Goal: Task Accomplishment & Management: Manage account settings

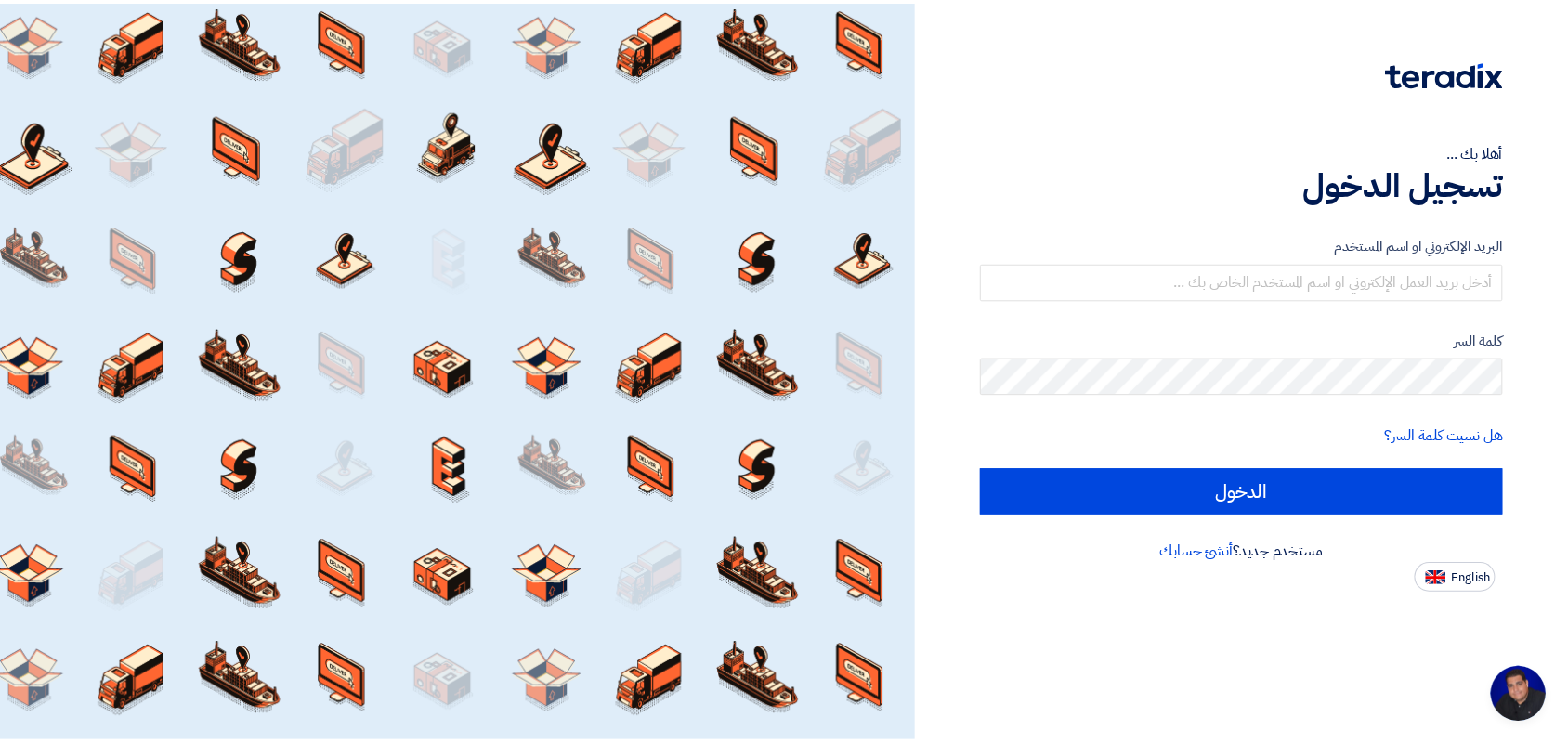
scroll to position [7, 0]
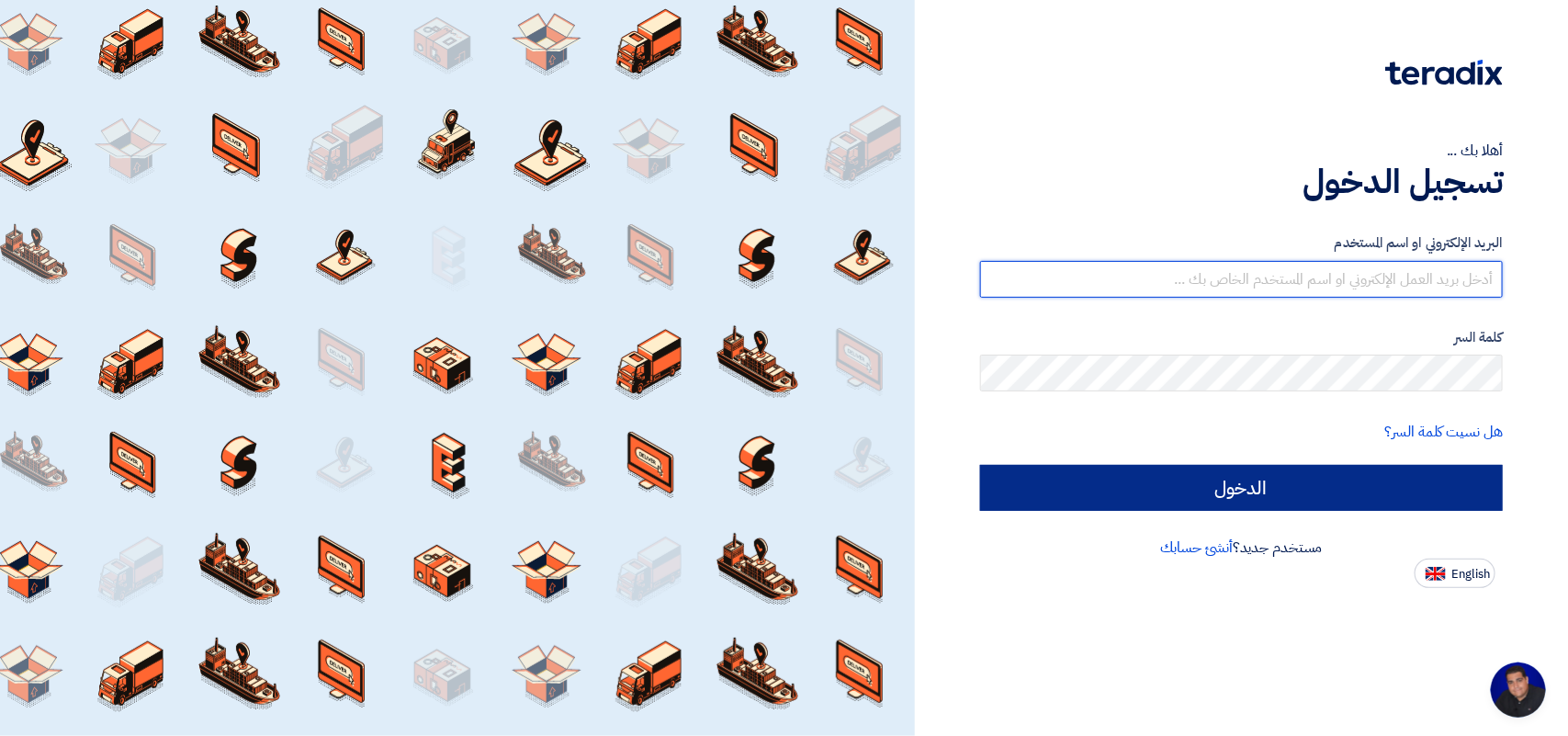
type input "yasir@nabatat.com.sa"
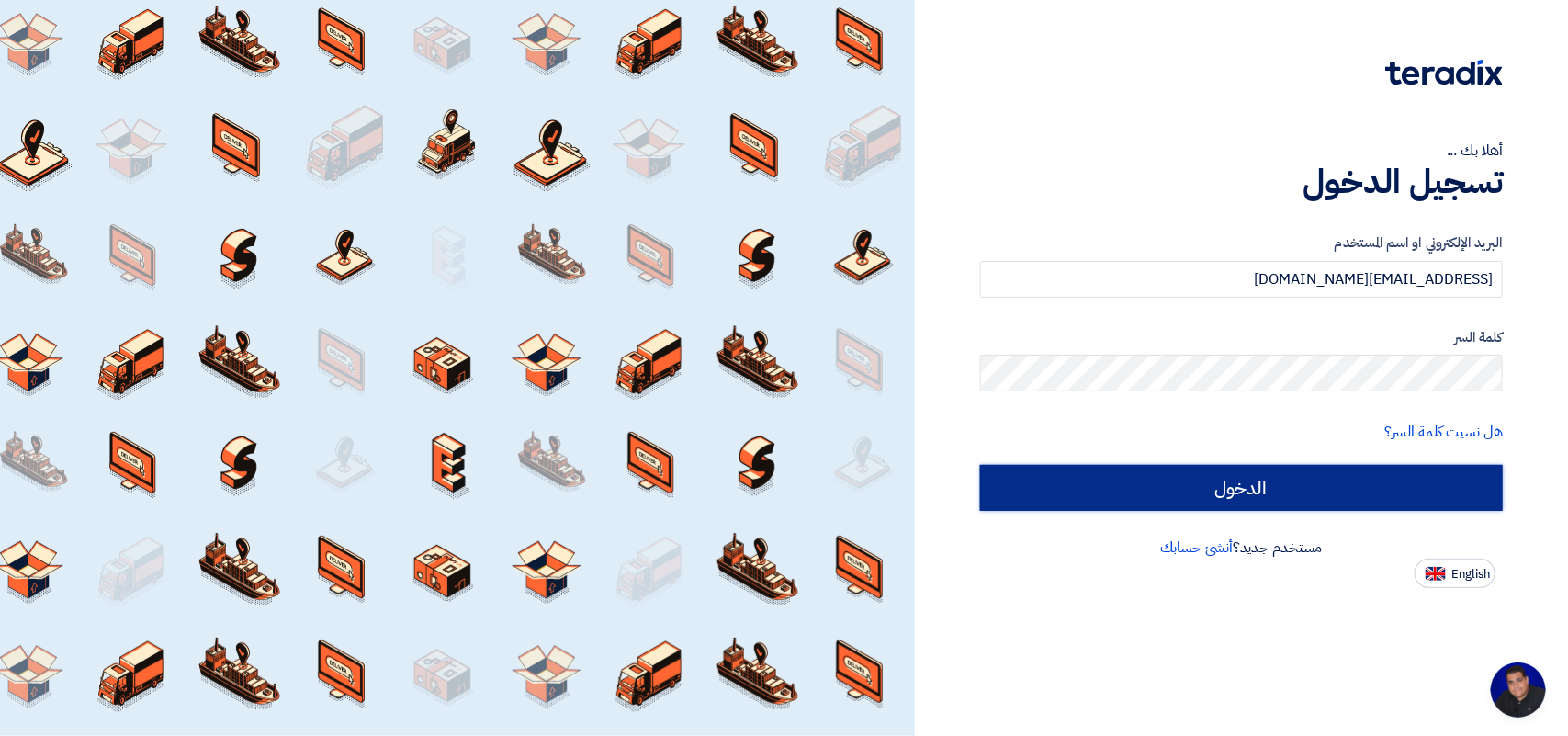
click at [1128, 487] on input "الدخول" at bounding box center [1241, 487] width 523 height 46
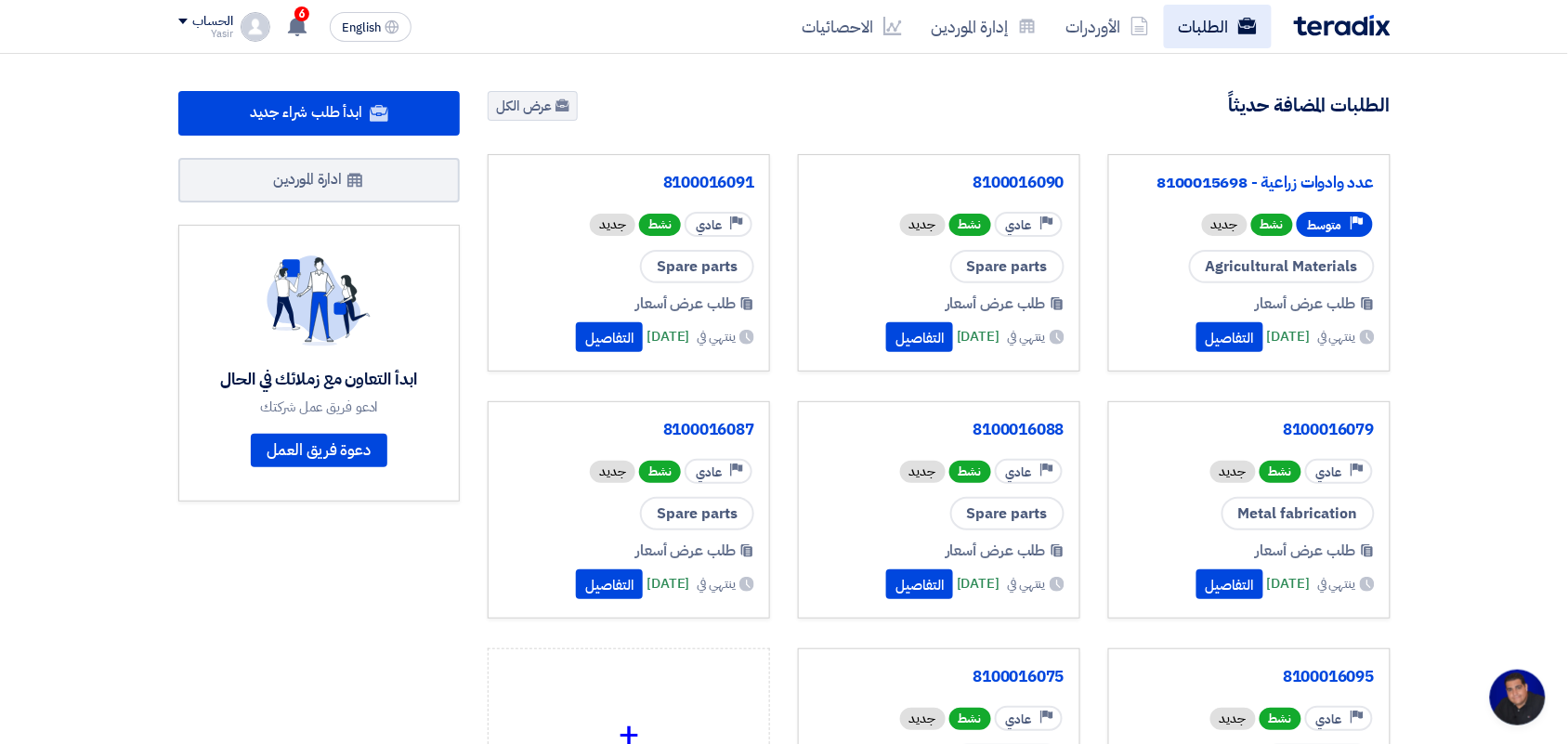
click at [1182, 28] on link "الطلبات" at bounding box center [1218, 26] width 108 height 43
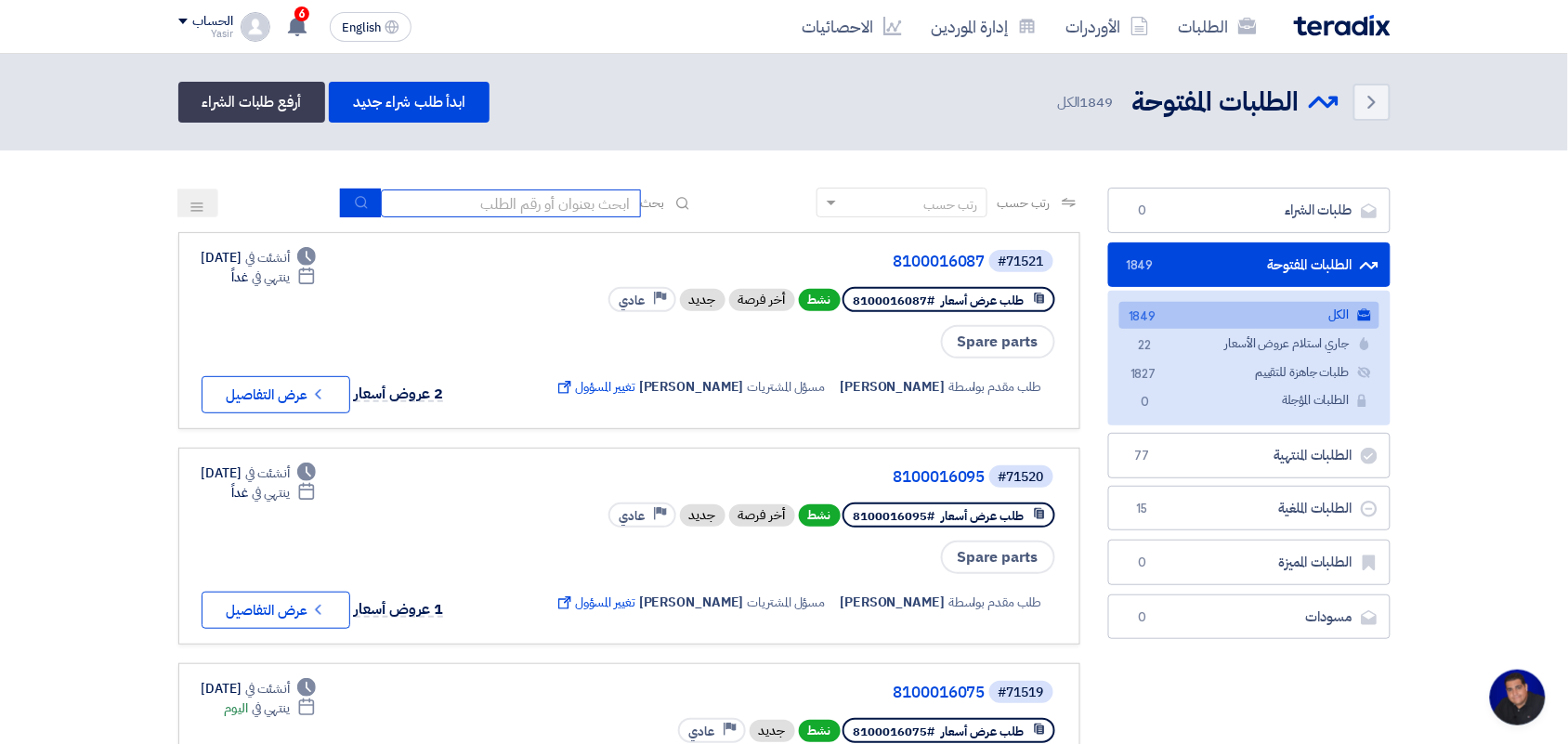
click at [562, 203] on input at bounding box center [510, 203] width 260 height 28
type input "new"
click at [345, 203] on button "submit" at bounding box center [360, 203] width 41 height 29
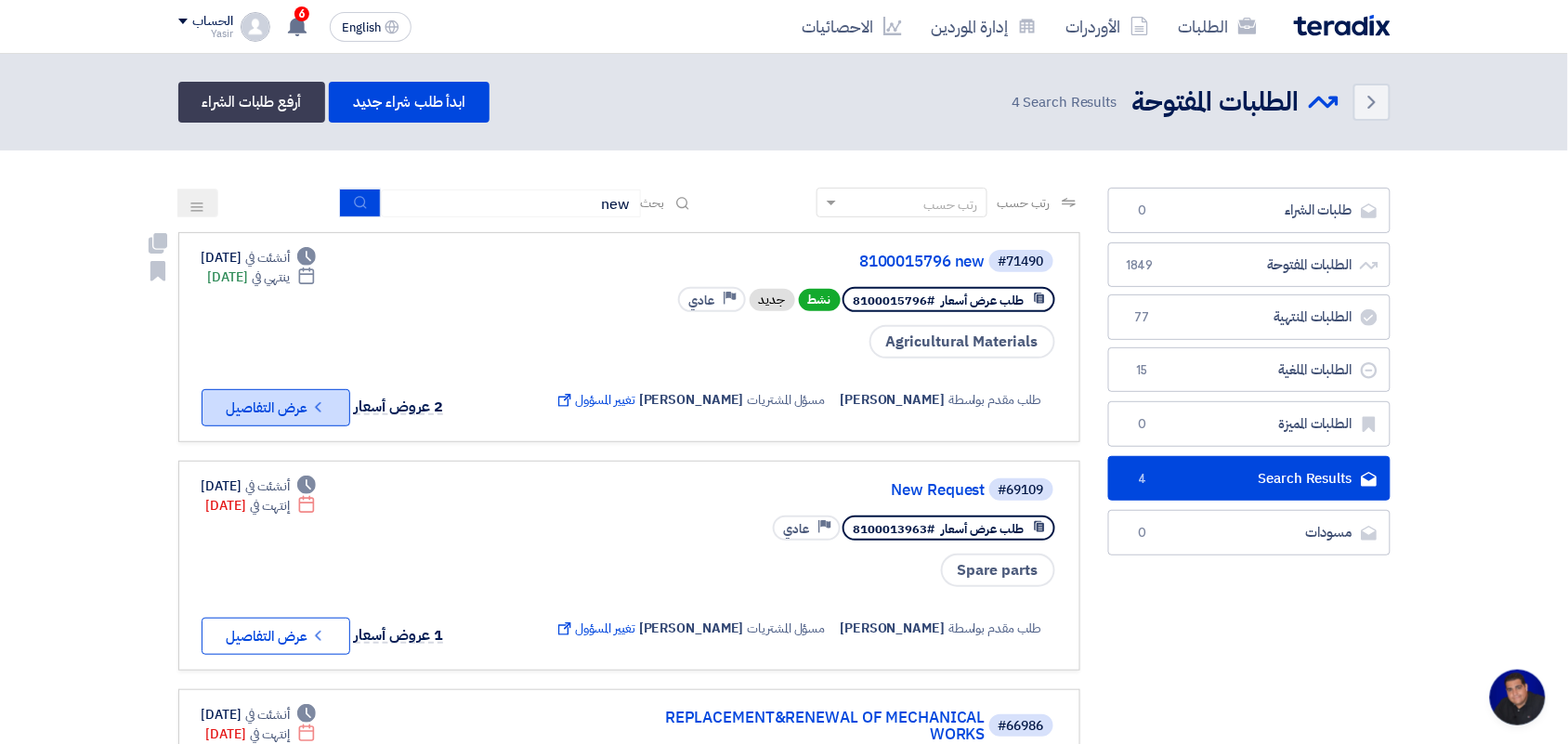
click at [270, 412] on button "Check details عرض التفاصيل" at bounding box center [276, 408] width 149 height 37
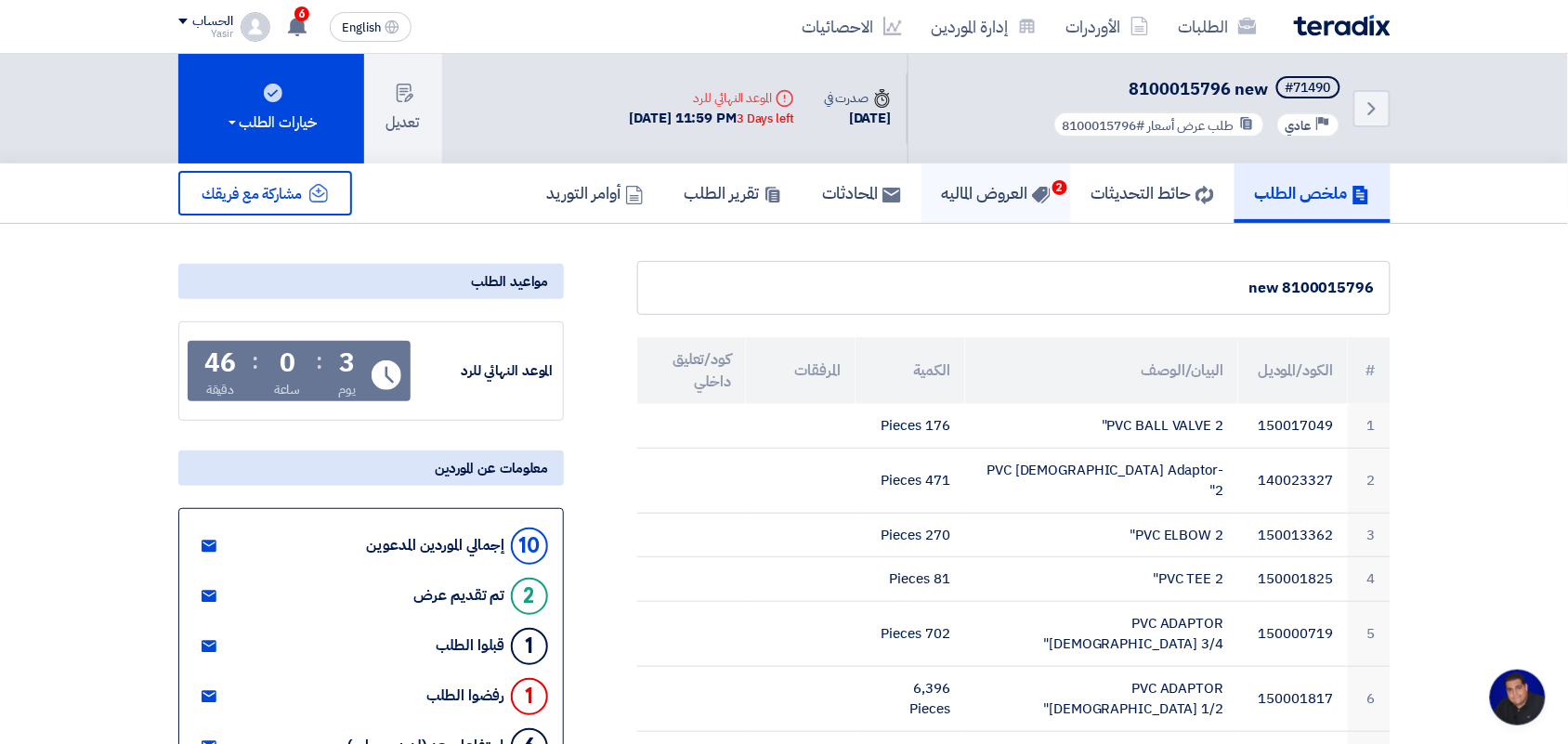
click at [1006, 190] on h5 "العروض الماليه 2" at bounding box center [996, 192] width 108 height 21
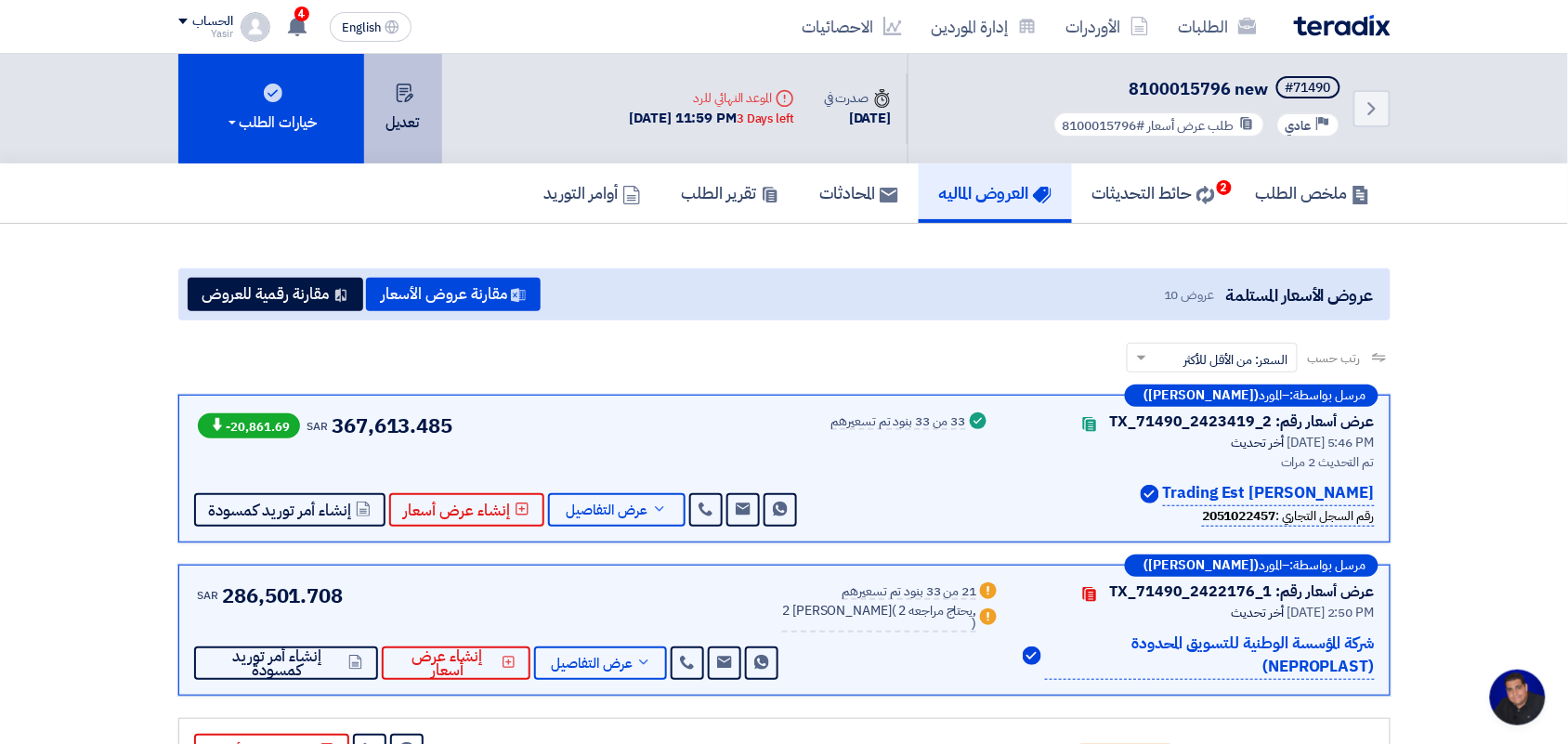
click at [412, 94] on use at bounding box center [404, 93] width 16 height 18
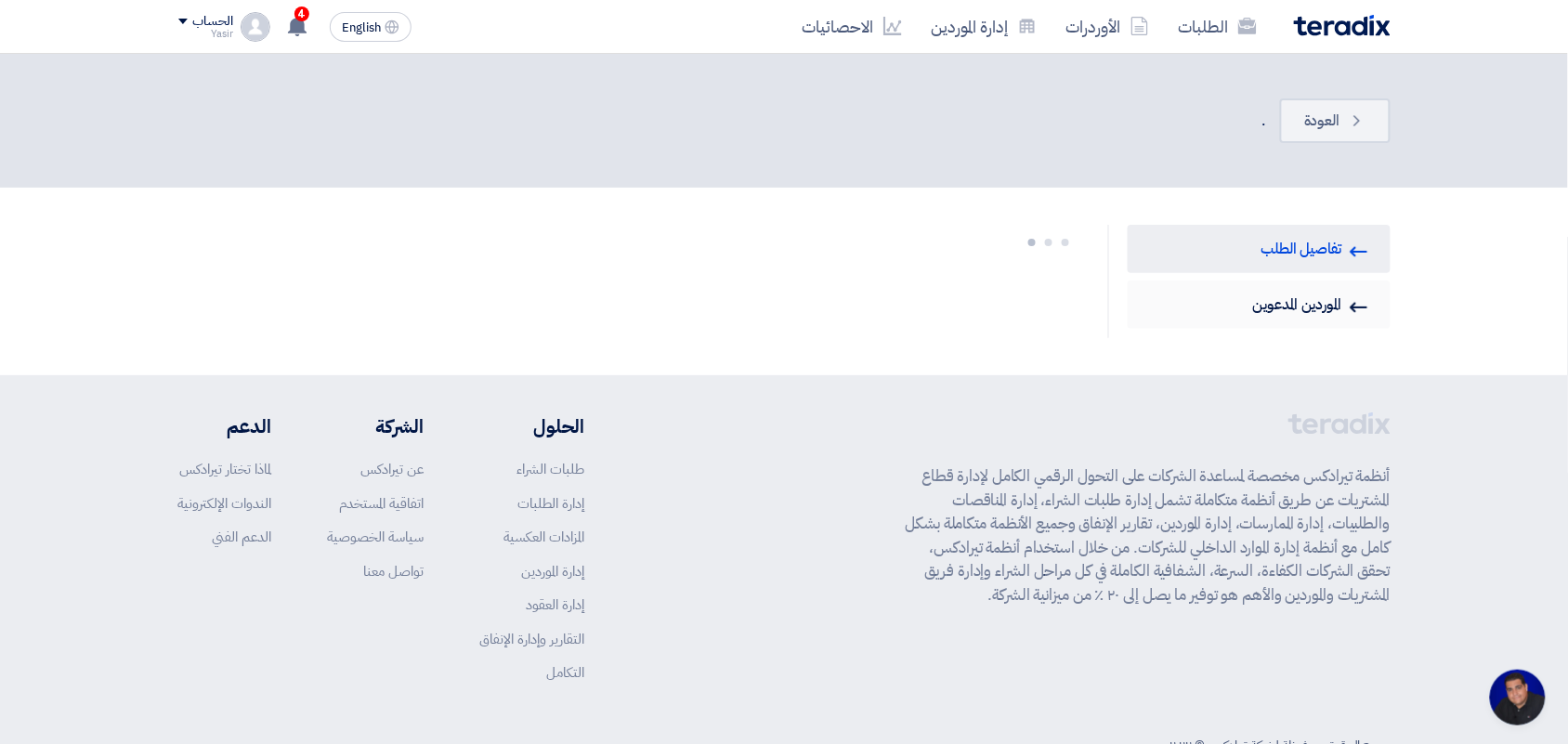
click at [1273, 303] on link "Invited Suppliers الموردين المدعوين" at bounding box center [1259, 304] width 263 height 48
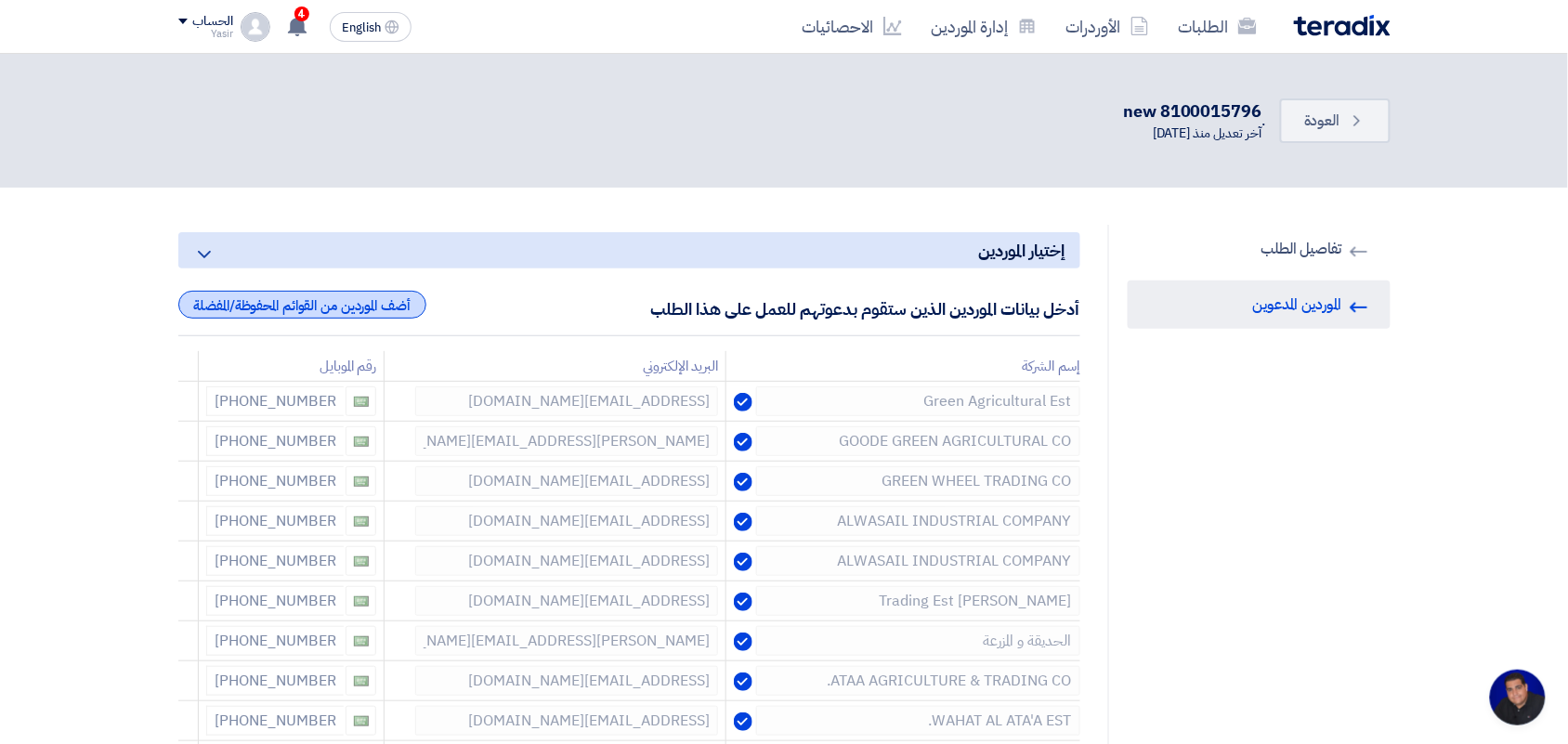
click at [303, 314] on div "أضف الموردين من القوائم المحفوظة/المفضلة" at bounding box center [302, 304] width 248 height 28
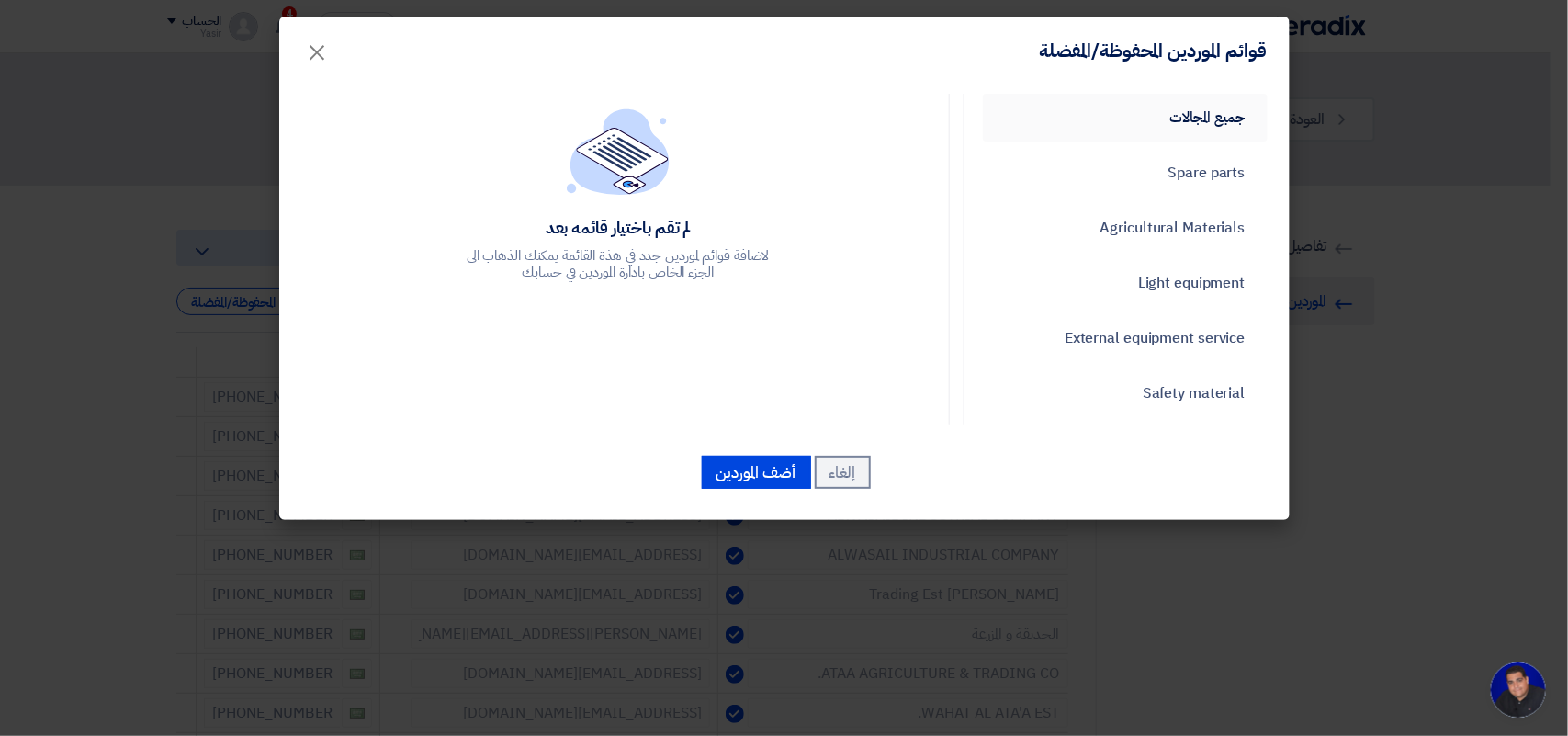
click at [1106, 116] on link "جميع المجالات" at bounding box center [1126, 118] width 285 height 48
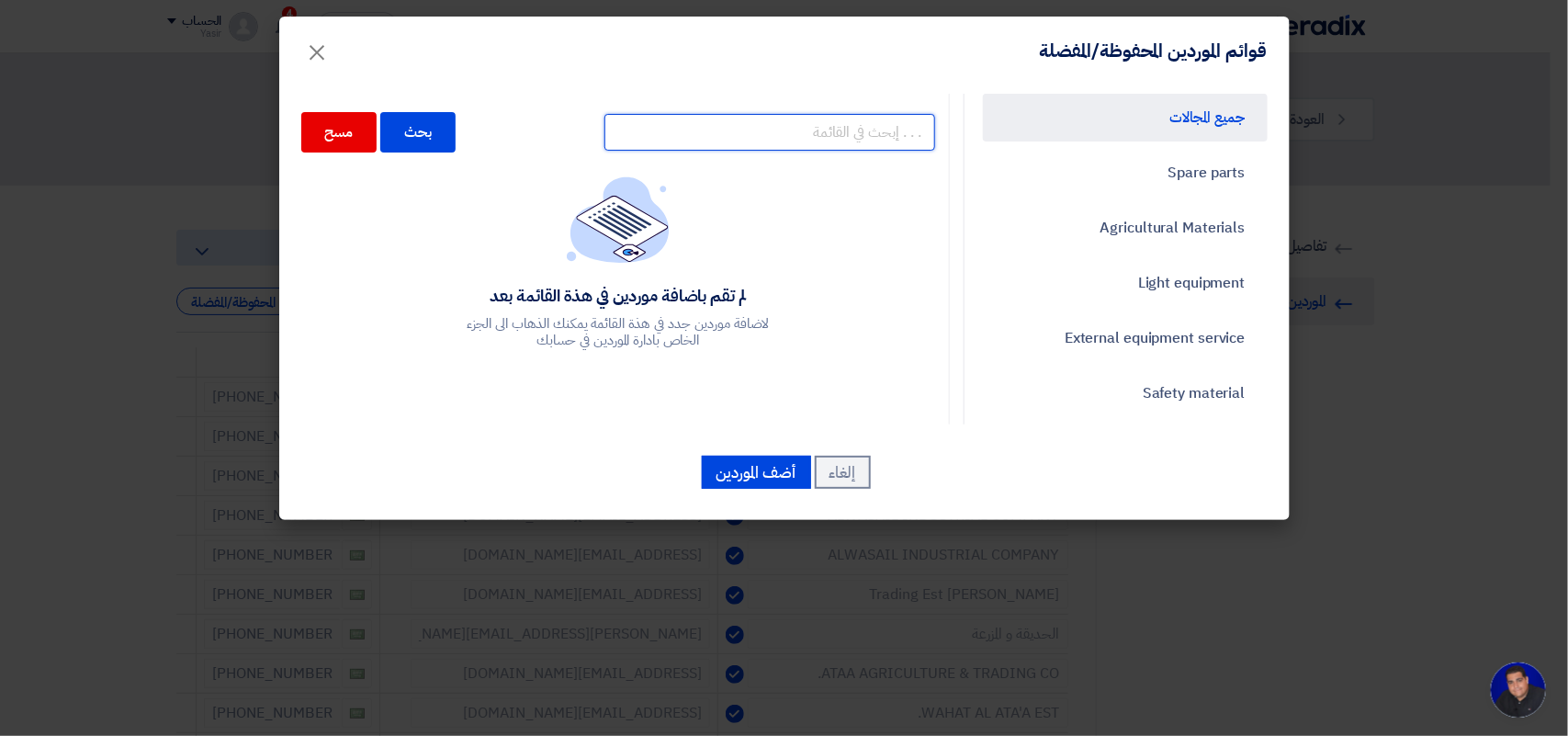
click at [820, 141] on input "text" at bounding box center [770, 132] width 331 height 36
paste input "شركة السباكة للتجاره"
type input "شركة السباكة للتجاره"
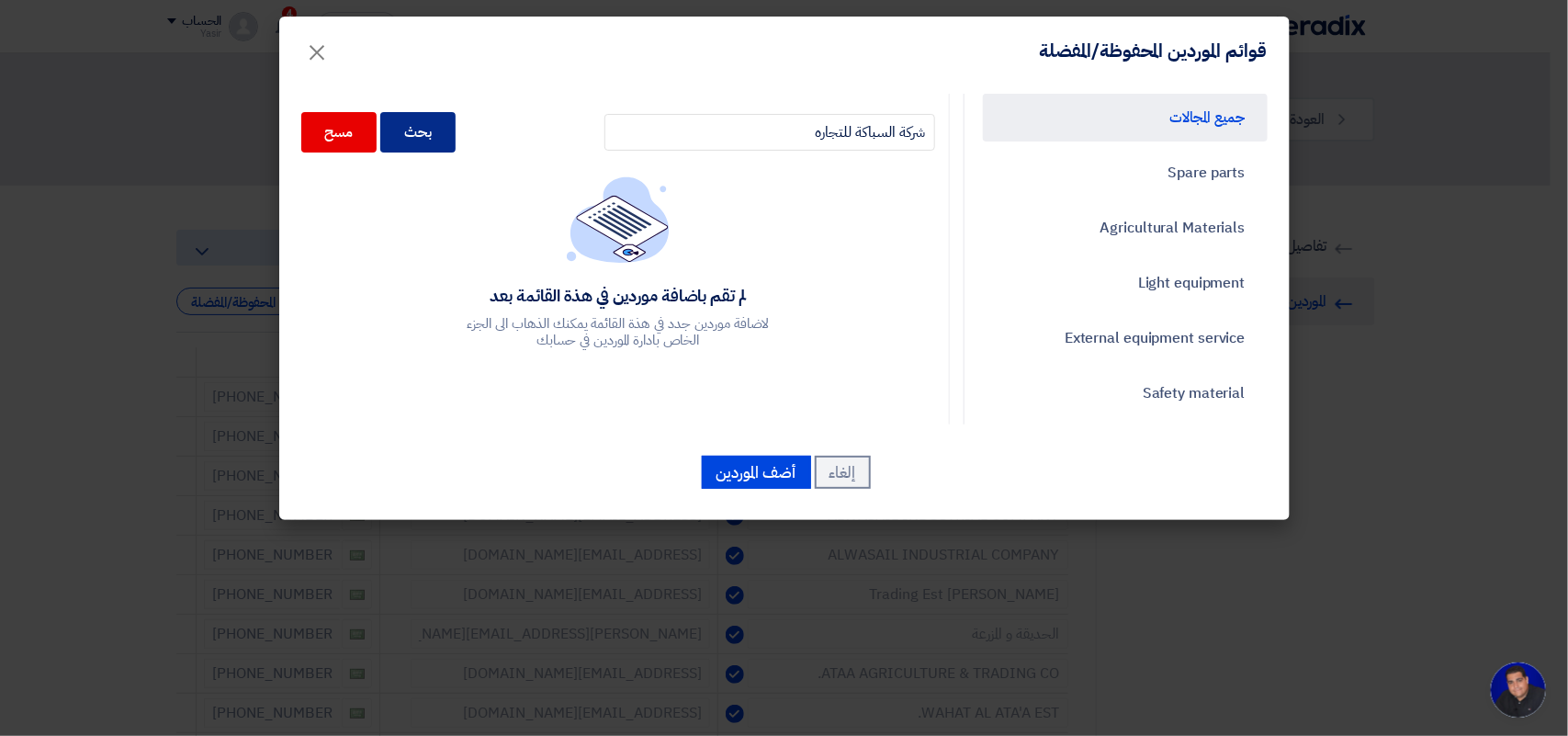
click at [418, 126] on div "بحث" at bounding box center [418, 132] width 75 height 40
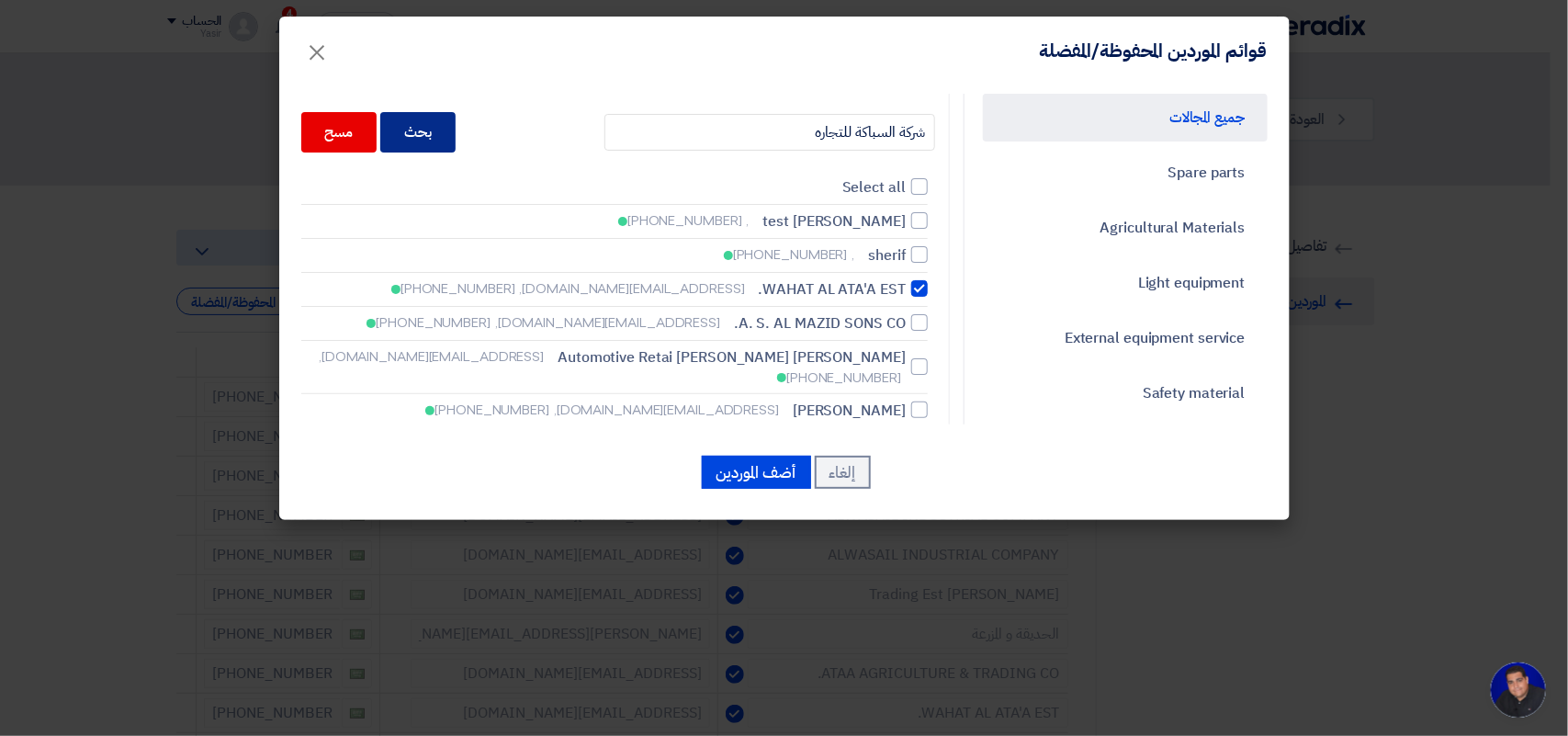
click at [456, 131] on div "بحث" at bounding box center [418, 132] width 75 height 40
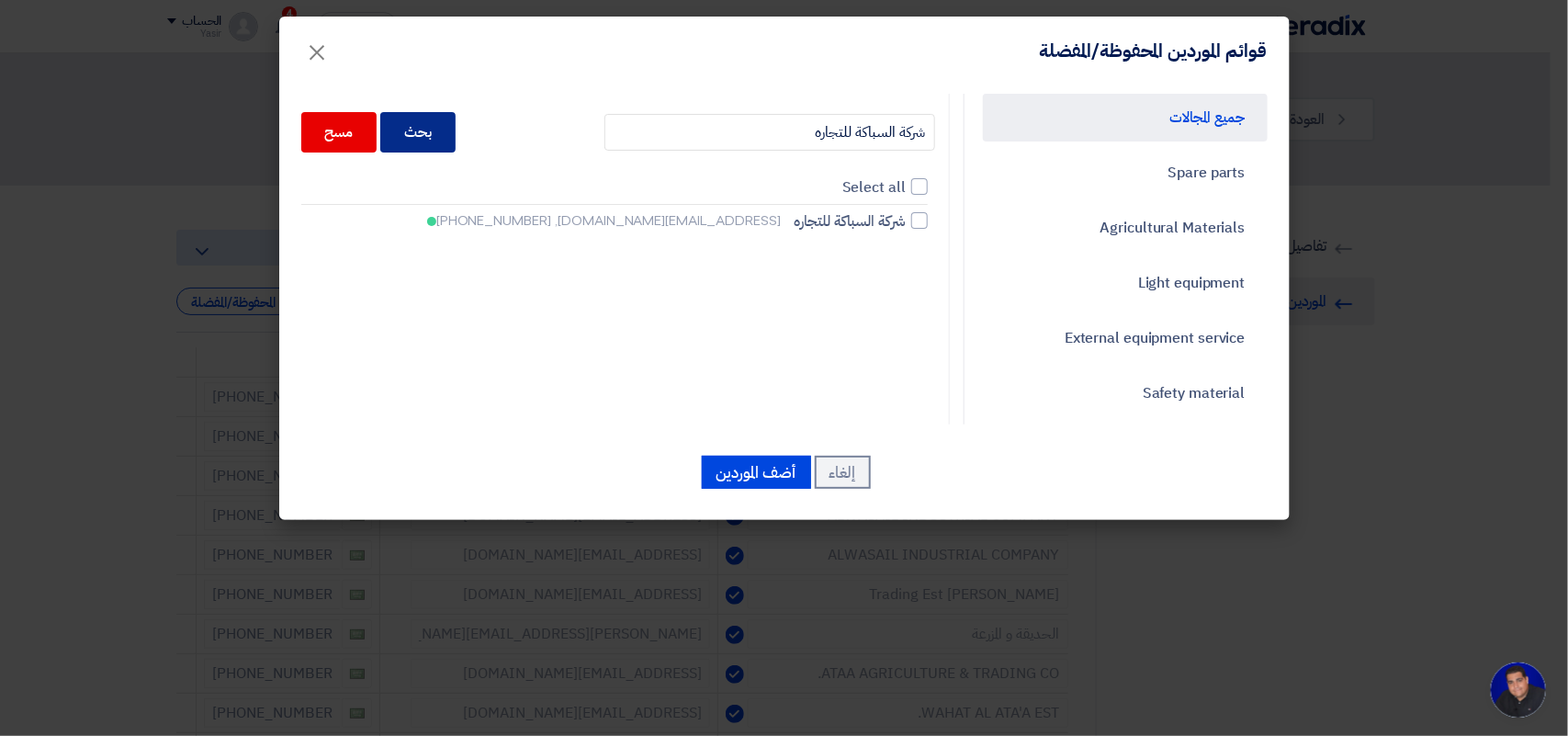
click at [442, 133] on div "بحث" at bounding box center [418, 132] width 75 height 40
click at [905, 224] on span "شركة السباكة للتجاره" at bounding box center [850, 221] width 111 height 22
click at [905, 224] on input "شركة السباكة للتجاره bashar.khatib@ikkgroup.com, +966554861961" at bounding box center [899, 221] width 11 height 11
checkbox input "true"
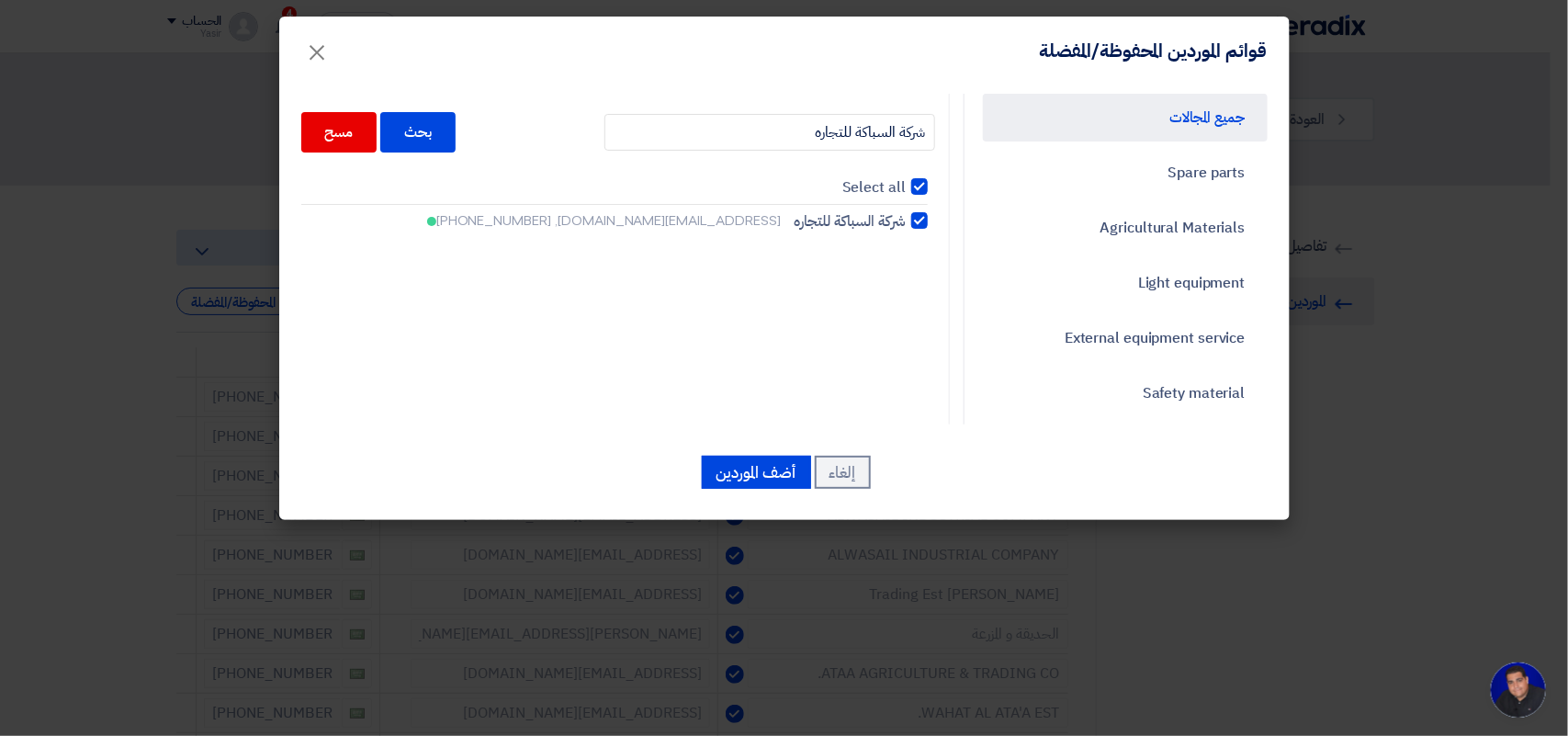
checkbox input "true"
click at [721, 470] on button "أضف الموردين" at bounding box center [756, 472] width 109 height 33
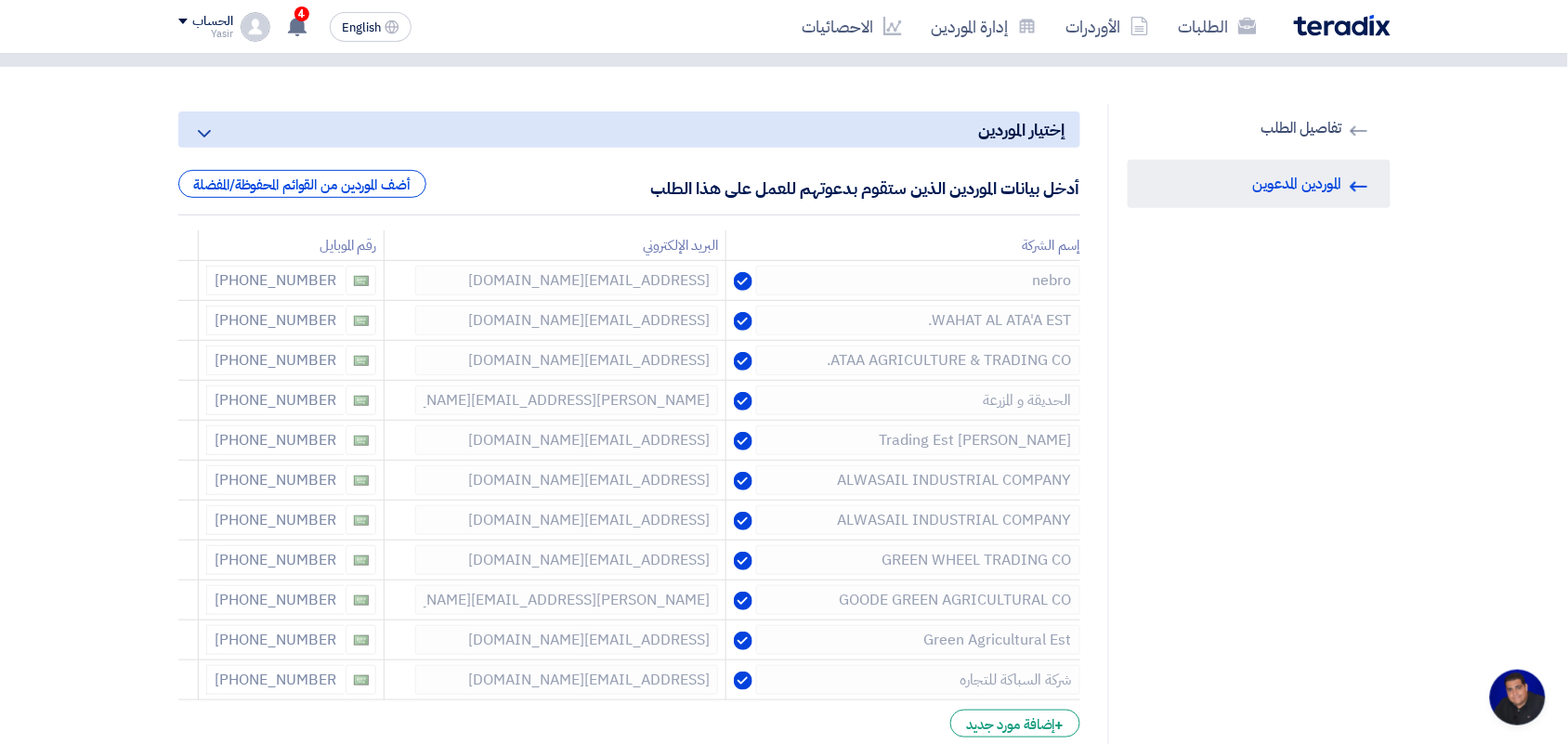
scroll to position [116, 0]
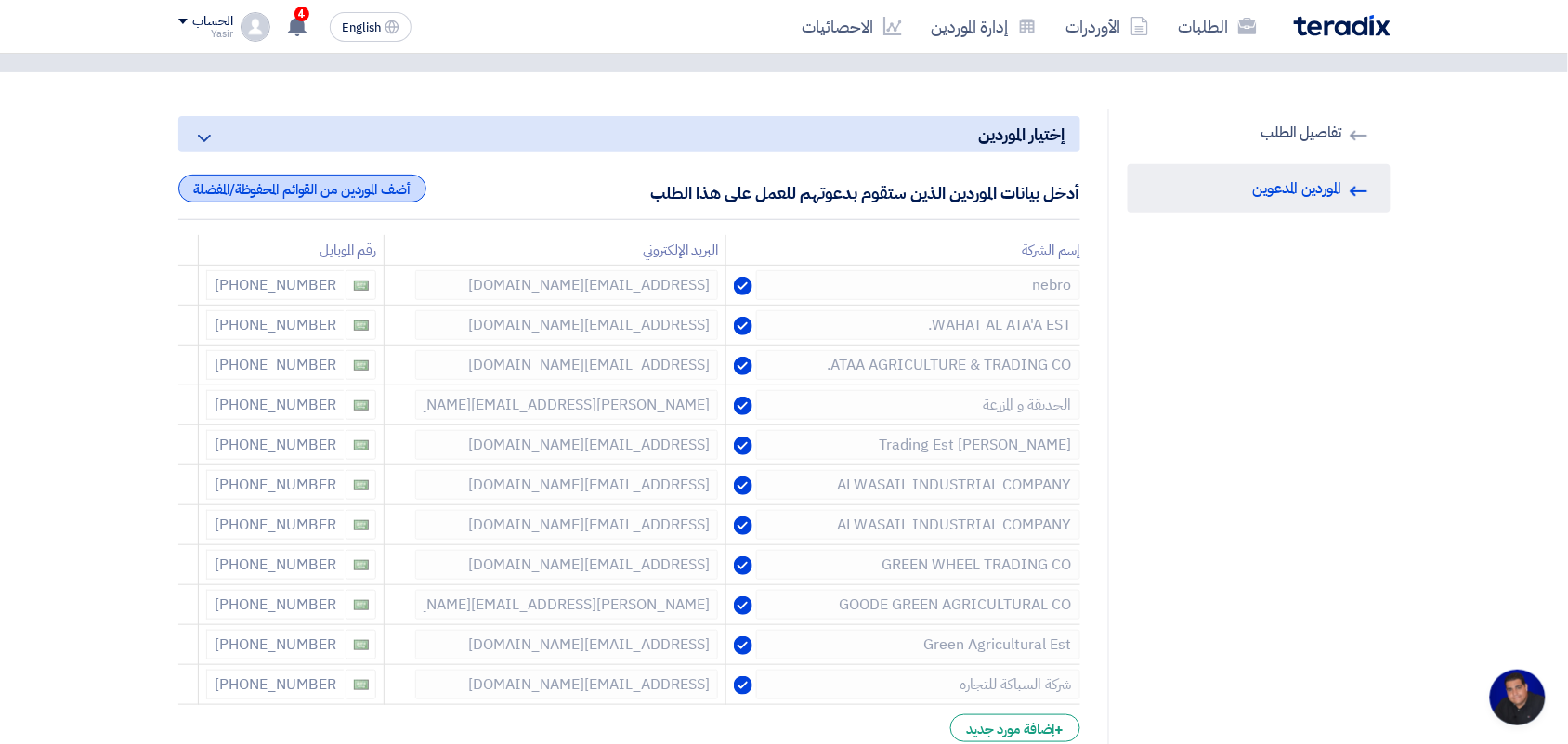
click at [316, 182] on div "أضف الموردين من القوائم المحفوظة/المفضلة" at bounding box center [302, 188] width 248 height 28
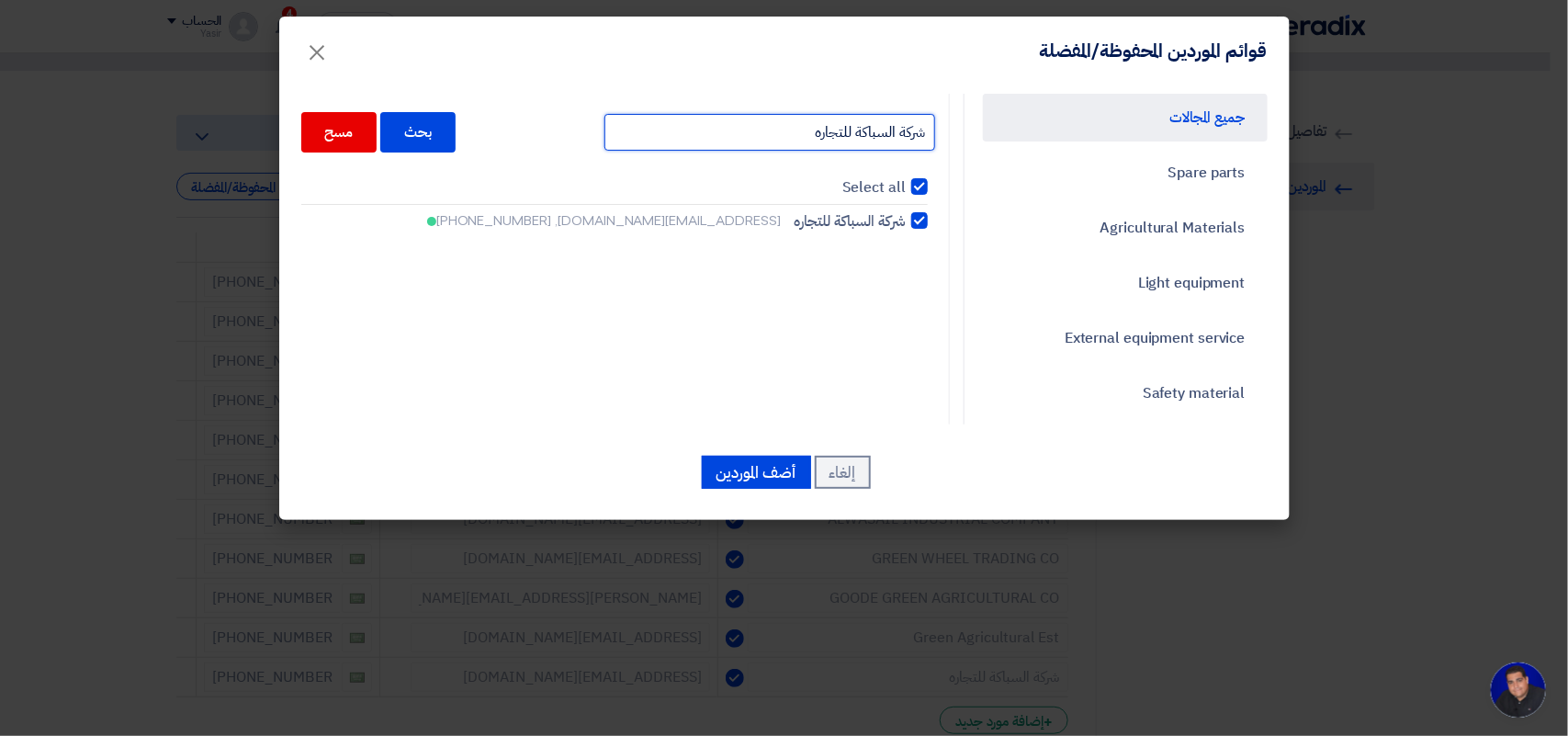
drag, startPoint x: 800, startPoint y: 134, endPoint x: 1034, endPoint y: 131, distance: 234.0
click at [1034, 131] on div "جميع المجالات Spare parts Agricultural Materials Light equipment External equip…" at bounding box center [784, 259] width 994 height 331
paste input "ARSH HOUSE TRADING EST"
type input "ARSH HOUSE TRADING EST"
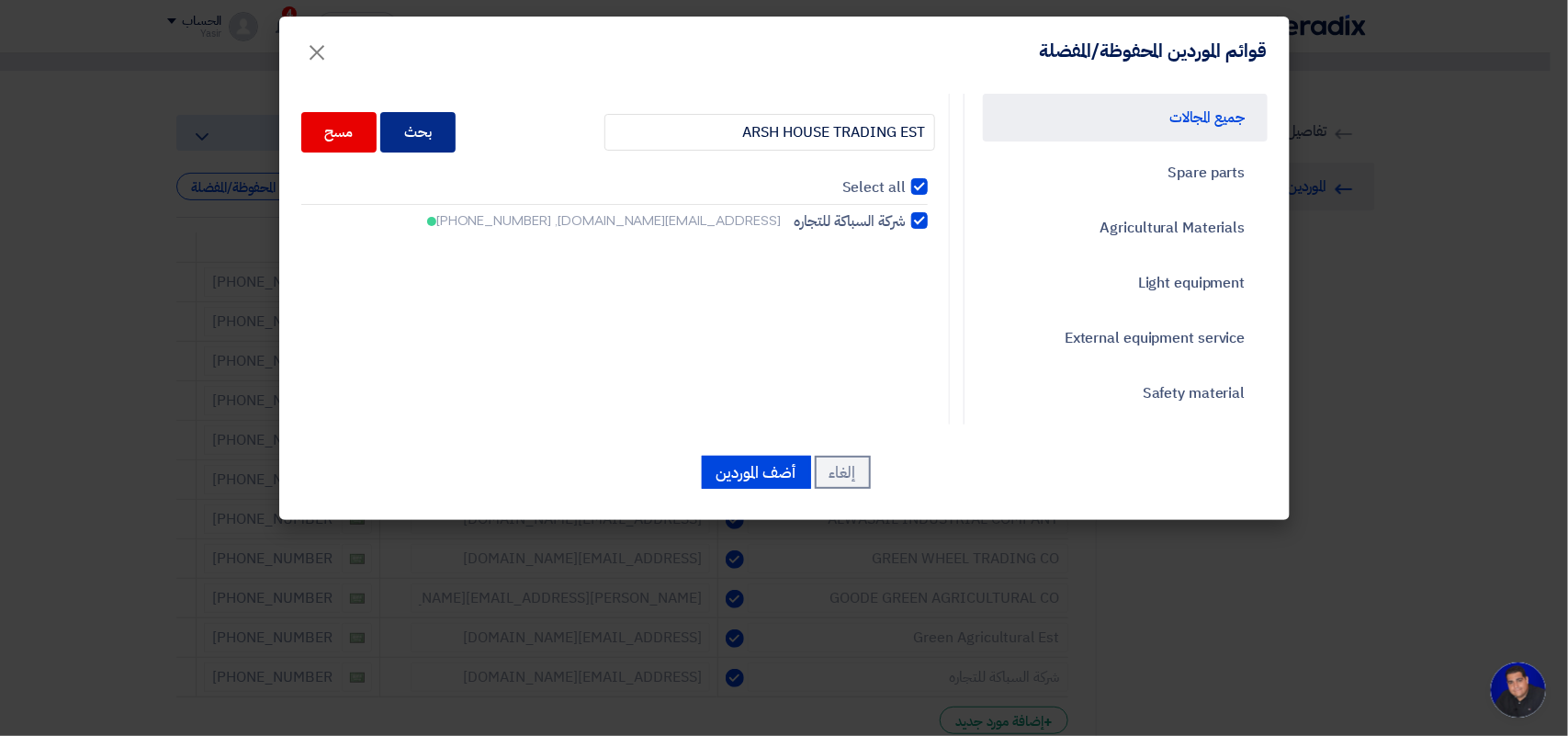
click at [433, 133] on div "بحث" at bounding box center [418, 132] width 75 height 40
checkbox input "false"
click at [424, 98] on div "ARSH HOUSE TRADING EST بحث مسح Select all JARSH HOUSE TRADING EST manakh92@yaho…" at bounding box center [618, 701] width 662 height 1215
click at [866, 219] on span "JARSH HOUSE TRADING EST" at bounding box center [808, 221] width 194 height 22
click at [893, 219] on input "JARSH HOUSE TRADING EST manakh92@yahoo.com, +966591717138" at bounding box center [899, 221] width 11 height 11
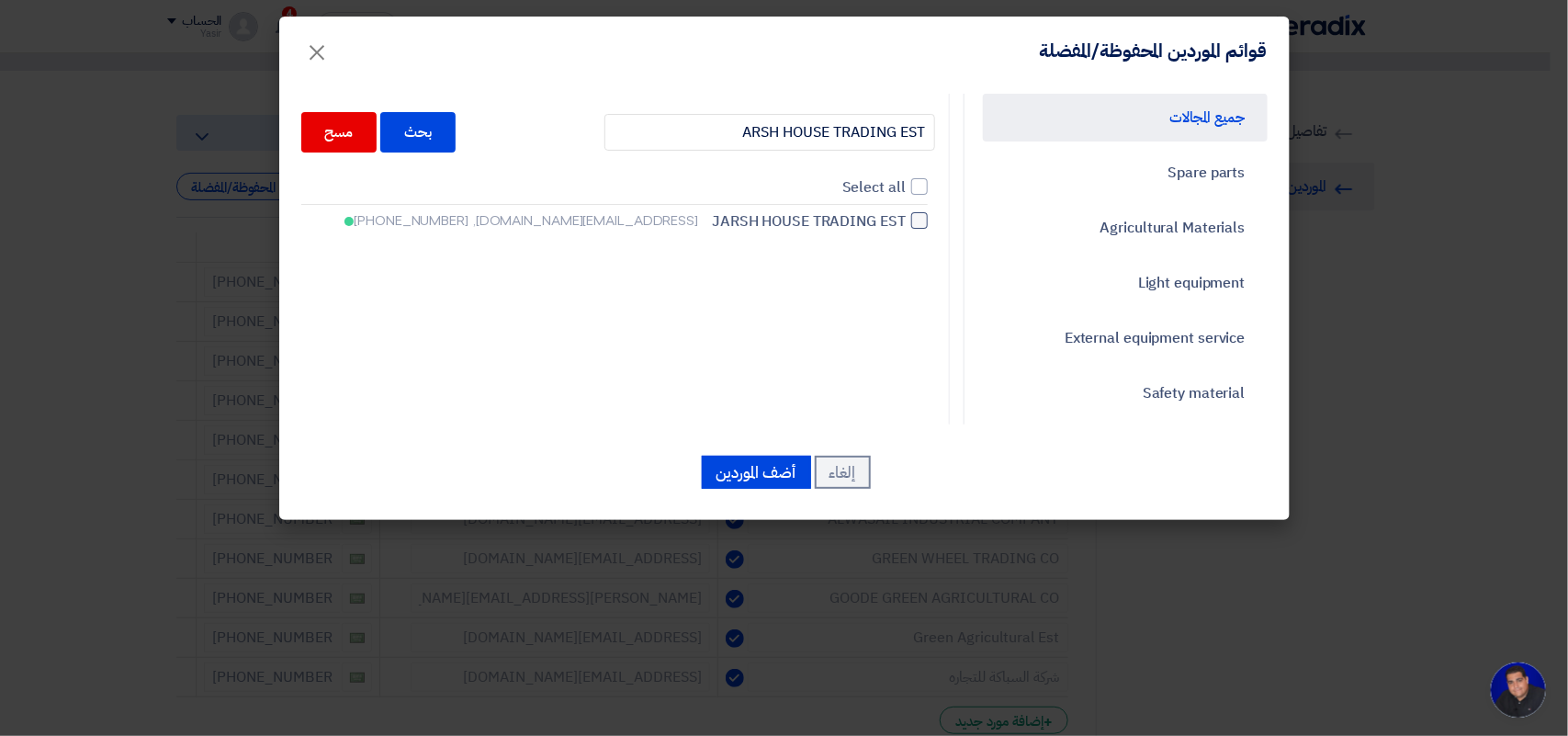
checkbox input "true"
click at [731, 460] on button "أضف الموردين" at bounding box center [756, 472] width 109 height 33
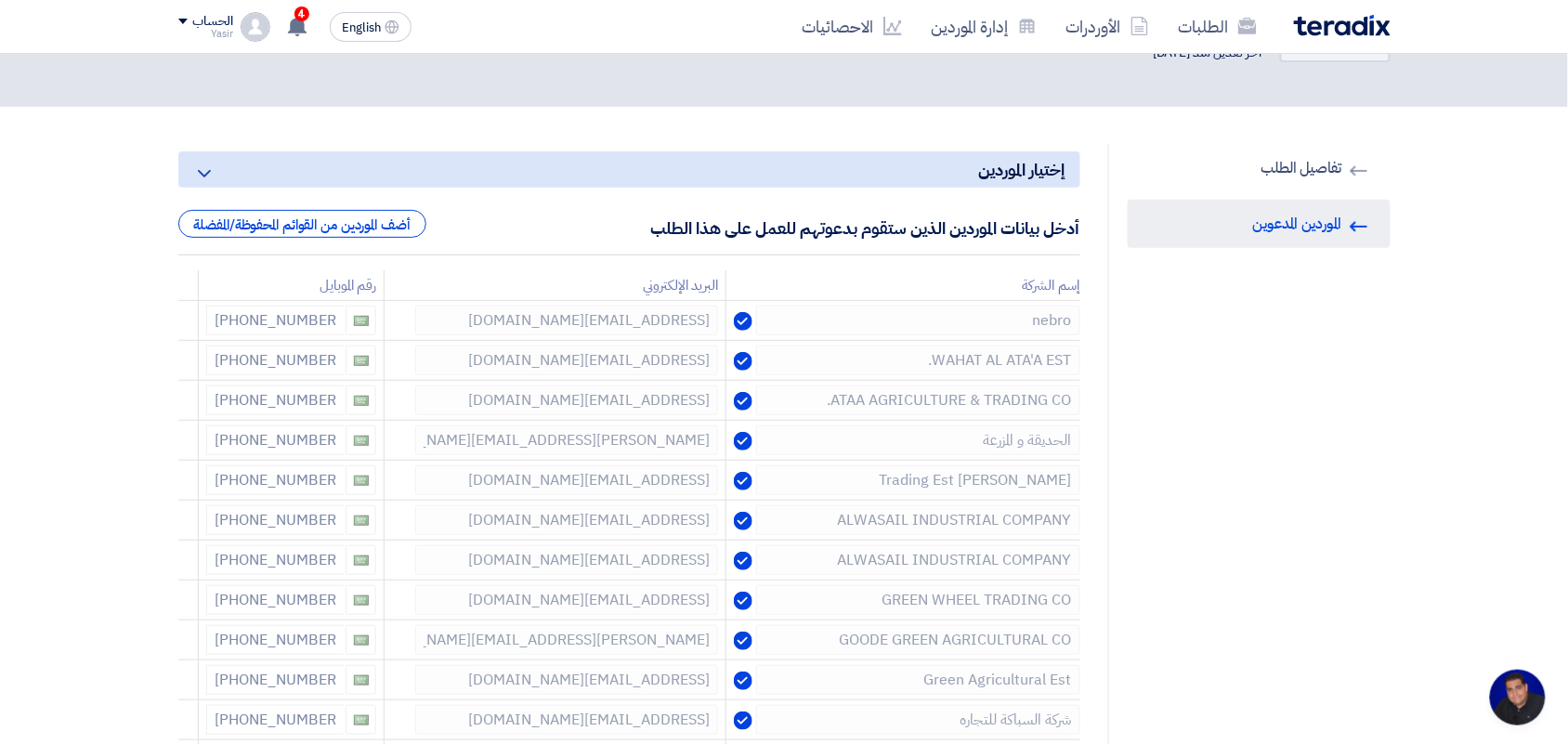
scroll to position [0, 0]
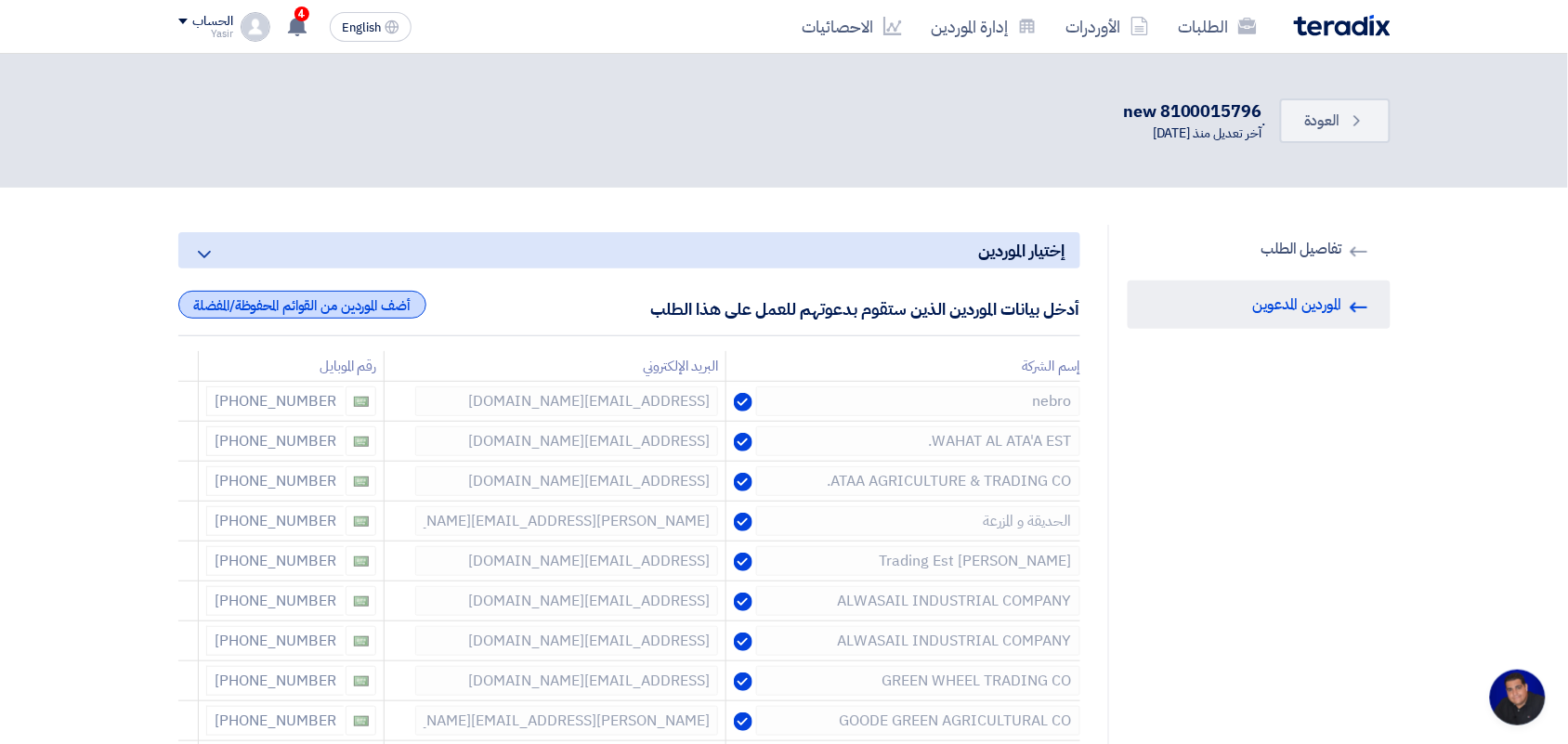
click at [335, 312] on div "أضف الموردين من القوائم المحفوظة/المفضلة" at bounding box center [302, 304] width 248 height 28
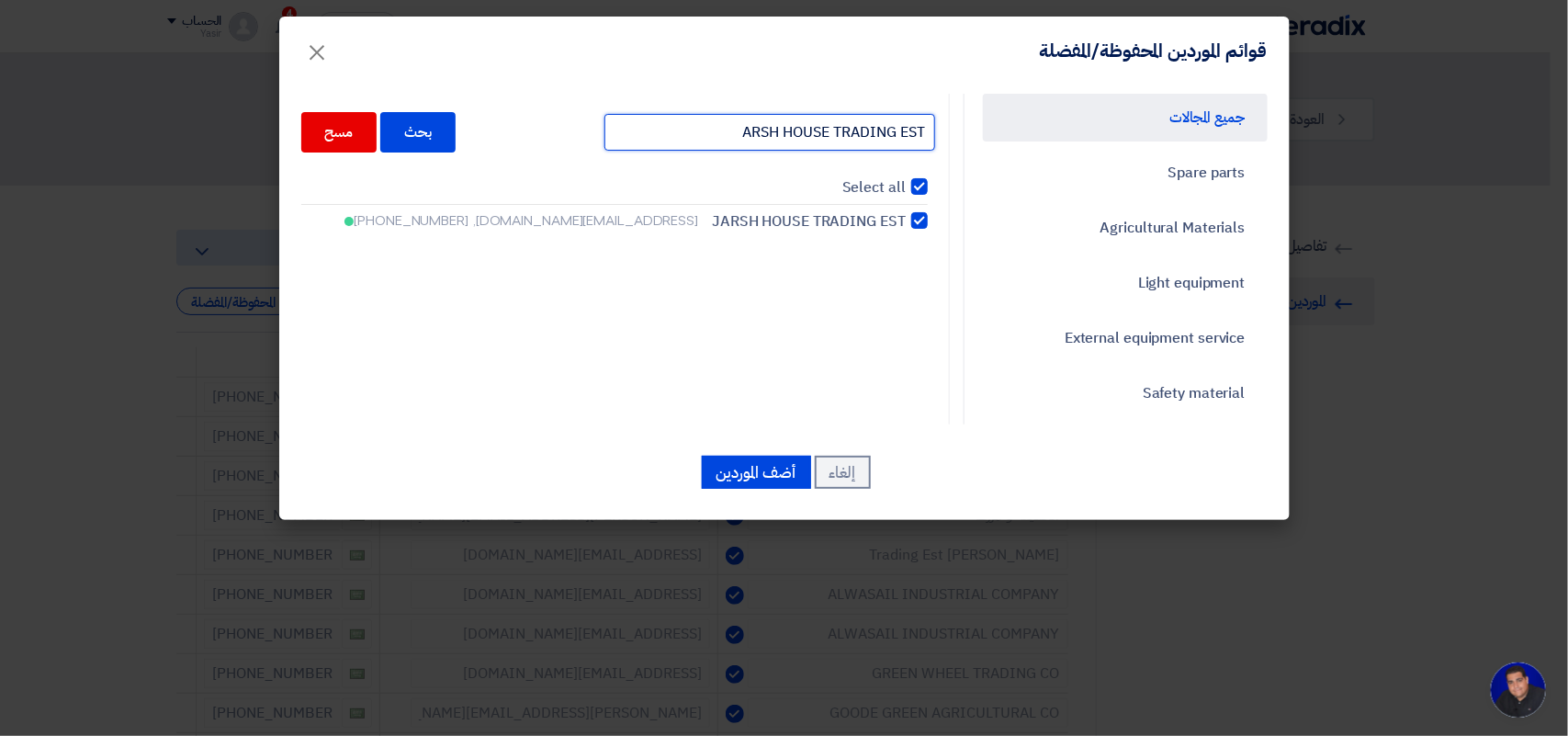
drag, startPoint x: 838, startPoint y: 129, endPoint x: 1259, endPoint y: 70, distance: 425.1
click at [1259, 70] on div "قوائم الموردين المحفوظة/المفضلة × جميع المجالات Spare parts Agricultural Materi…" at bounding box center [784, 268] width 1010 height 504
paste input "الحديقة الذكية للتجارة"
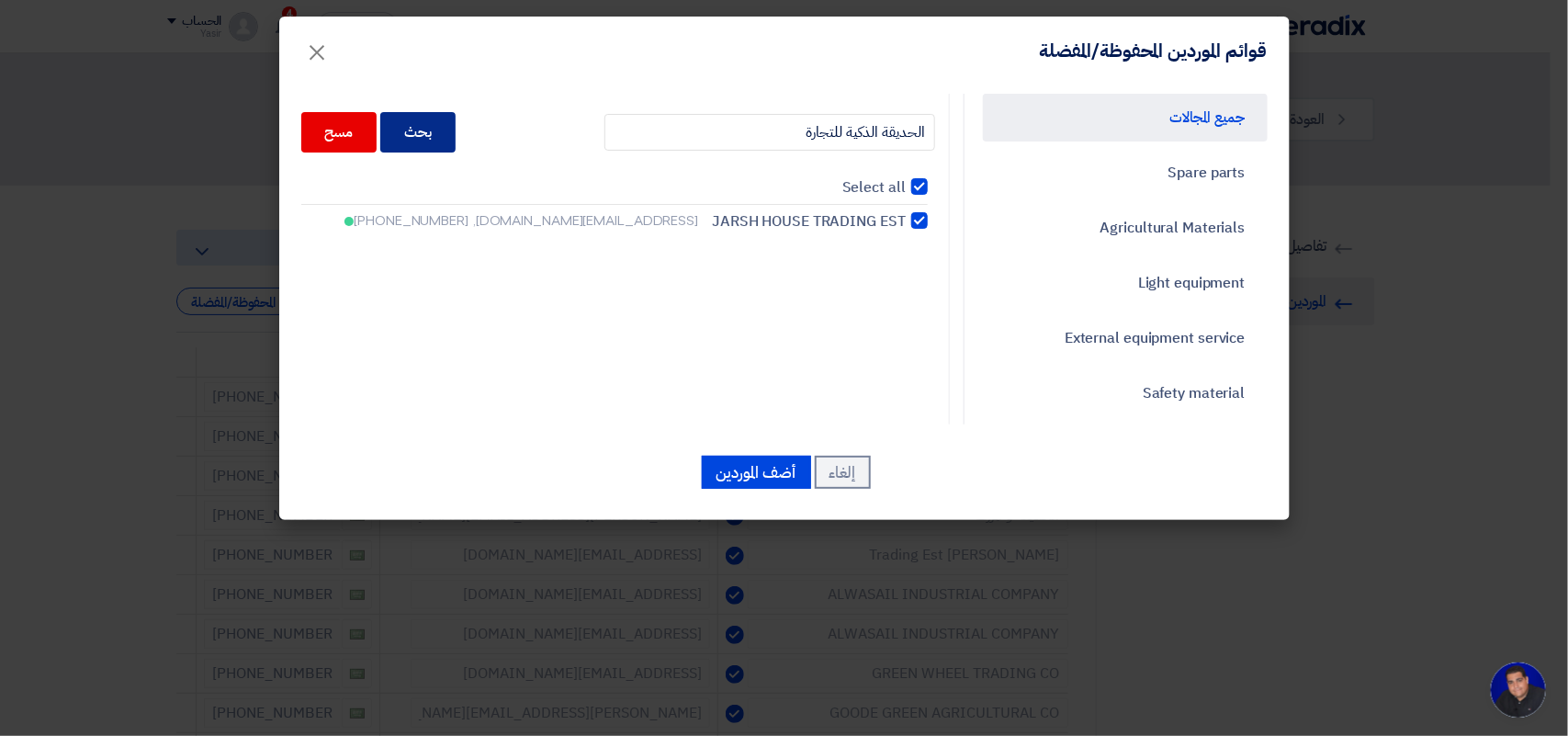
click at [445, 124] on div "بحث" at bounding box center [418, 132] width 75 height 40
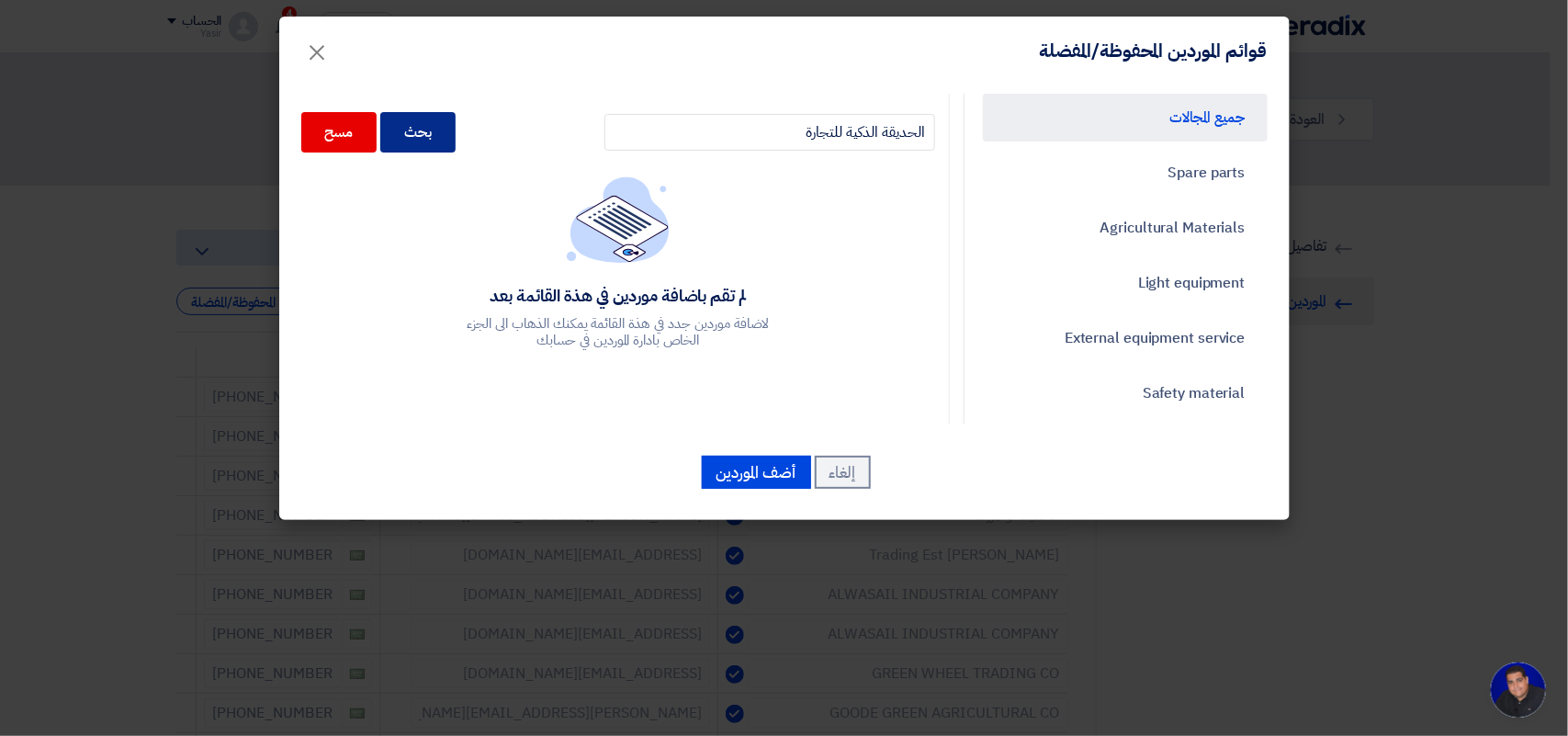
click at [456, 119] on div "بحث" at bounding box center [418, 132] width 75 height 40
click at [434, 136] on div "بحث" at bounding box center [418, 132] width 75 height 40
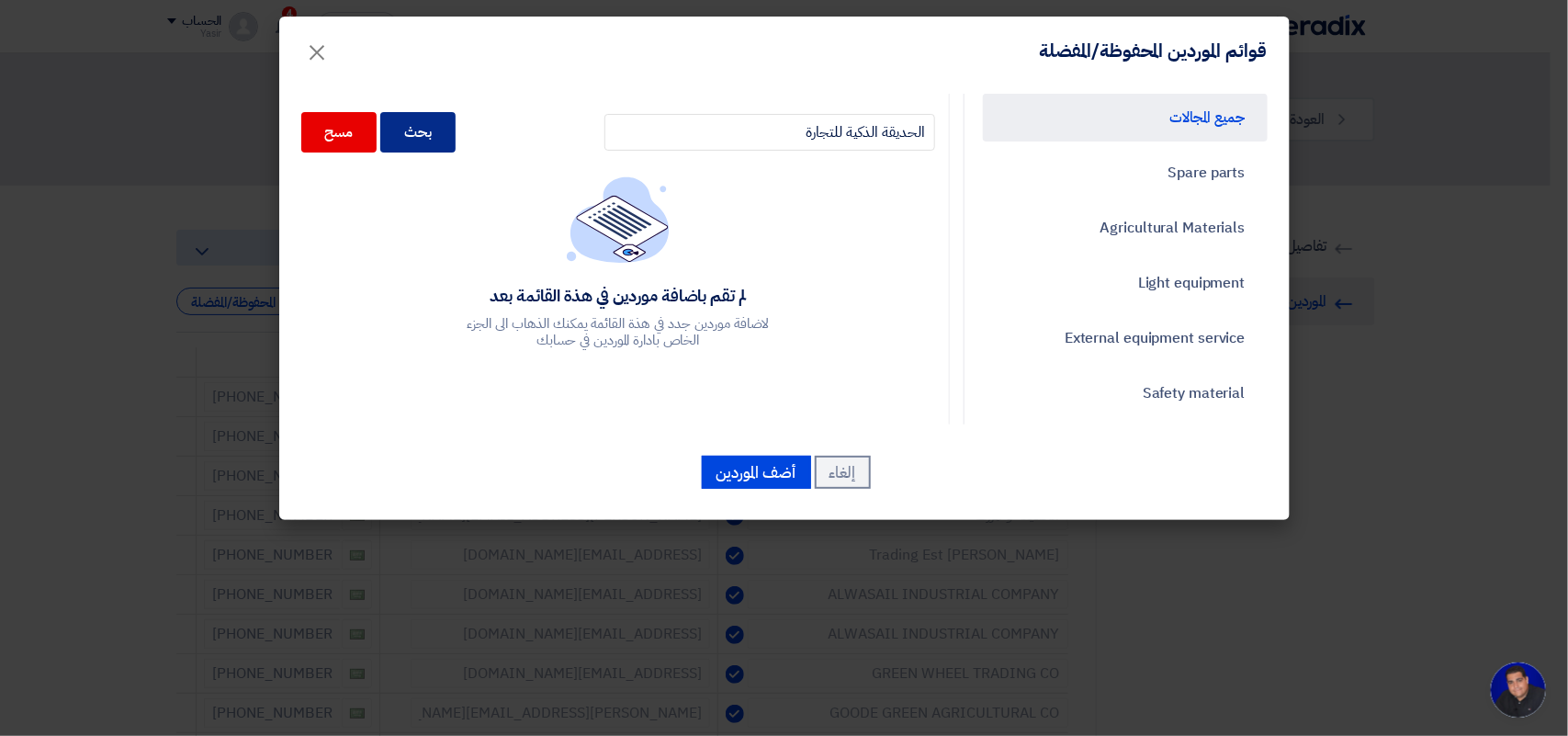
click at [434, 136] on div "بحث" at bounding box center [418, 132] width 75 height 40
click at [434, 130] on div "بحث" at bounding box center [418, 132] width 75 height 40
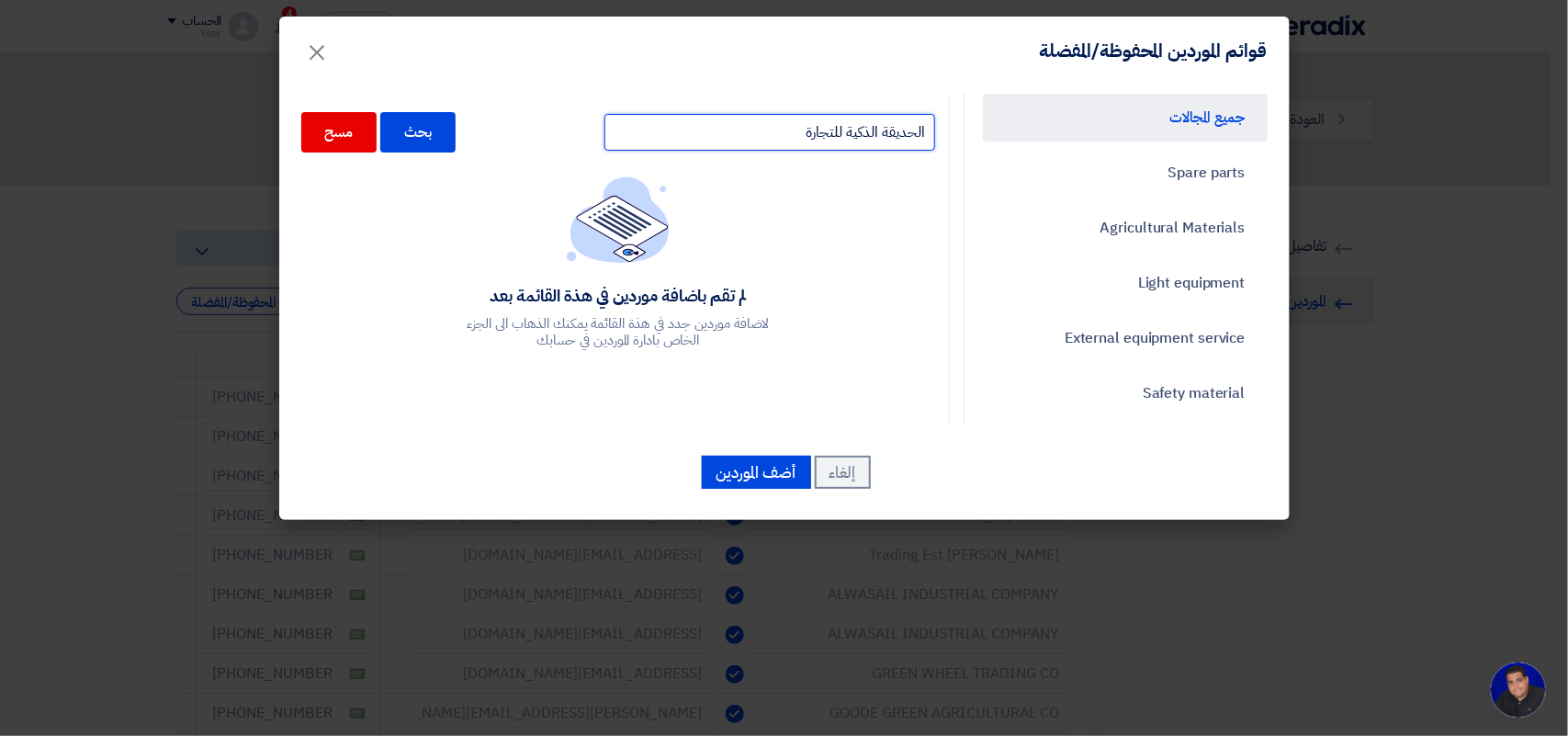
click at [772, 127] on input "الحديقة الذكية للتجارة" at bounding box center [770, 132] width 331 height 36
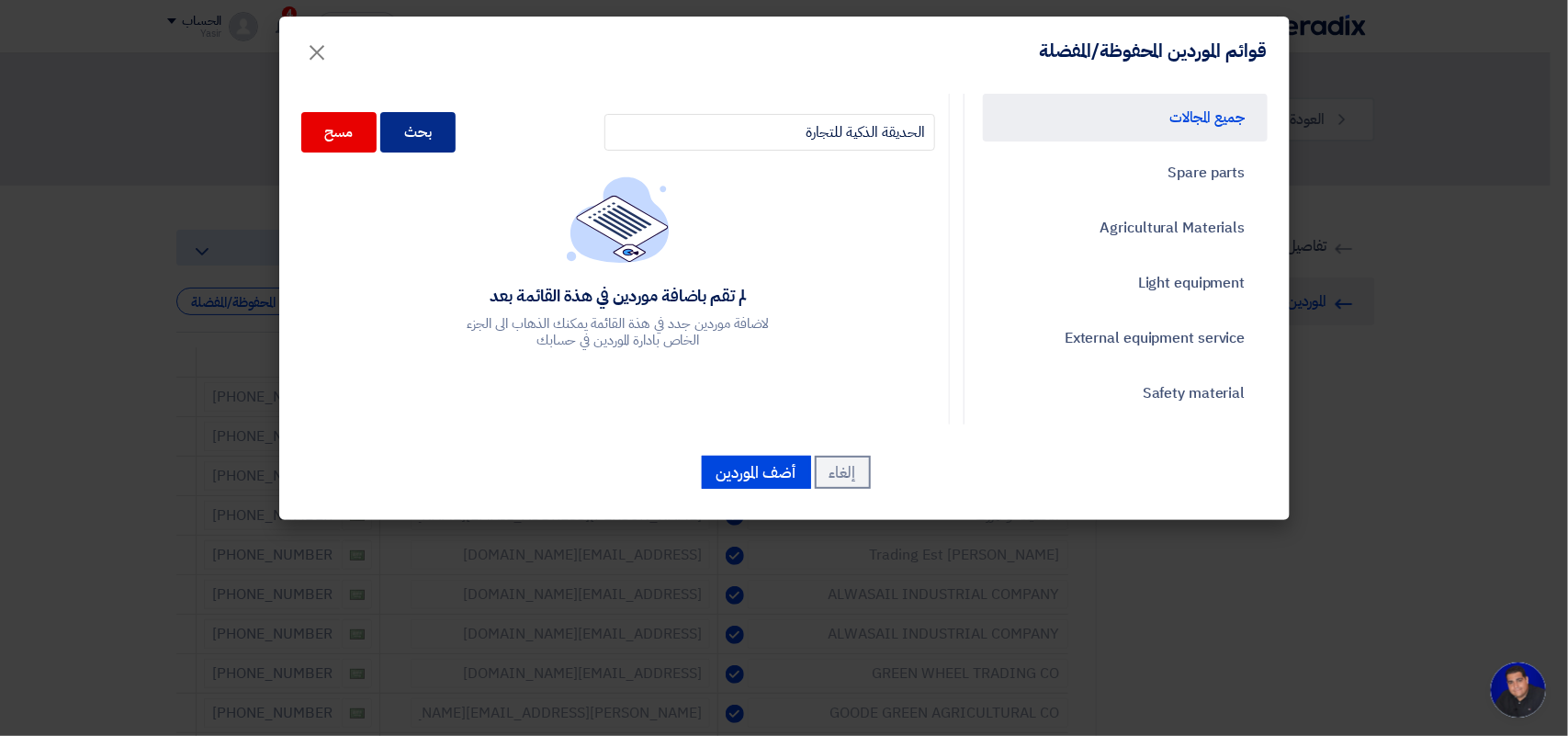
click at [450, 131] on div "بحث" at bounding box center [418, 132] width 75 height 40
click at [720, 235] on div "لم تقم باضافة موردين في هذة القائمة بعد لاضافة موردين جدد في هذة القائمة يمكنك …" at bounding box center [617, 263] width 634 height 173
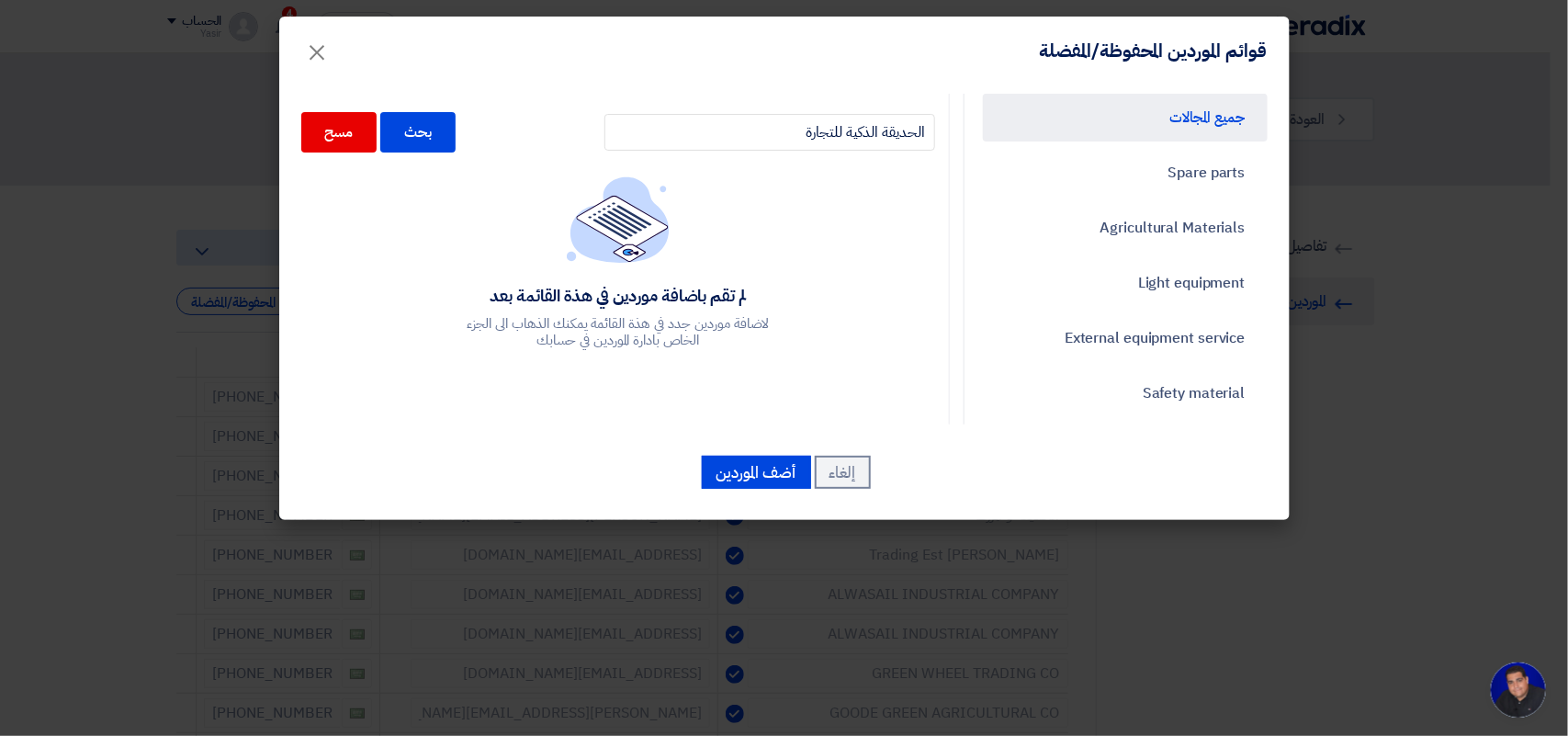
click at [795, 236] on div "لم تقم باضافة موردين في هذة القائمة بعد لاضافة موردين جدد في هذة القائمة يمكنك …" at bounding box center [617, 263] width 634 height 173
click at [773, 133] on input "الحديقة الذكية للتجارة" at bounding box center [770, 132] width 331 height 36
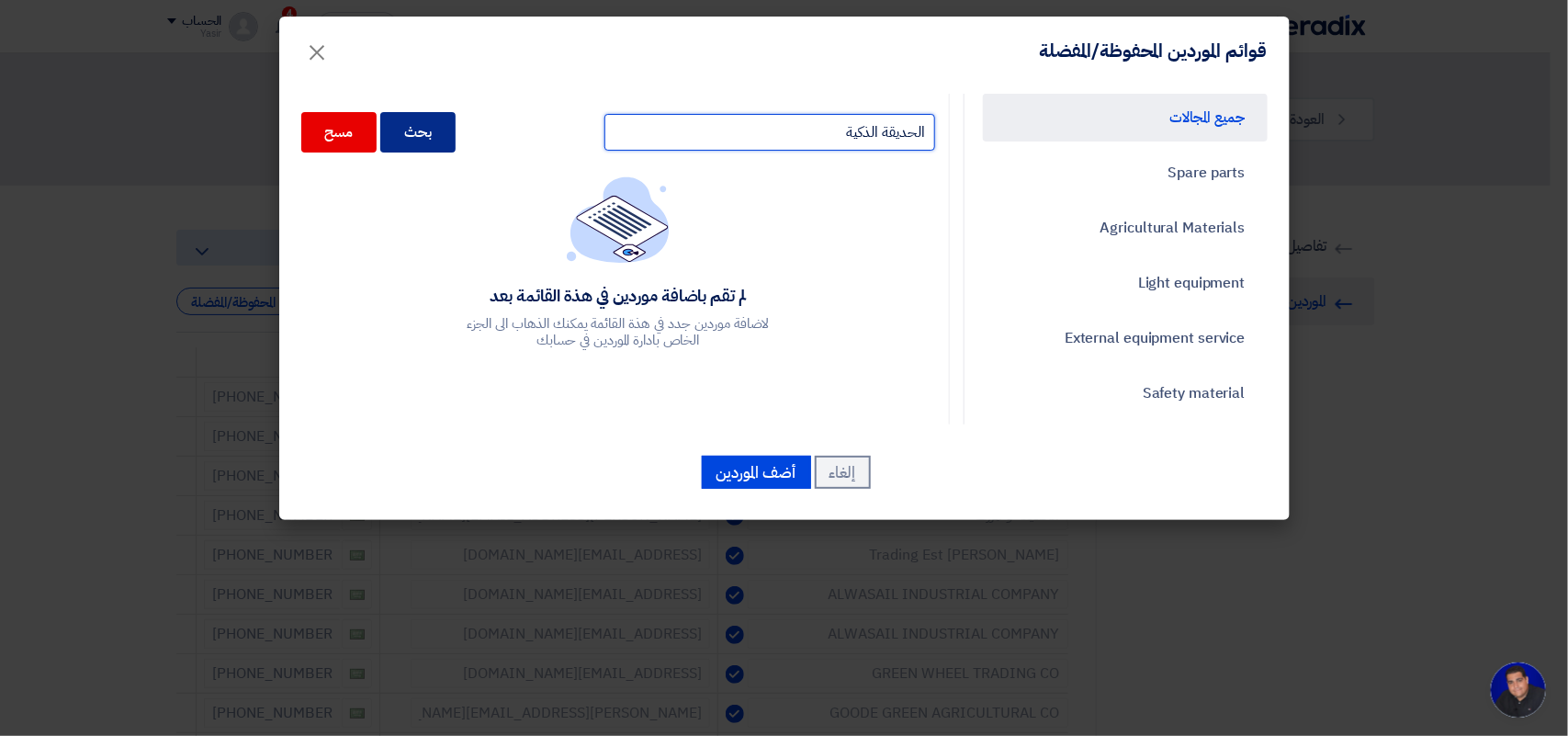
type input "الحديقة الذكية"
click at [443, 136] on div "بحث" at bounding box center [418, 132] width 75 height 40
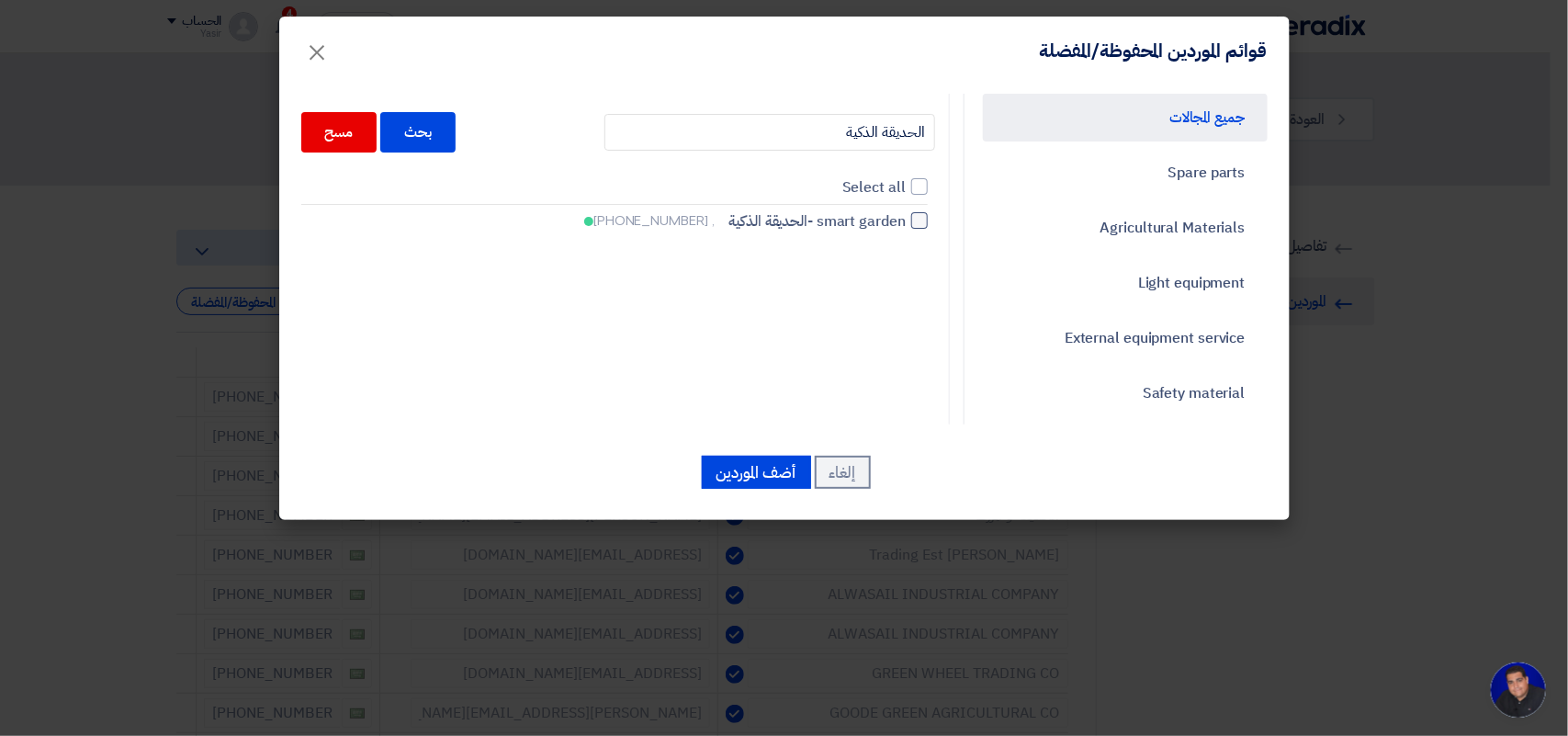
click at [822, 218] on span "smart garden -الحديقة الذكية" at bounding box center [817, 221] width 177 height 22
click at [893, 218] on input "smart garden -الحديقة الذكية , +966537997294" at bounding box center [899, 221] width 11 height 11
checkbox input "true"
click at [713, 475] on button "أضف الموردين" at bounding box center [756, 472] width 109 height 33
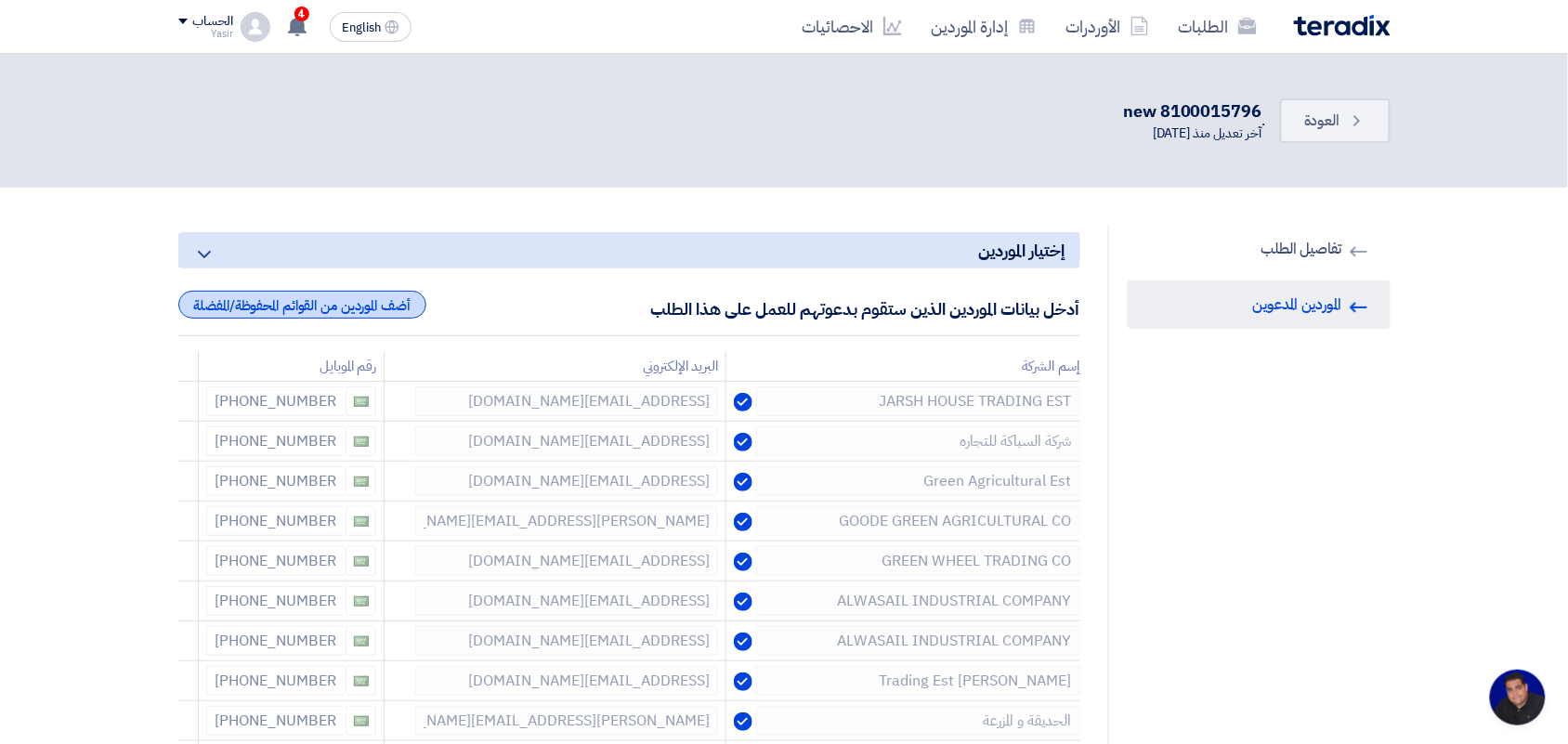
click at [340, 299] on div "أضف الموردين من القوائم المحفوظة/المفضلة" at bounding box center [302, 304] width 248 height 28
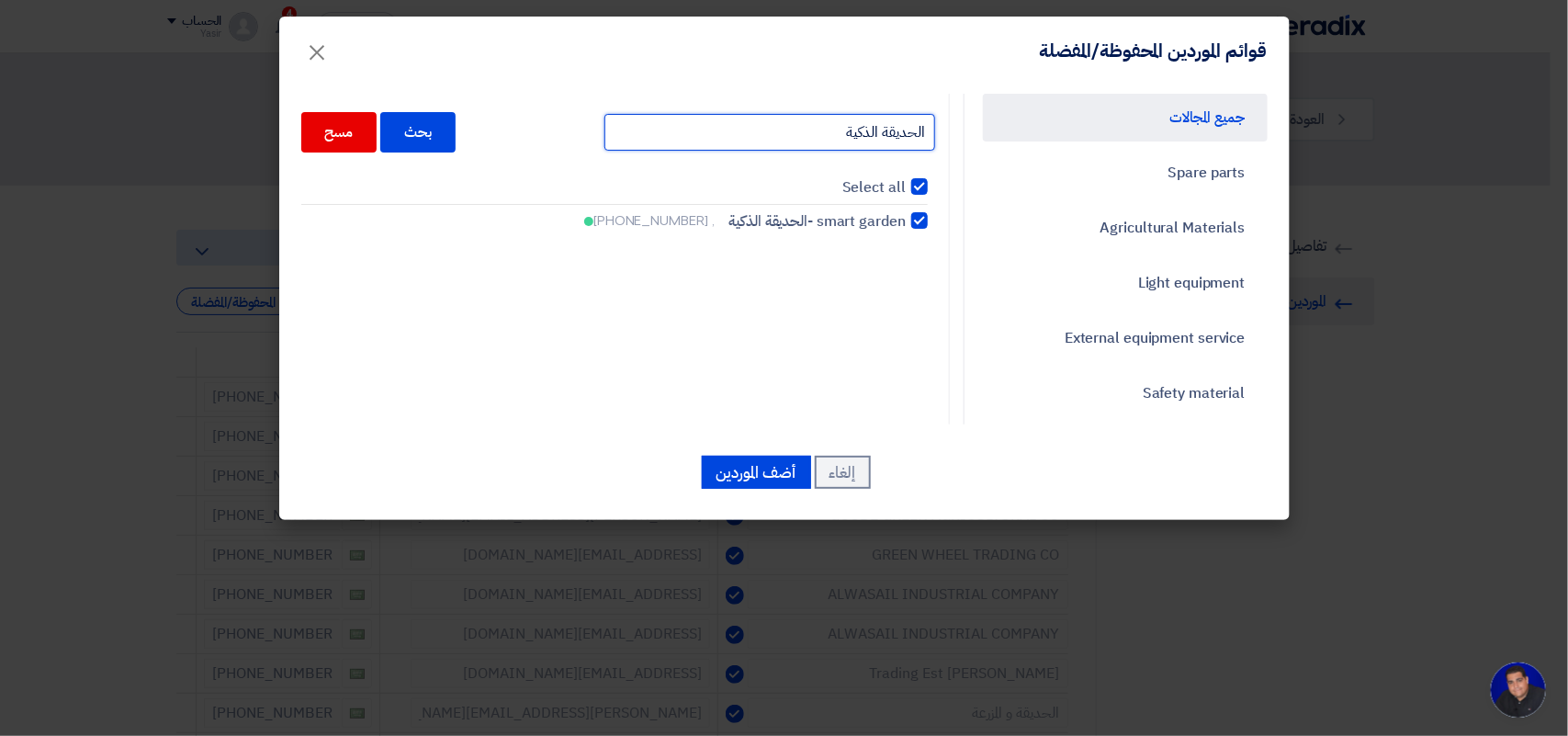
drag, startPoint x: 814, startPoint y: 131, endPoint x: 1287, endPoint y: 99, distance: 474.1
click at [1287, 99] on div "جميع المجالات Spare parts Agricultural Materials Light equipment External equip…" at bounding box center [784, 302] width 1010 height 436
paste input "ELBOW 10011180"
type input "ELBOW 10011180"
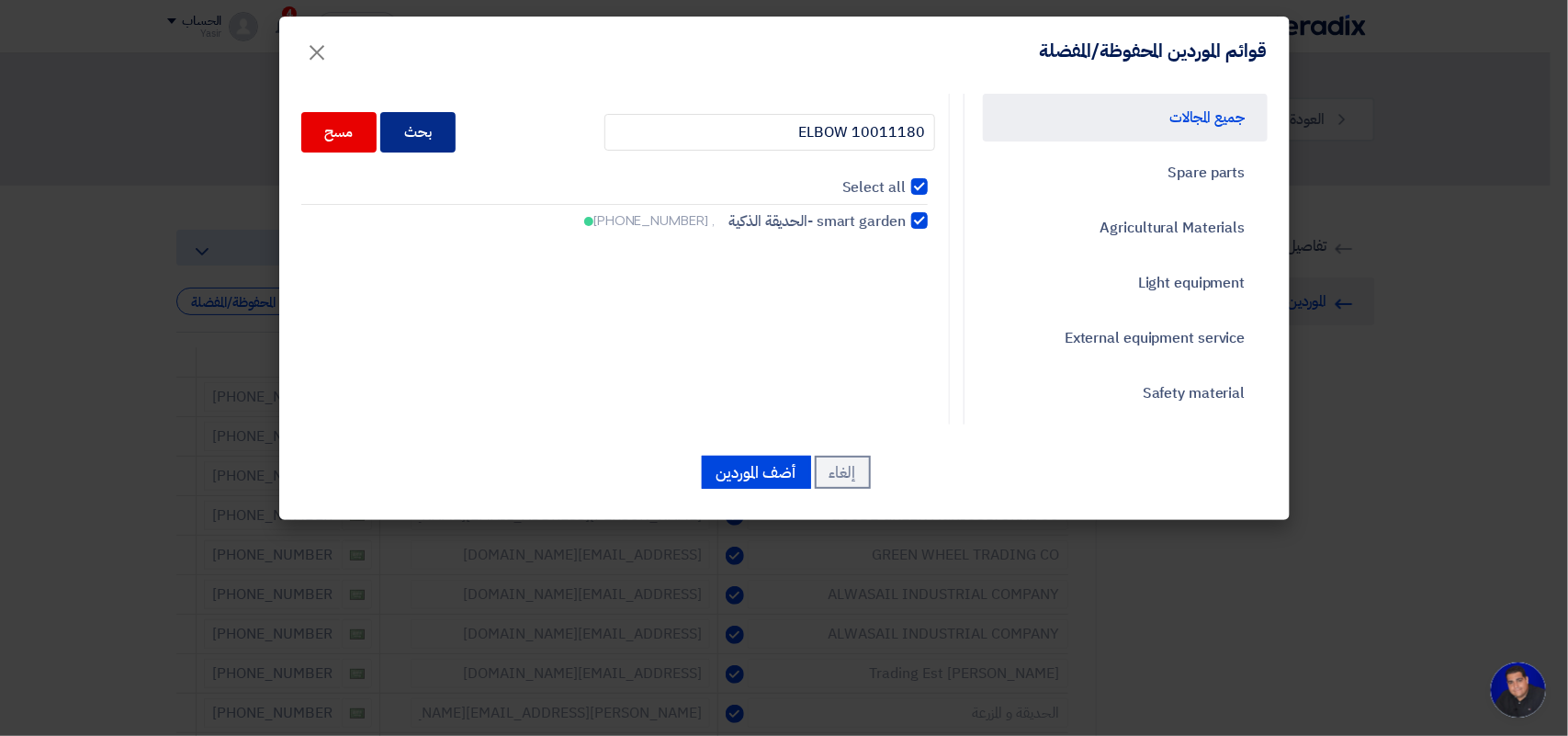
click at [434, 140] on div "بحث" at bounding box center [418, 132] width 75 height 40
checkbox input "false"
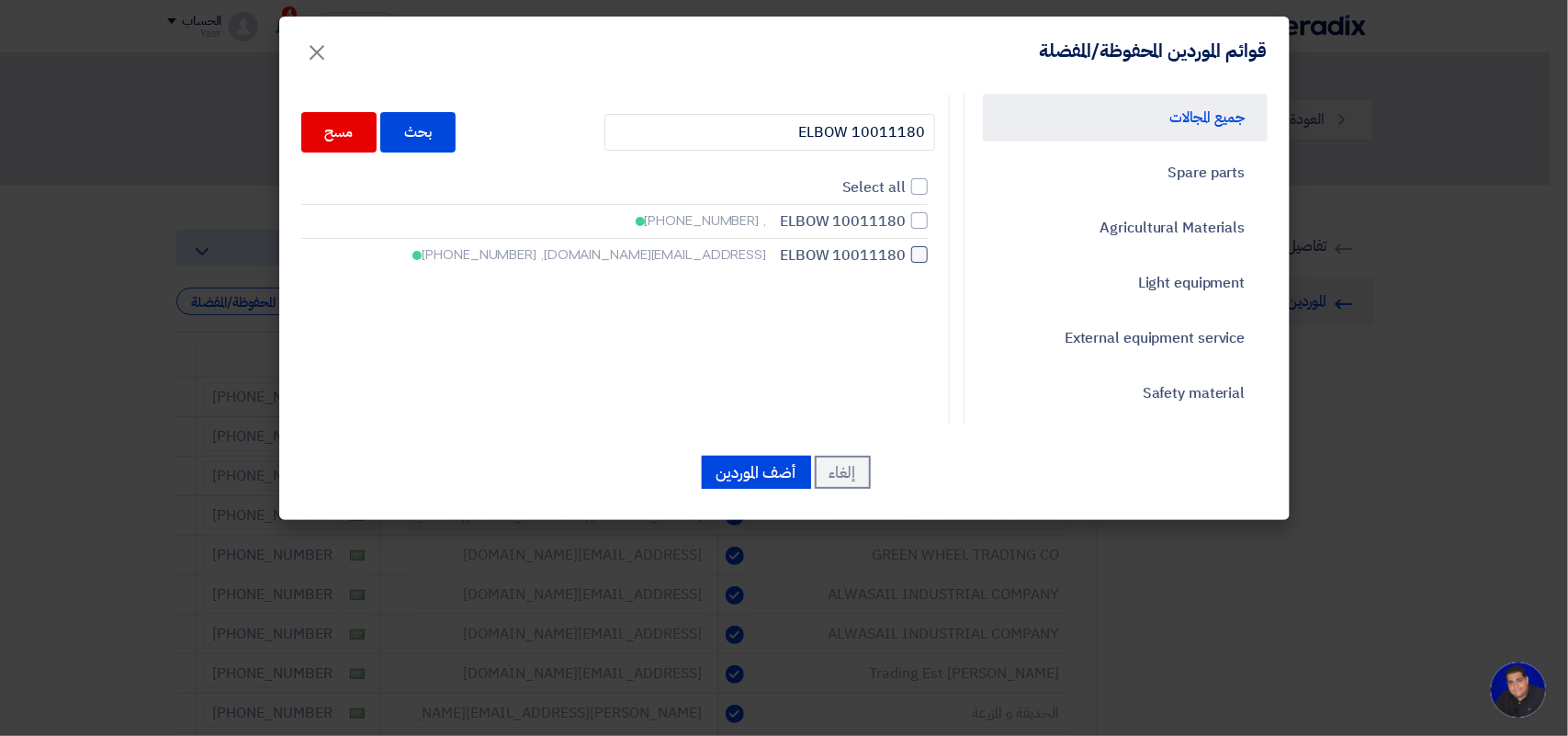
click at [861, 252] on span "ELBOW 10011180" at bounding box center [843, 255] width 126 height 22
click at [893, 252] on input "ELBOW 10011180 qamer.hanif@elbow45.com, +966569886704" at bounding box center [899, 255] width 11 height 11
checkbox input "true"
click at [856, 214] on span "ELBOW 10011180" at bounding box center [843, 221] width 126 height 22
click at [893, 215] on input "ELBOW 10011180 , +966569886704" at bounding box center [899, 221] width 11 height 11
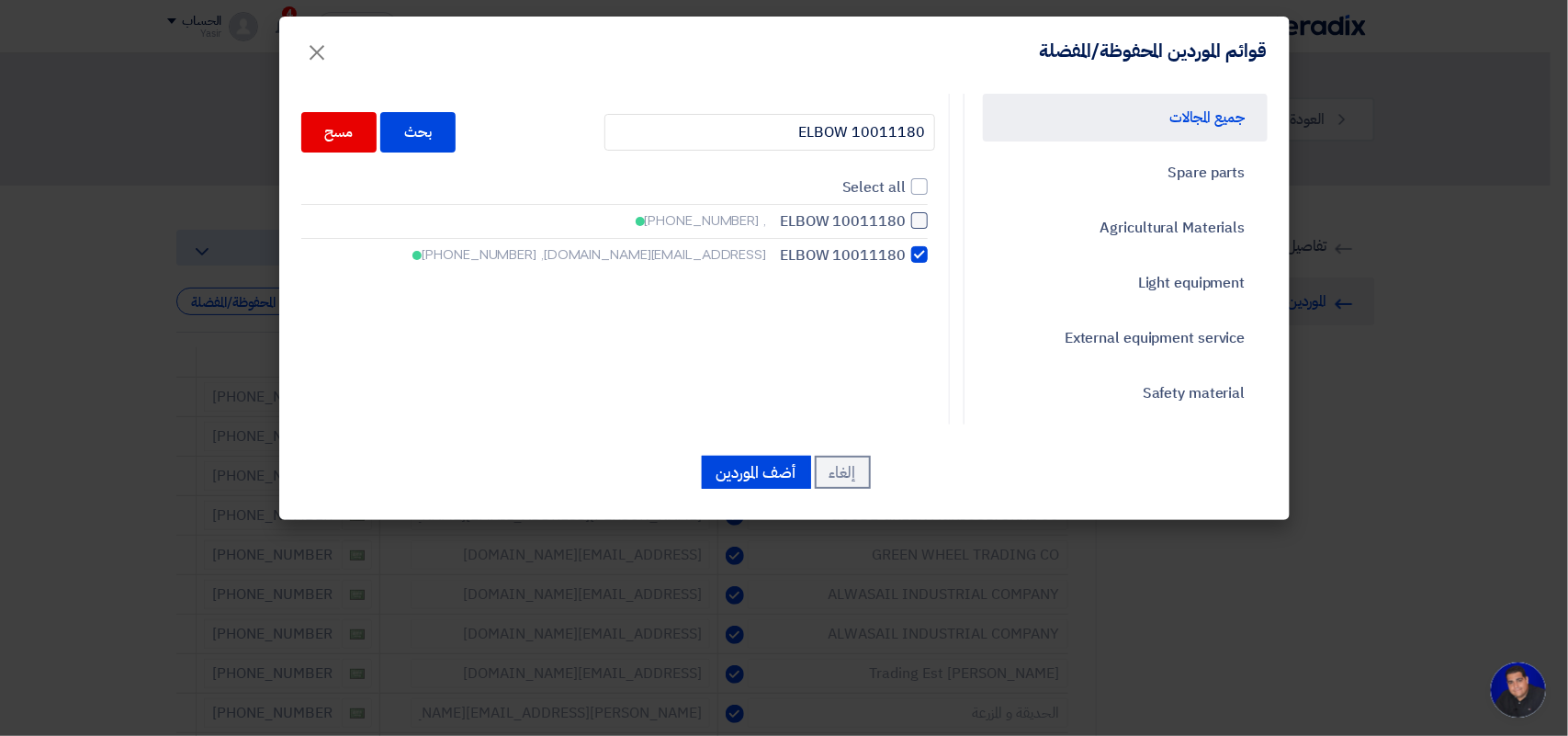
checkbox input "true"
click at [770, 461] on button "أضف الموردين" at bounding box center [756, 472] width 109 height 33
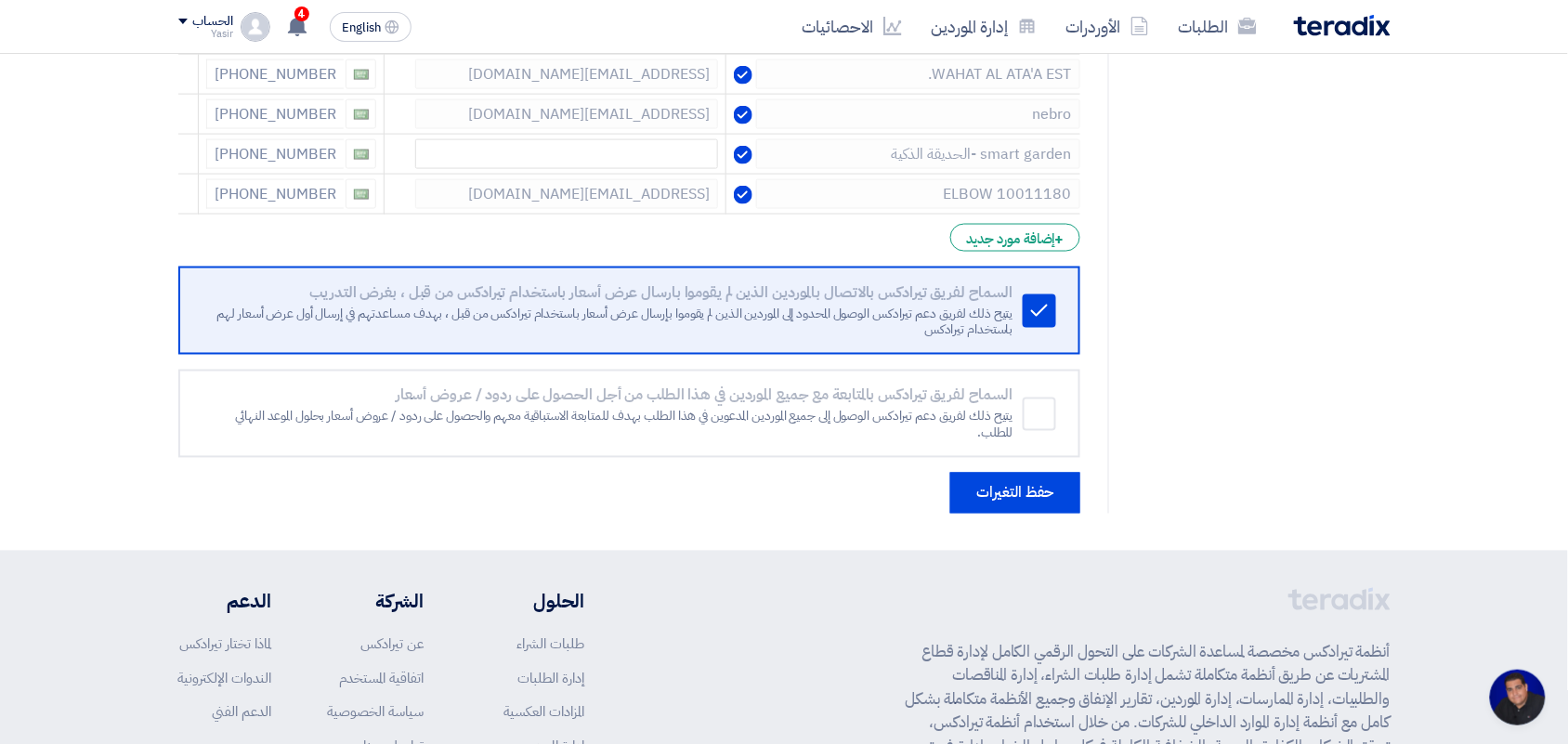
scroll to position [813, 0]
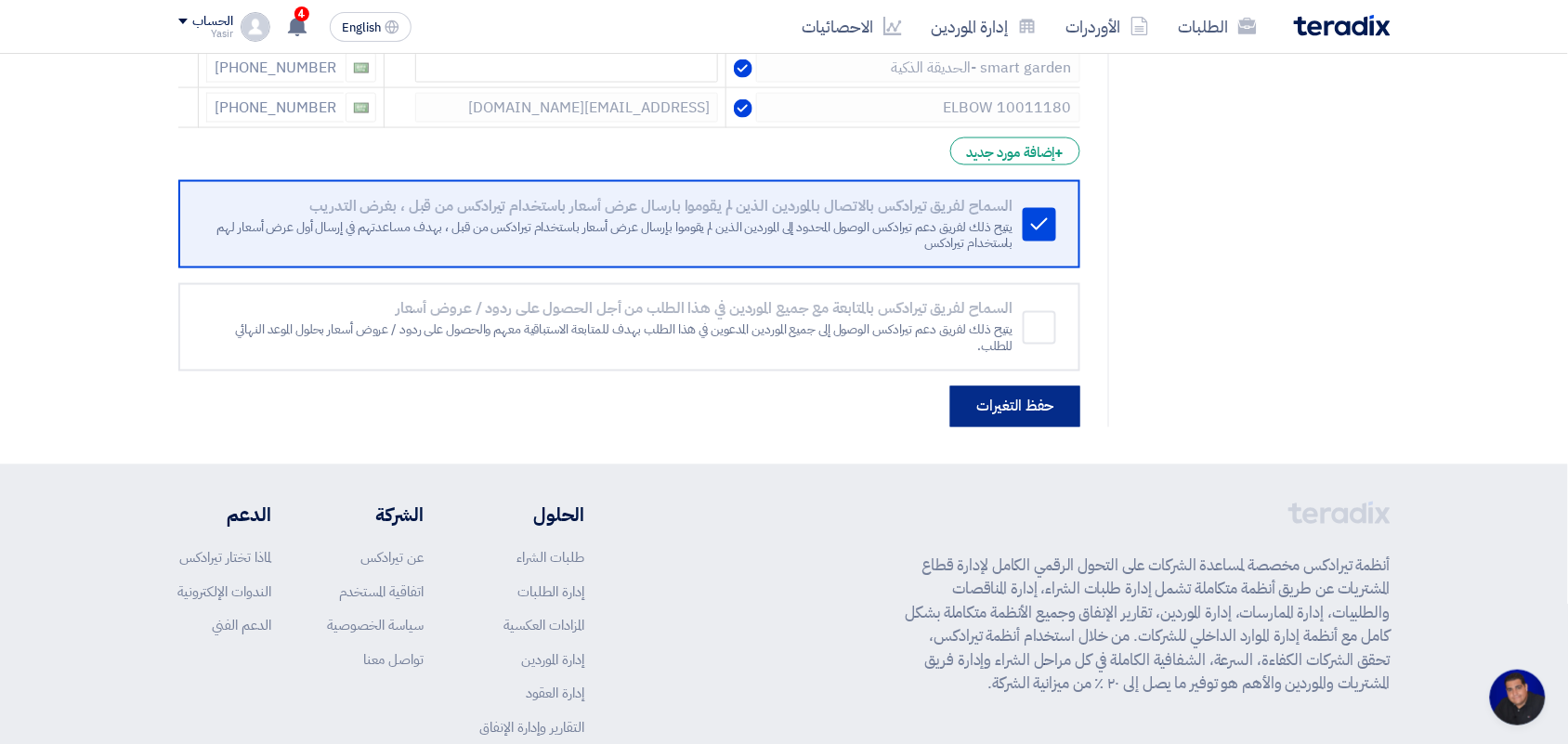
click at [968, 415] on button "حفظ التغيرات" at bounding box center [1014, 407] width 130 height 41
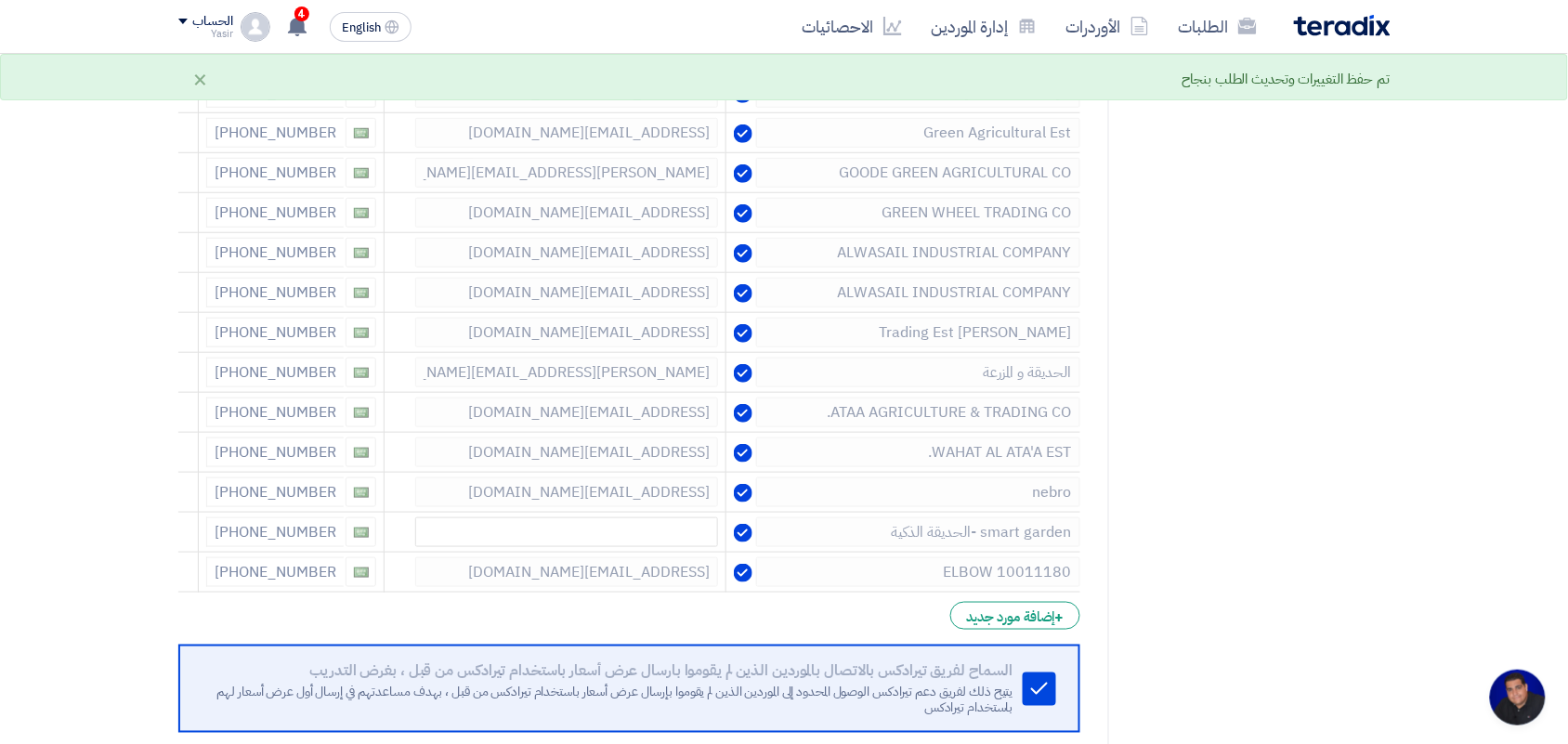
scroll to position [0, 0]
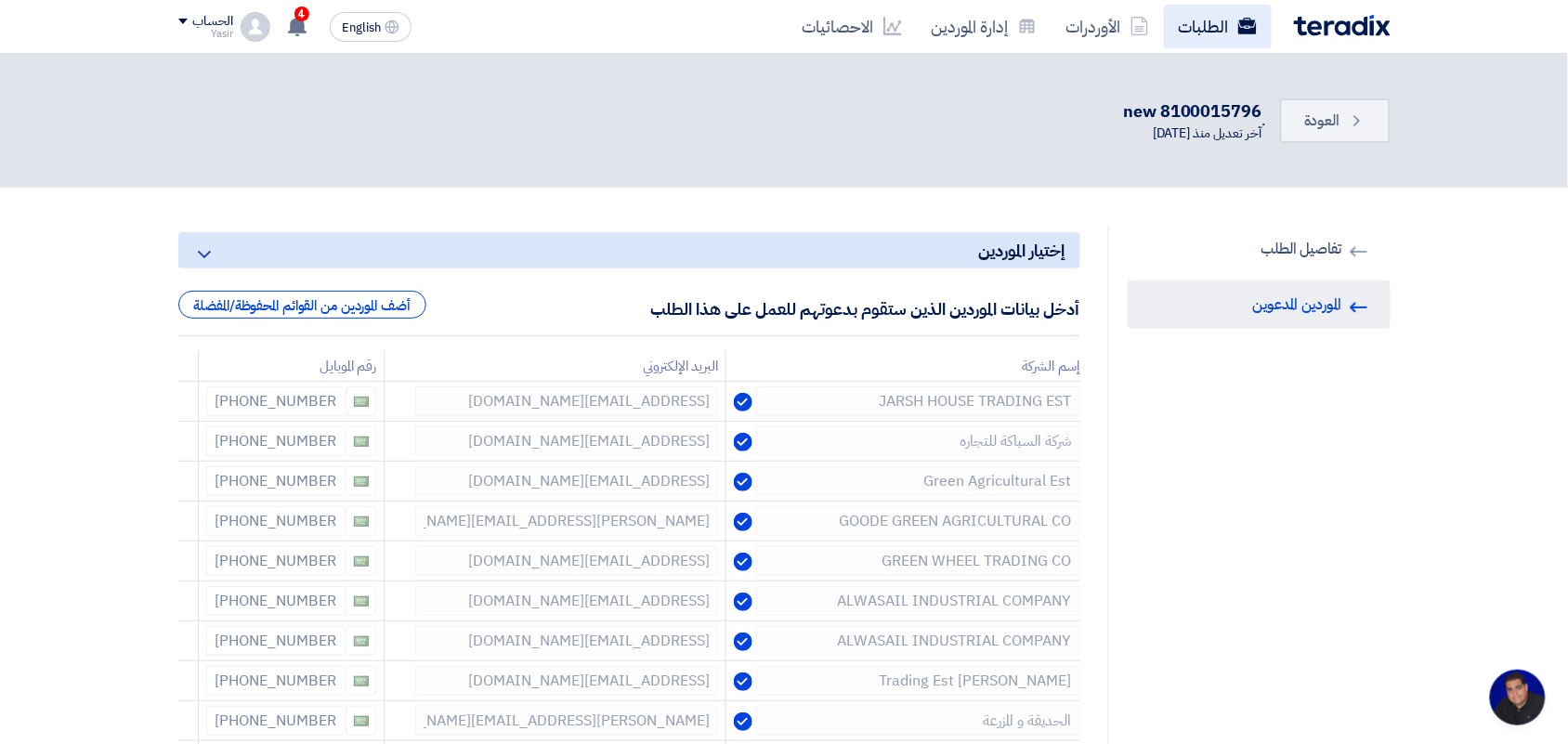
click at [1190, 33] on link "الطلبات" at bounding box center [1218, 26] width 108 height 43
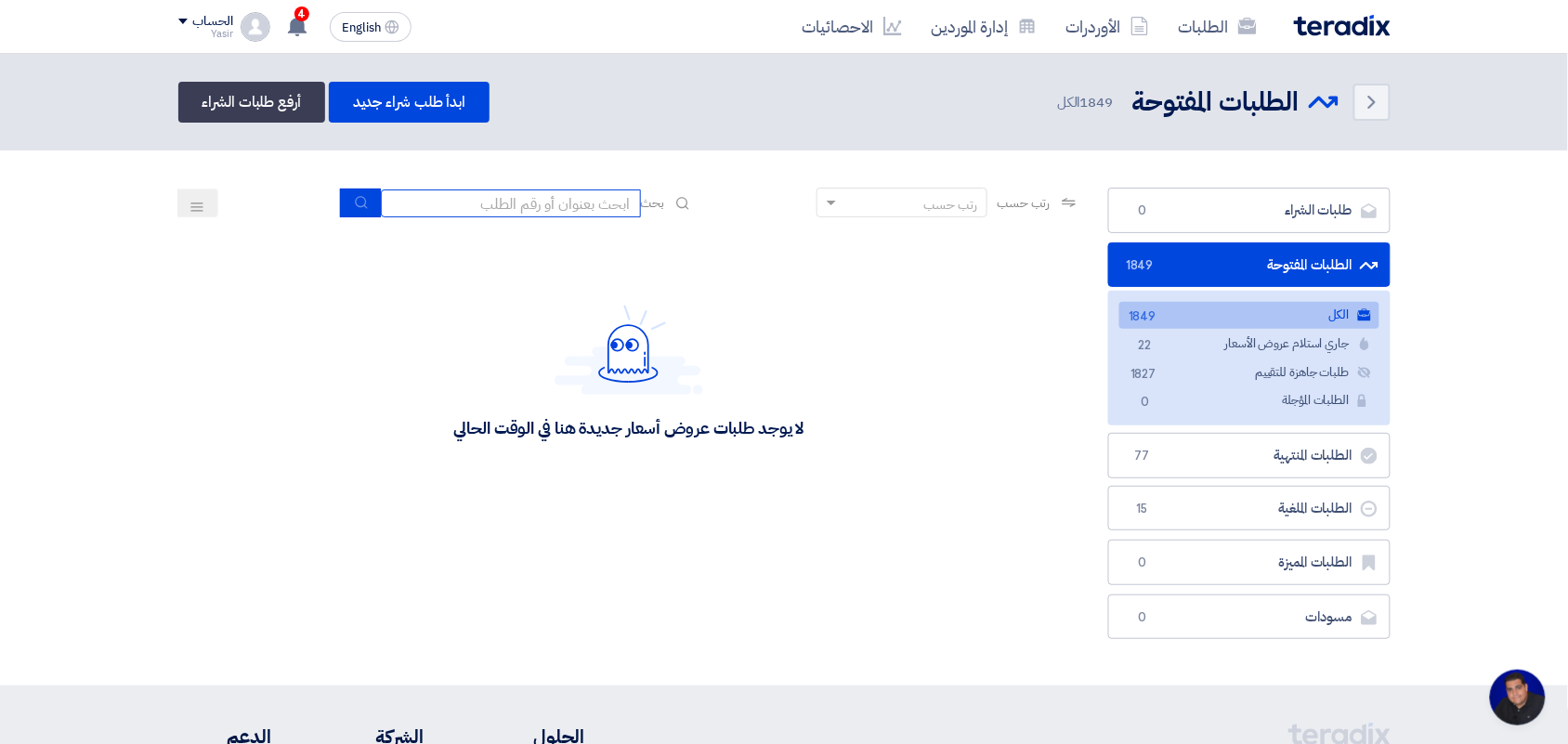
click at [563, 206] on input at bounding box center [510, 203] width 260 height 28
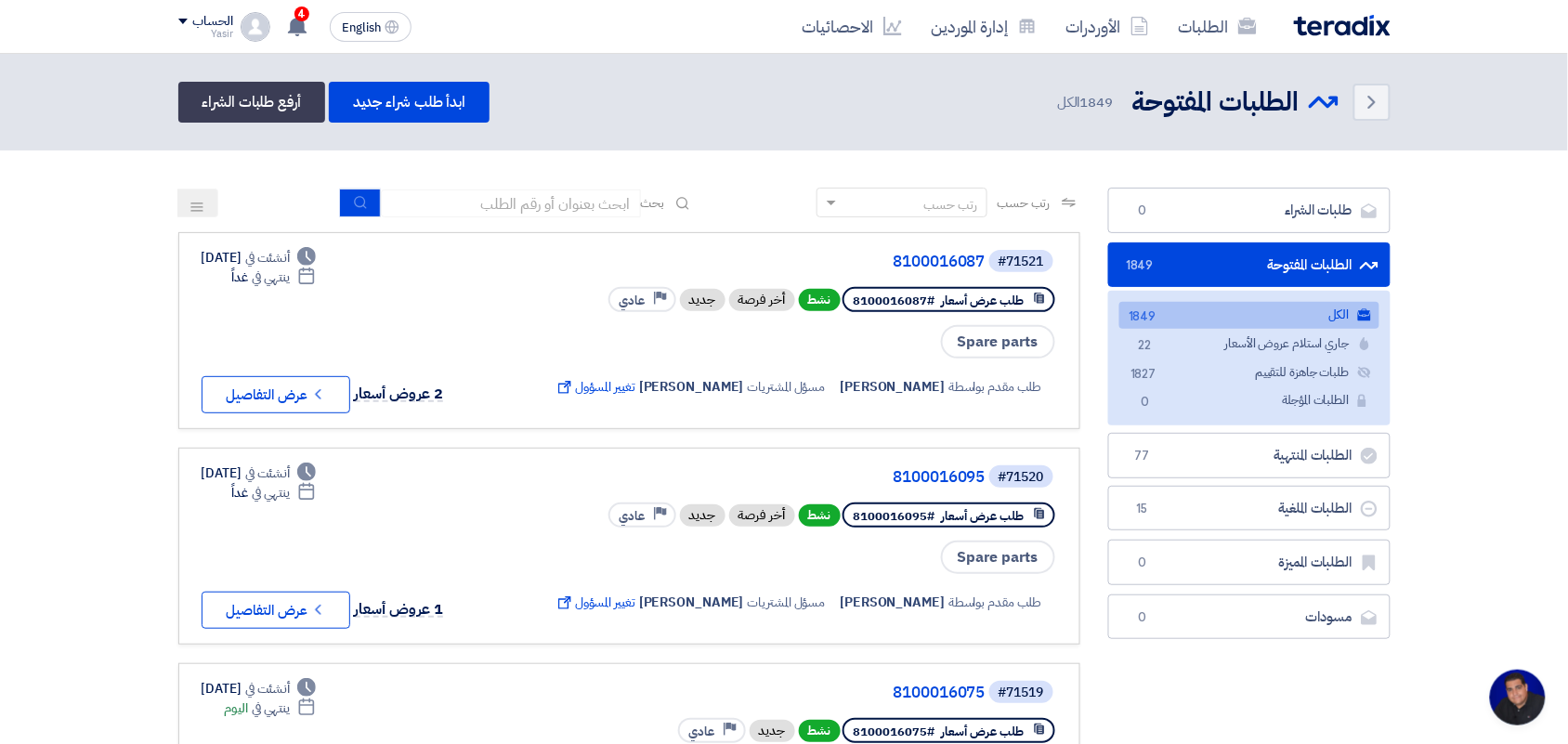
click at [499, 204] on input at bounding box center [510, 203] width 260 height 28
type input "new"
click at [358, 205] on use "submit" at bounding box center [360, 202] width 12 height 12
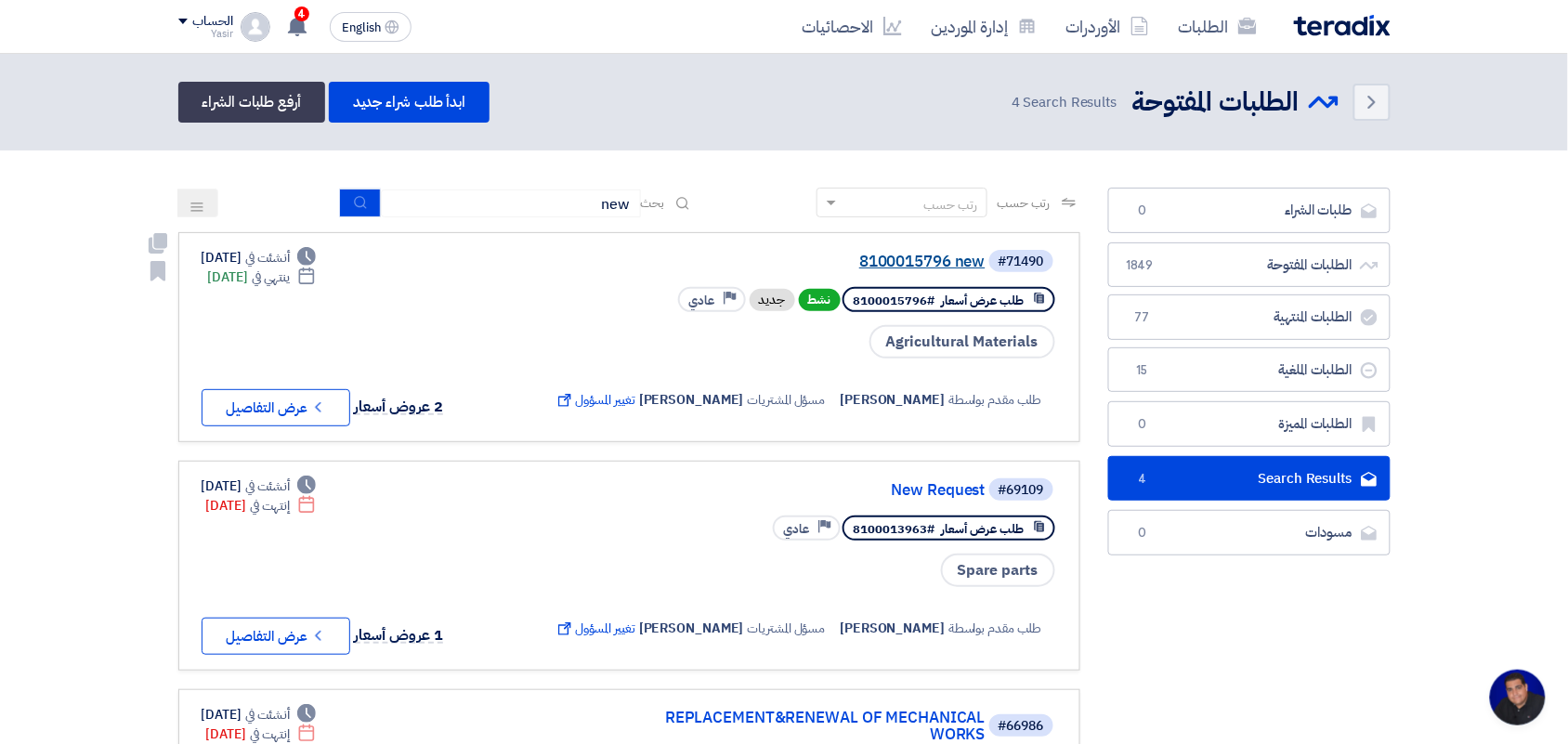
click at [841, 261] on link "8100015796 new" at bounding box center [799, 261] width 372 height 16
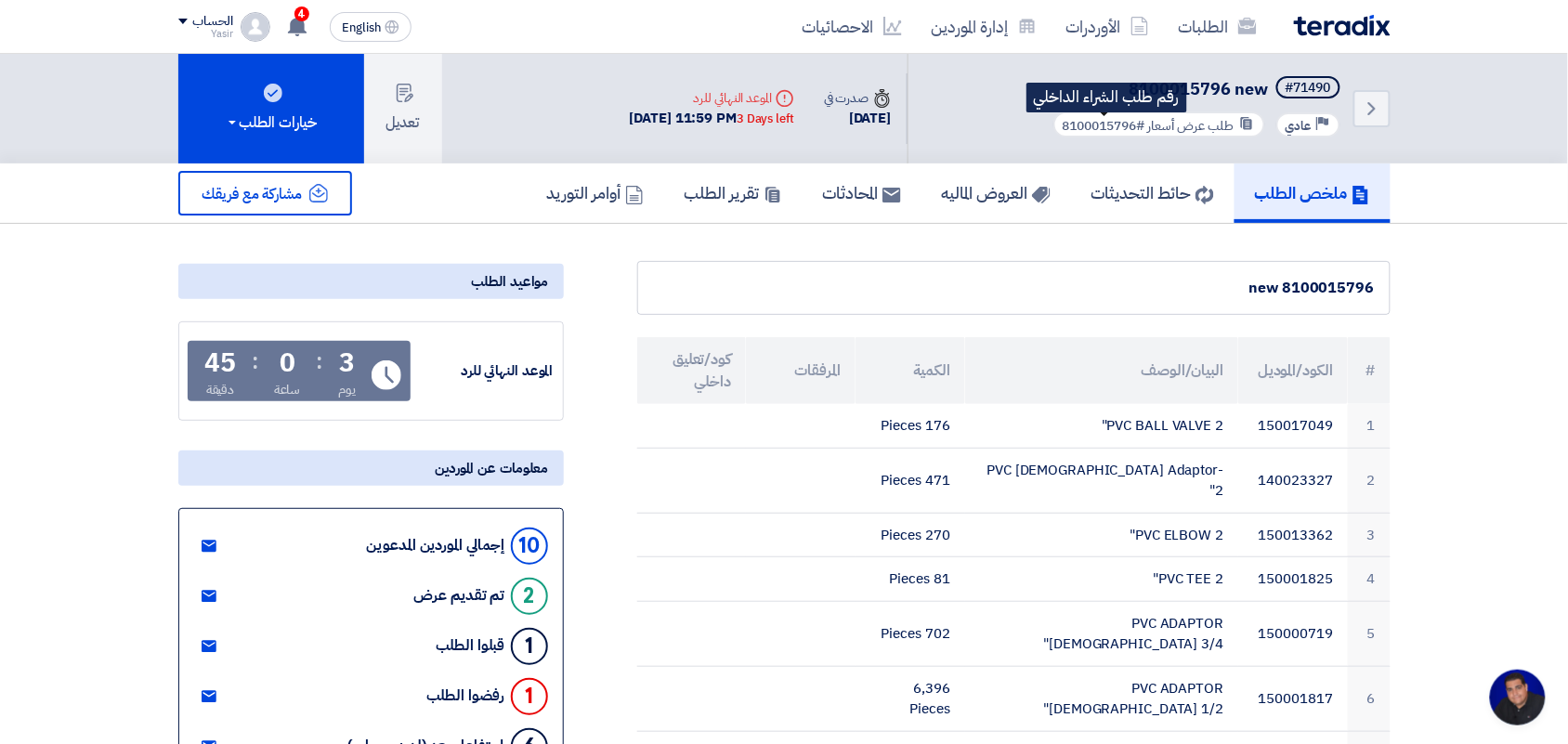
click at [1063, 126] on span "#8100015796" at bounding box center [1104, 126] width 83 height 19
click at [1056, 119] on div "طلب عرض أسعار #8100015796" at bounding box center [1158, 124] width 212 height 26
drag, startPoint x: 1139, startPoint y: 129, endPoint x: 1050, endPoint y: 134, distance: 89.1
click at [1050, 134] on div "#71490 8100015796 new Priority عادي طلب عرض أسعار #8100015796" at bounding box center [1196, 108] width 295 height 65
copy span "8100015796"
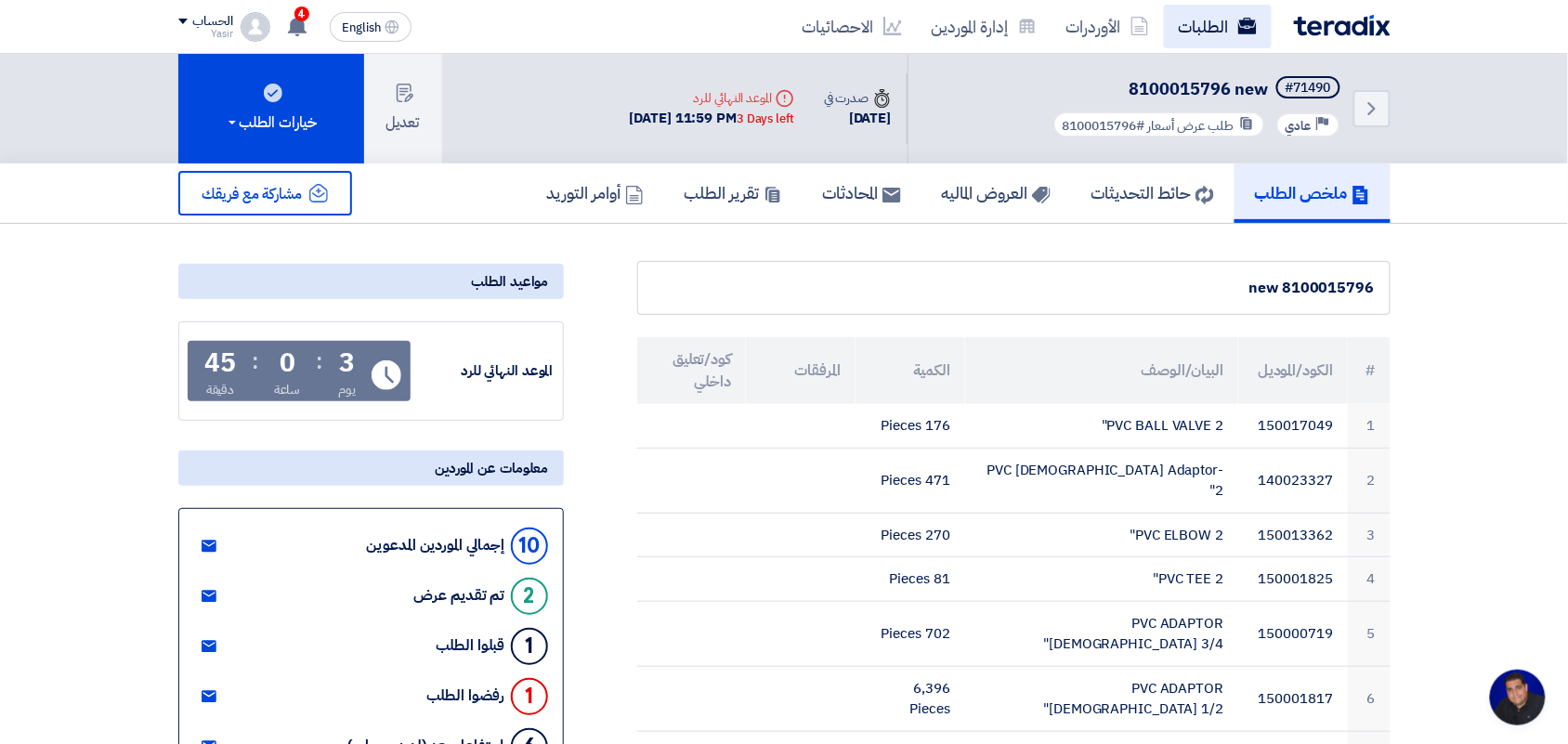
click at [1237, 18] on link "الطلبات" at bounding box center [1218, 26] width 108 height 43
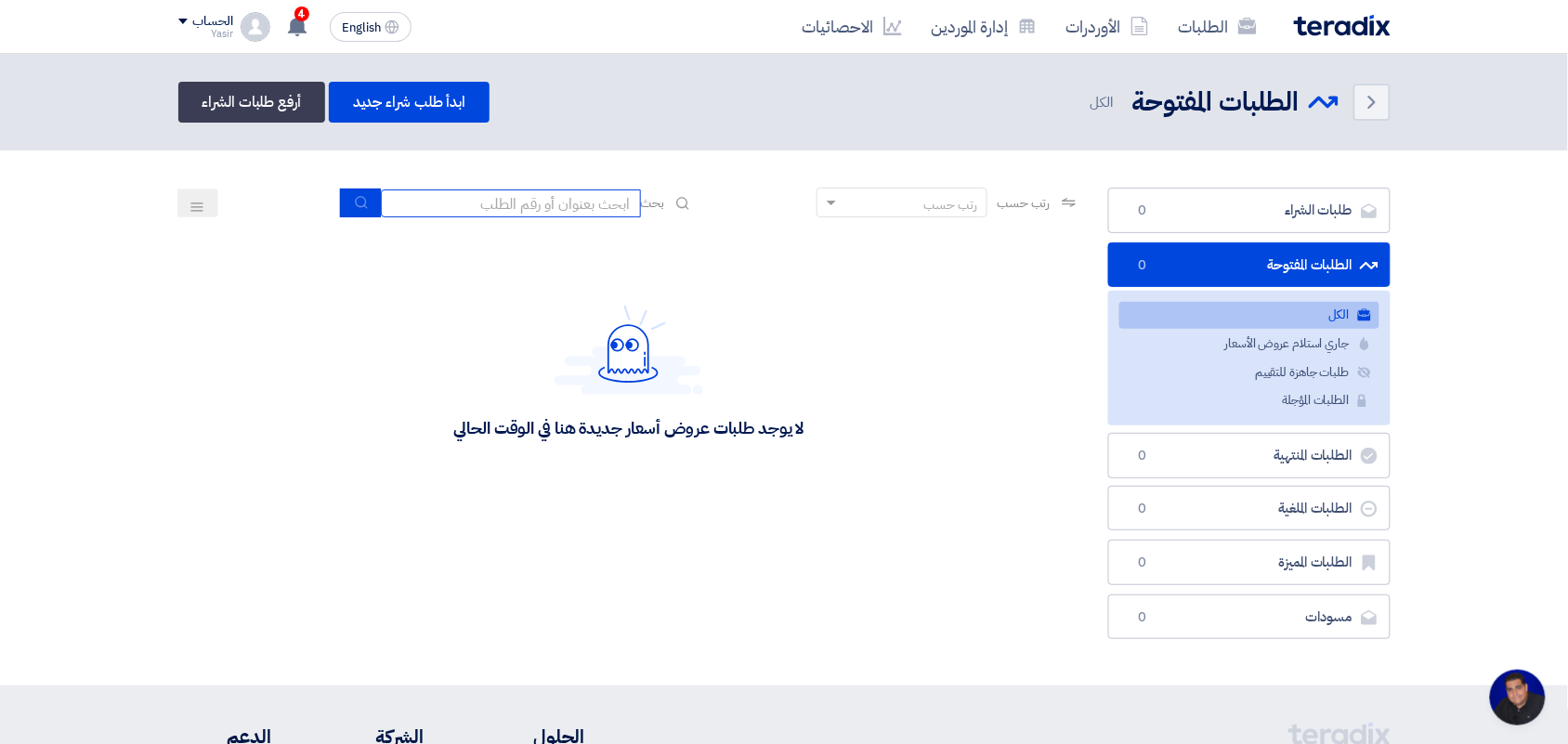
click at [512, 189] on input at bounding box center [510, 203] width 260 height 28
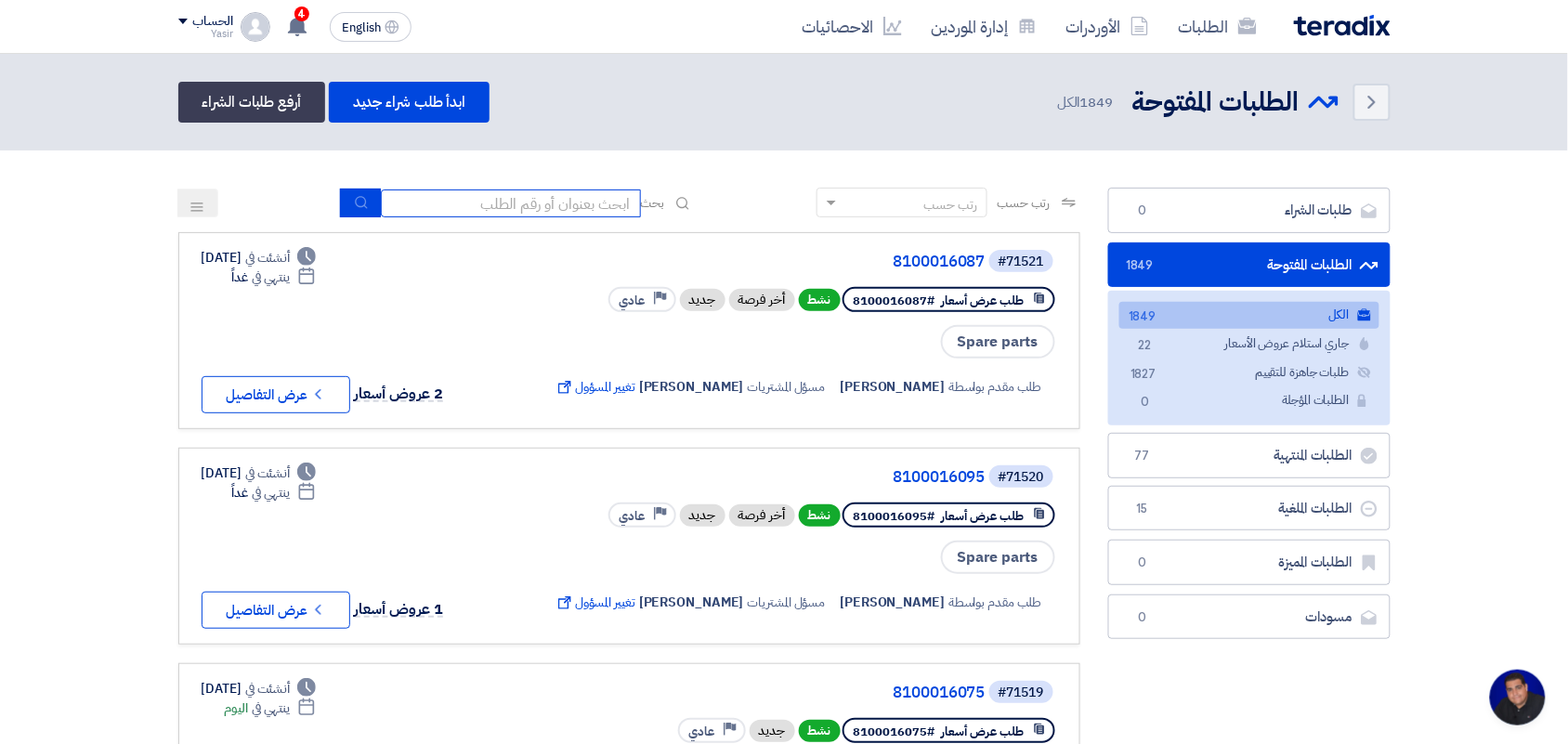
paste input "8100015796"
type input "8100015796"
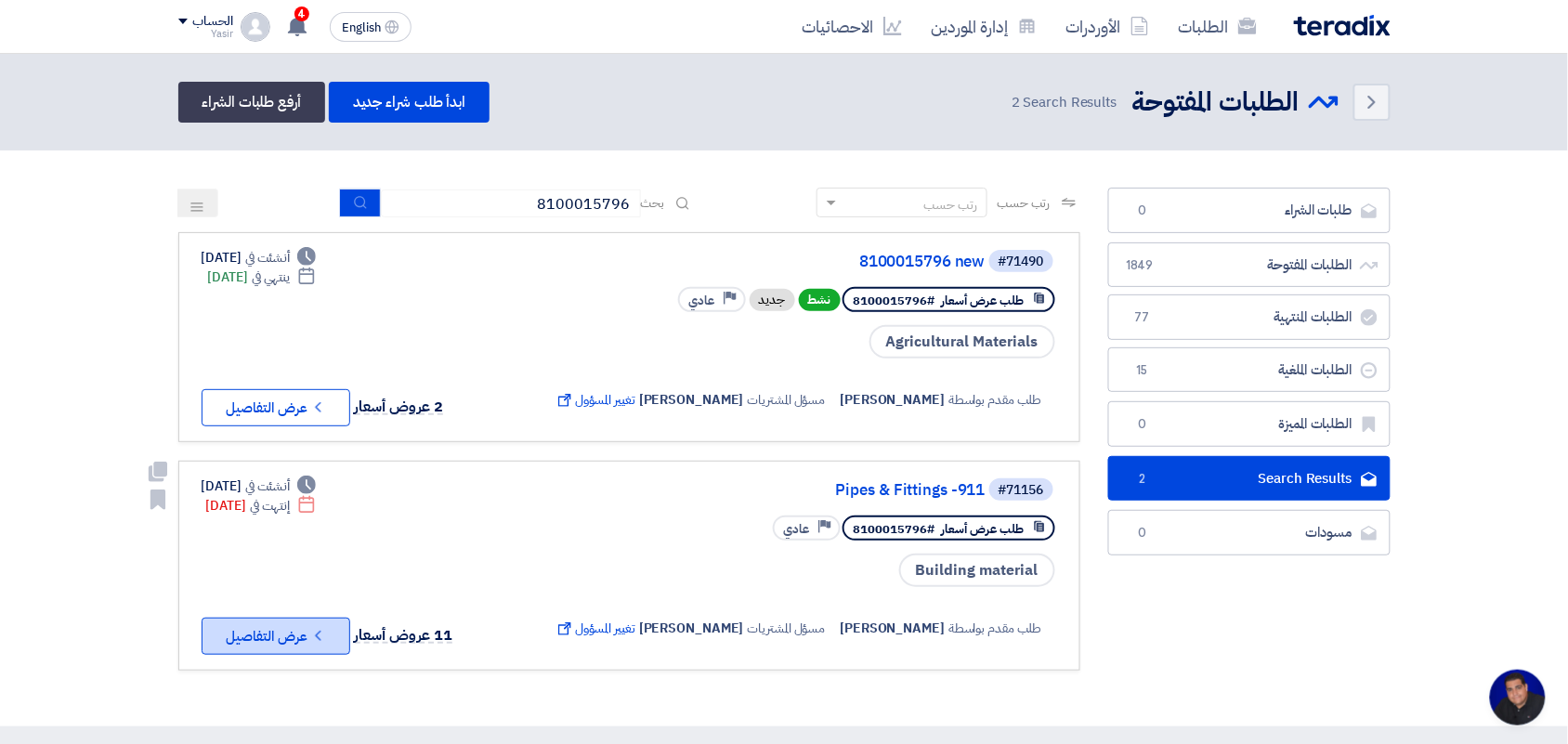
click at [317, 627] on icon "Check details" at bounding box center [318, 636] width 17 height 17
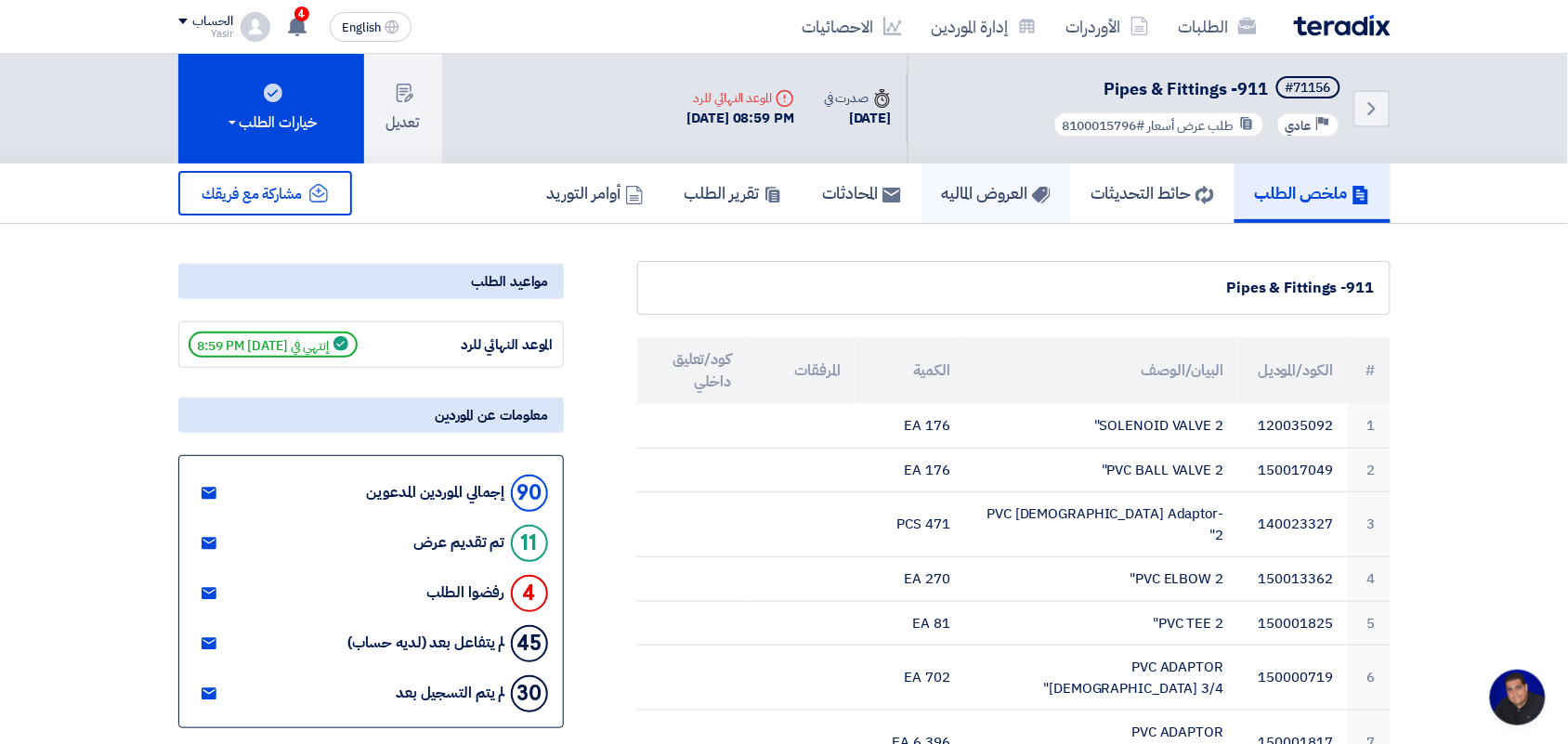
click at [967, 193] on h5 "العروض الماليه" at bounding box center [996, 192] width 108 height 21
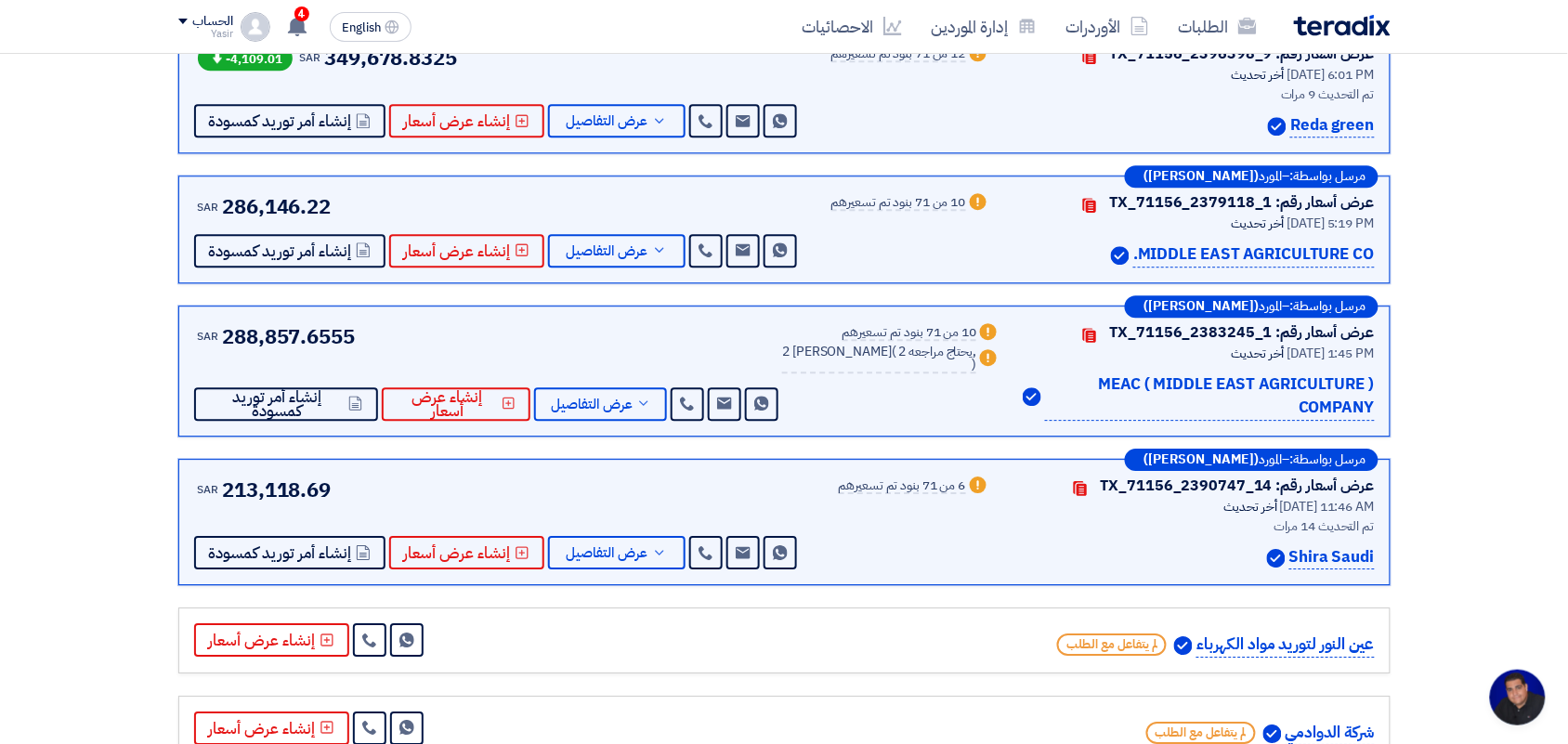
scroll to position [1044, 0]
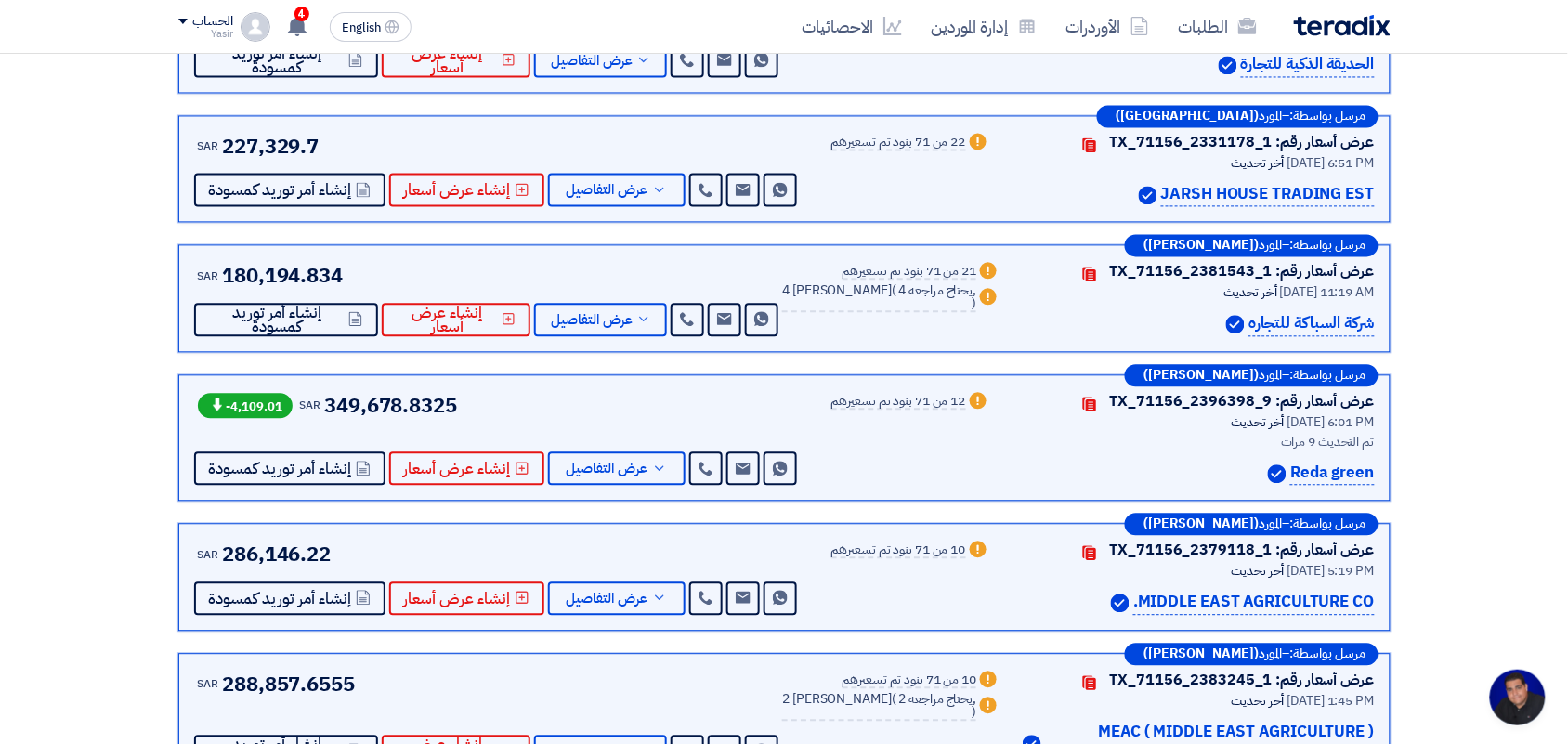
drag, startPoint x: 1371, startPoint y: 328, endPoint x: 1242, endPoint y: 328, distance: 129.0
click at [1242, 328] on div "شركة السباكة للتجاره" at bounding box center [1197, 325] width 351 height 25
copy p "شركة السباكة للتجا"
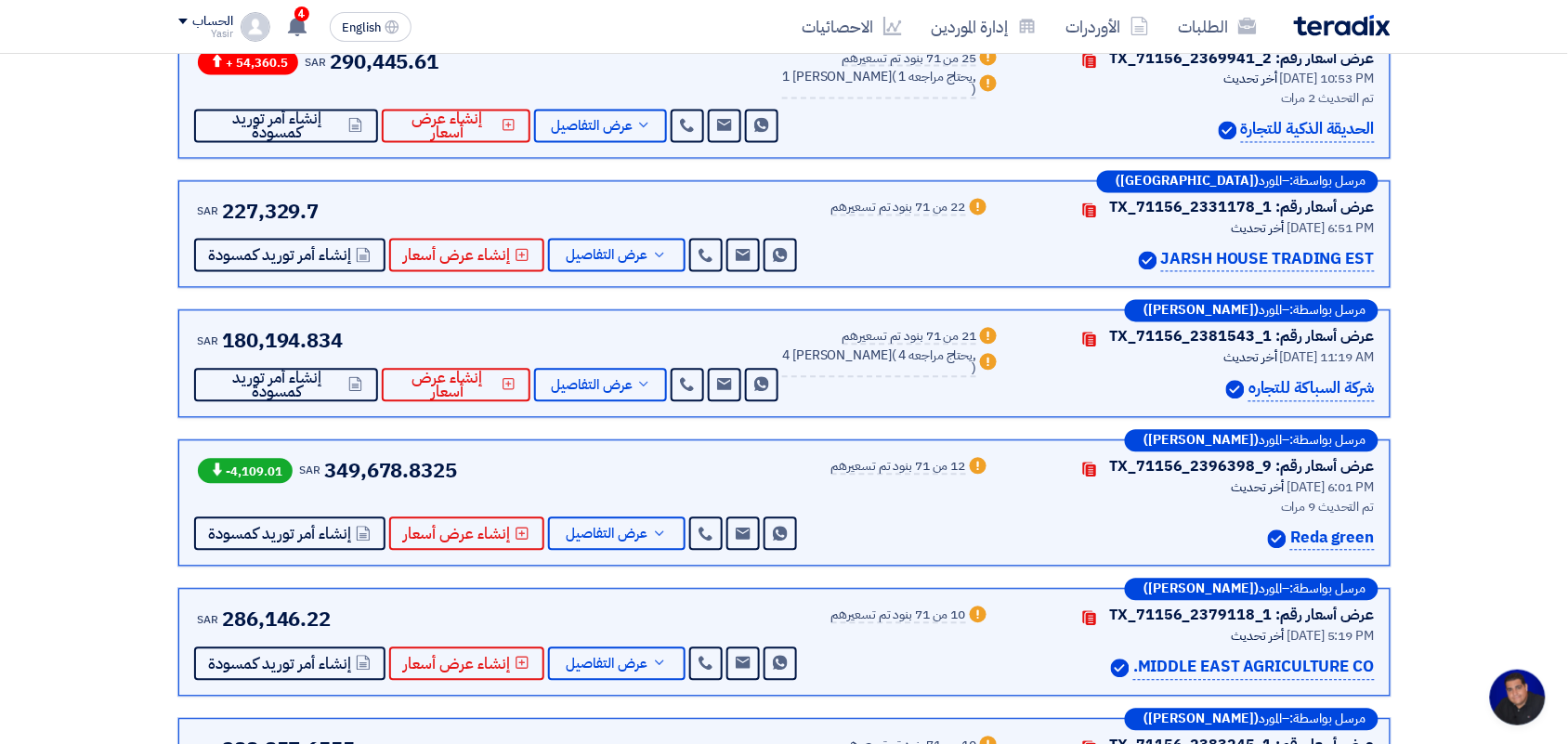
scroll to position [929, 0]
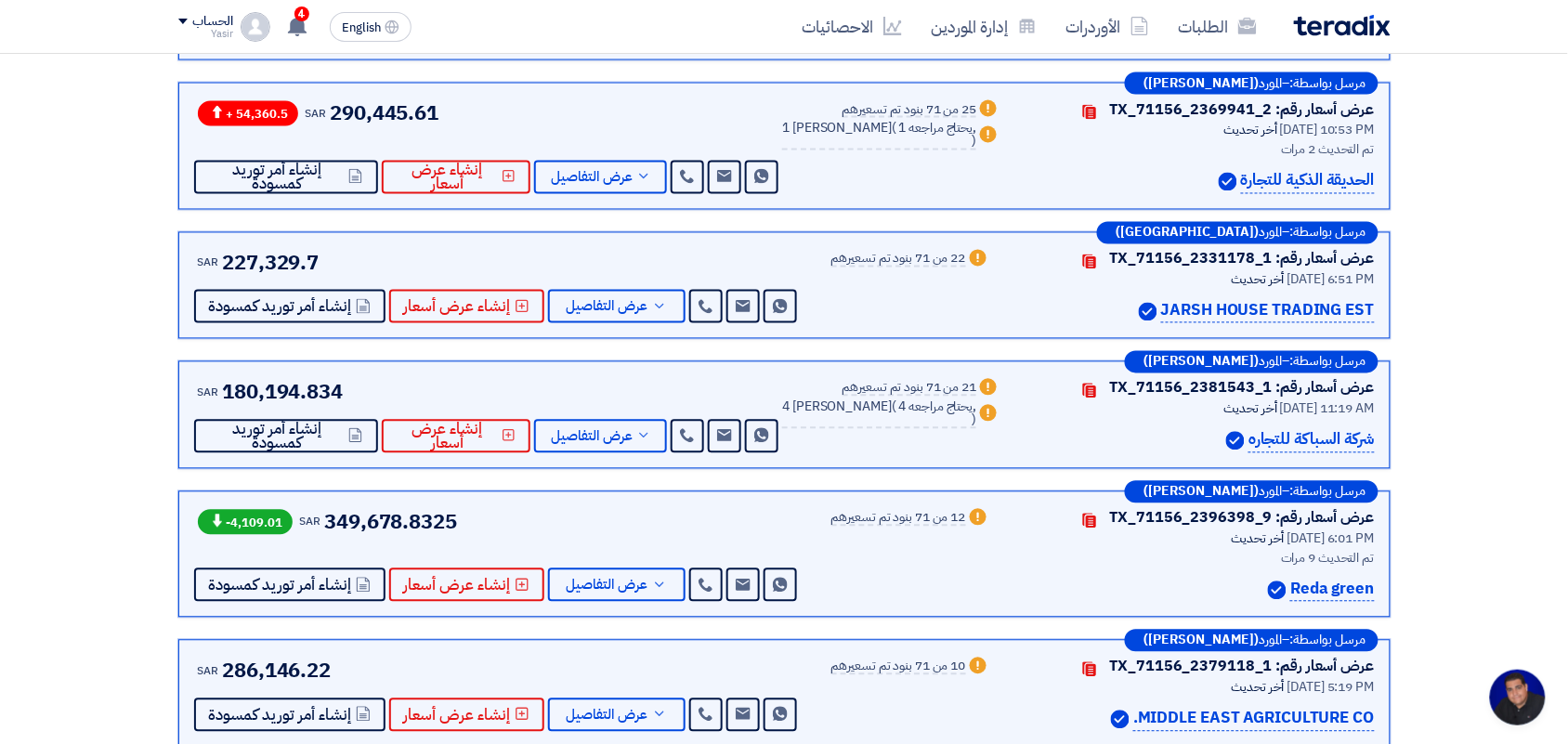
drag, startPoint x: 1261, startPoint y: 309, endPoint x: 1378, endPoint y: 309, distance: 117.0
click at [1378, 309] on div "مرسل بواسطة: – المورد ([GEOGRAPHIC_DATA]) عرض أسعار رقم: TX_71156_2331178_1 Con…" at bounding box center [784, 286] width 1212 height 108
copy p "ARSH HOUSE TRADING EST"
drag, startPoint x: 1237, startPoint y: 180, endPoint x: 1382, endPoint y: 178, distance: 145.0
click at [1382, 178] on div "مرسل بواسطة: – المورد ([PERSON_NAME]) عرض أسعار رقم: TX_71156_2369941_2 Contact…" at bounding box center [784, 147] width 1212 height 128
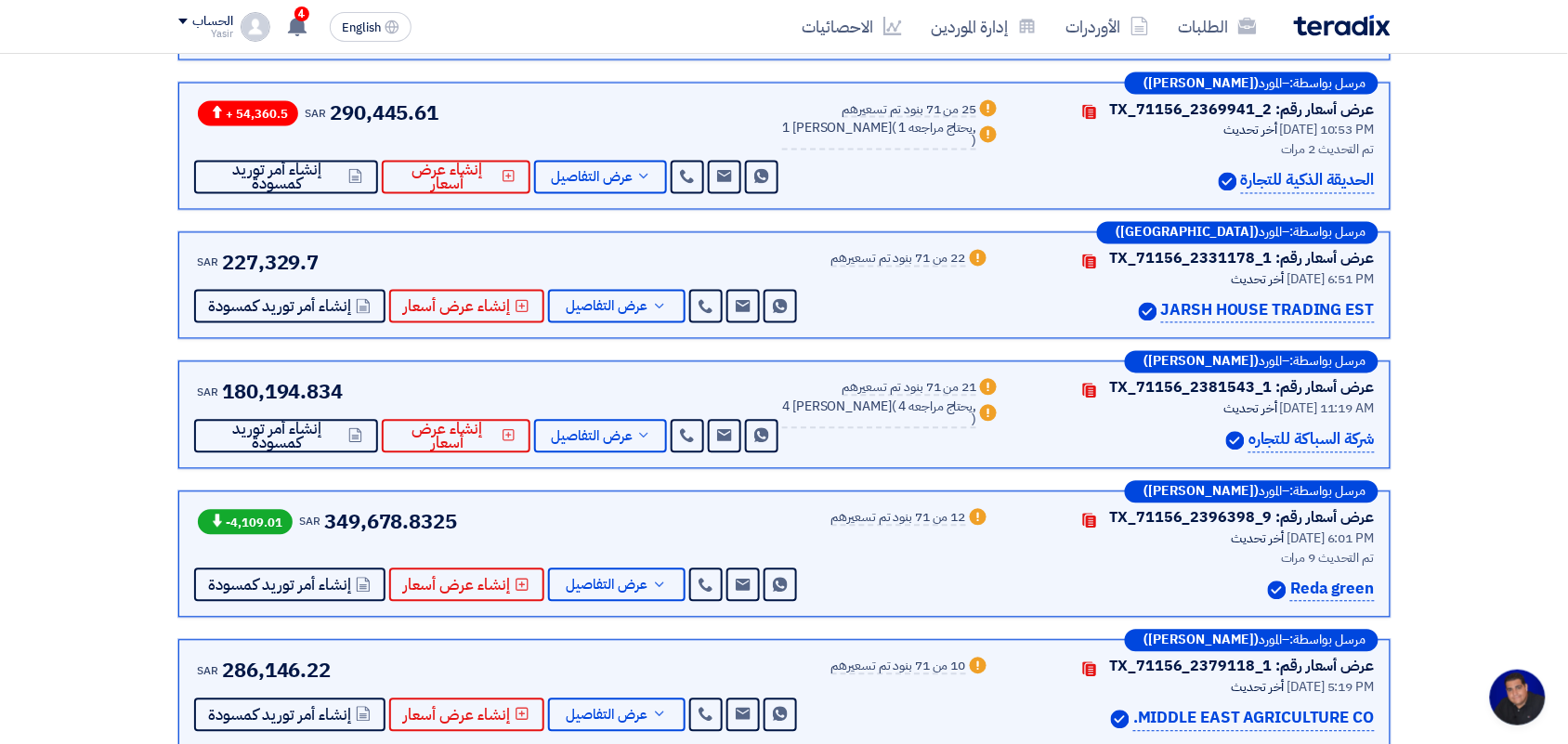
copy p "الحديقة الذكية للتجارة"
click at [690, 188] on link at bounding box center [687, 177] width 34 height 34
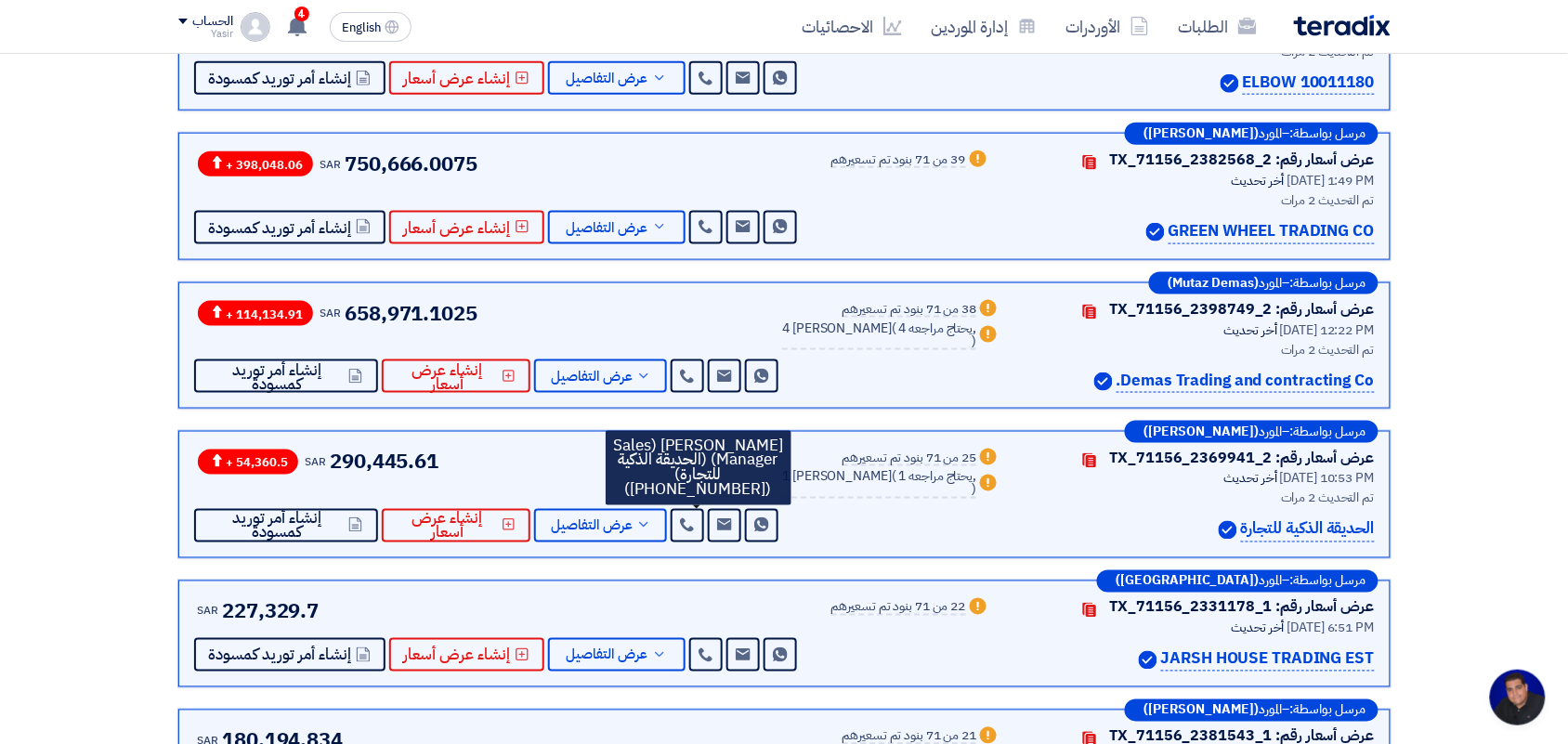
scroll to position [465, 0]
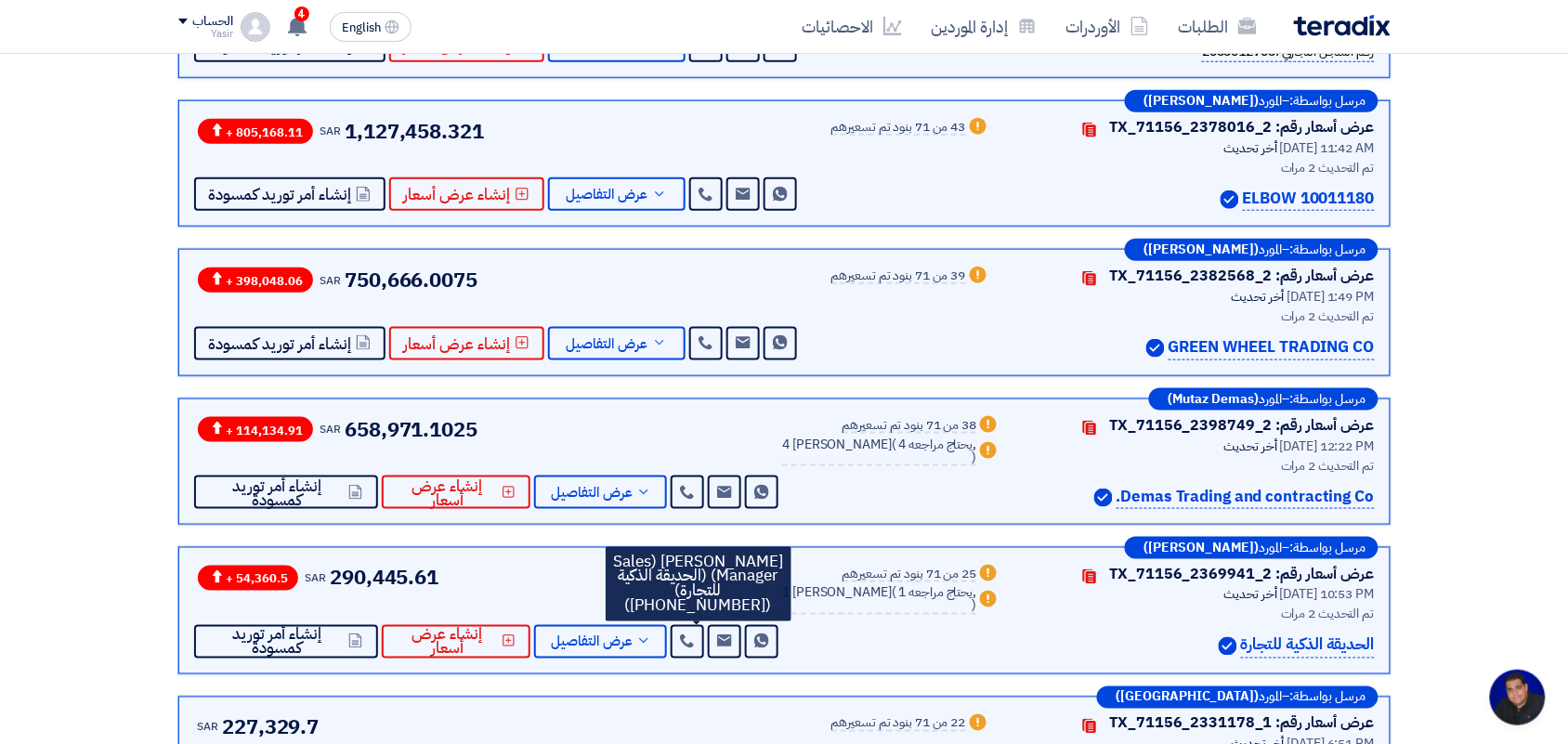
drag, startPoint x: 1168, startPoint y: 347, endPoint x: 1405, endPoint y: 336, distance: 237.3
copy p "GREEN WHEEL TRADING CO"
click at [708, 334] on link at bounding box center [705, 343] width 34 height 34
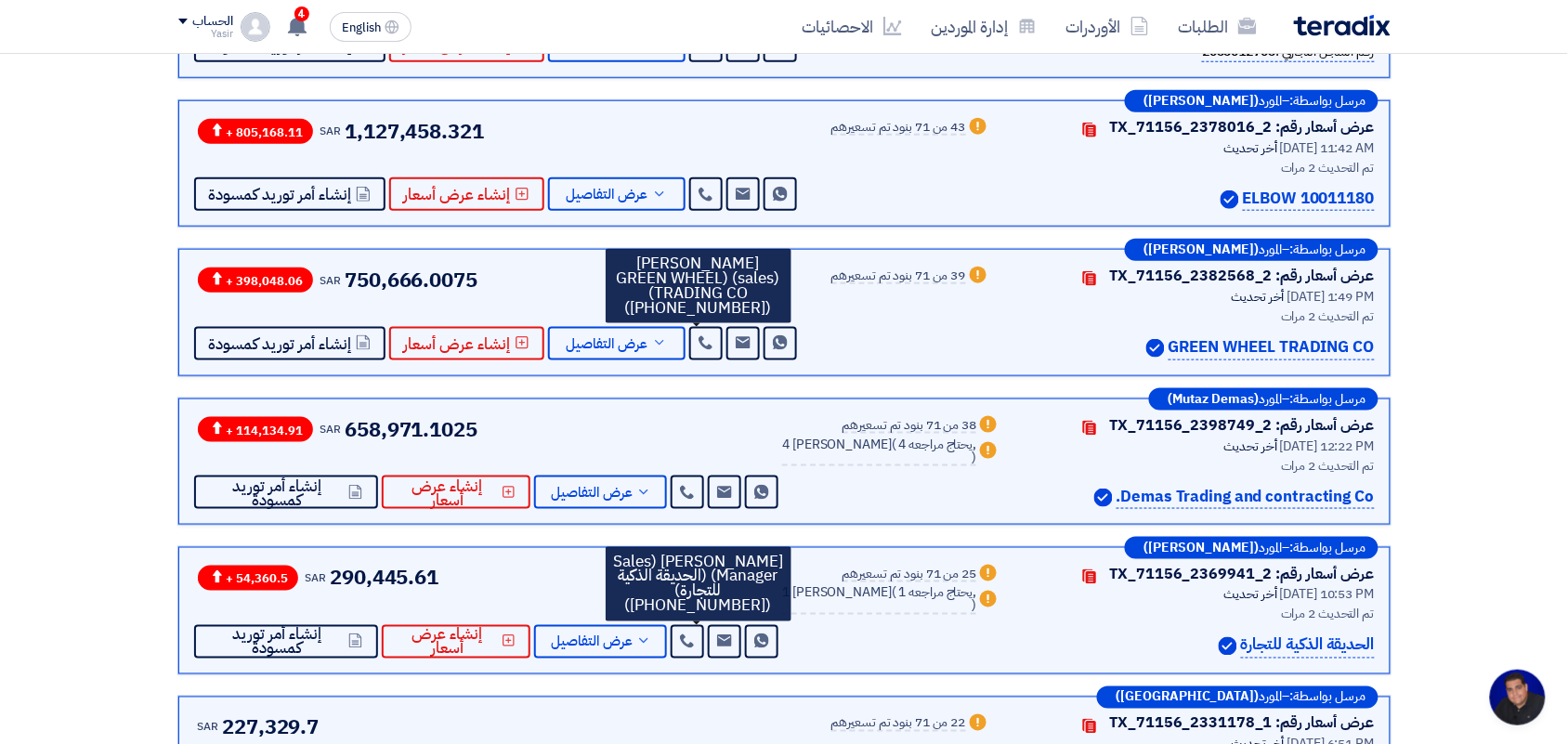
scroll to position [348, 0]
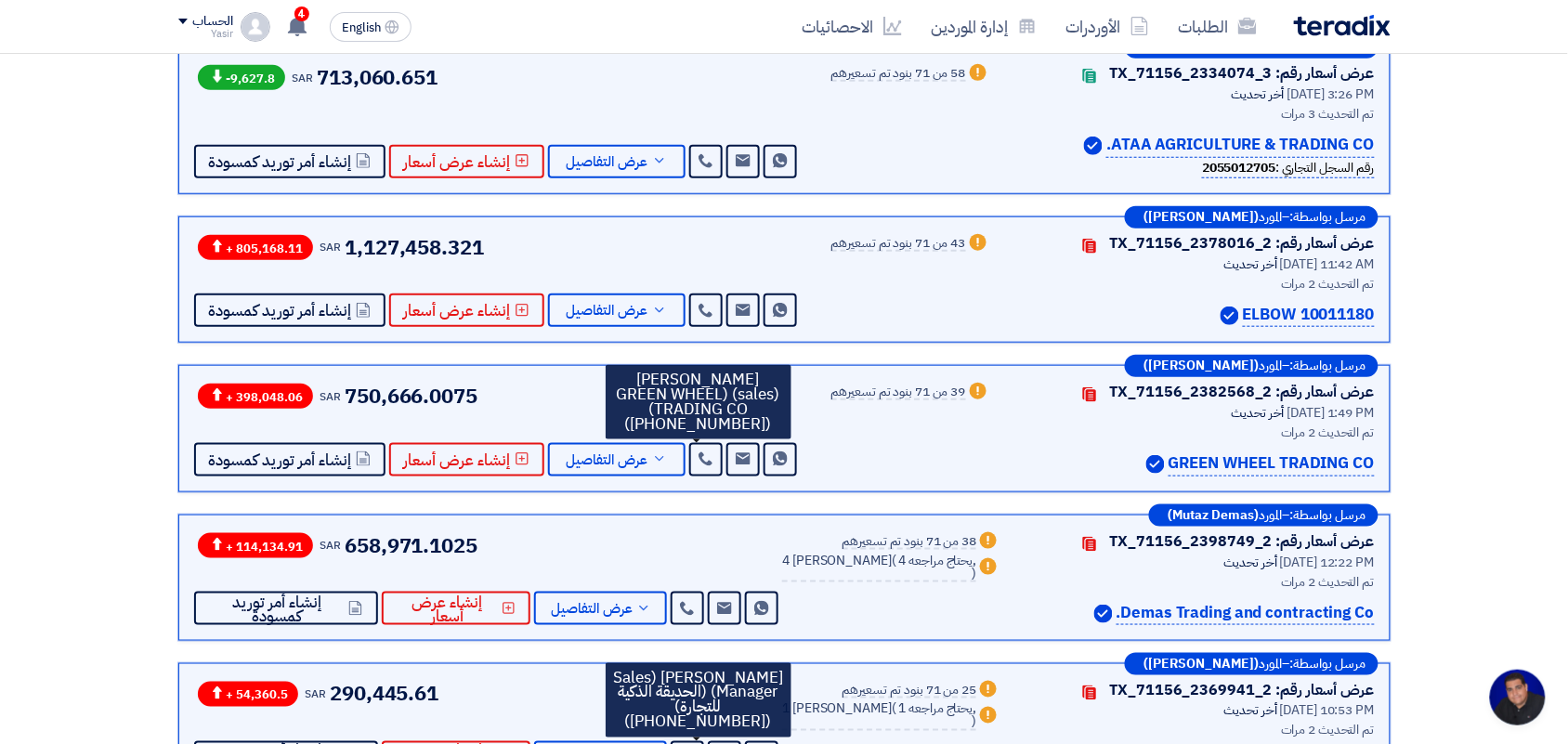
drag, startPoint x: 1242, startPoint y: 314, endPoint x: 1468, endPoint y: 303, distance: 226.3
copy p "ELBOW 10011180"
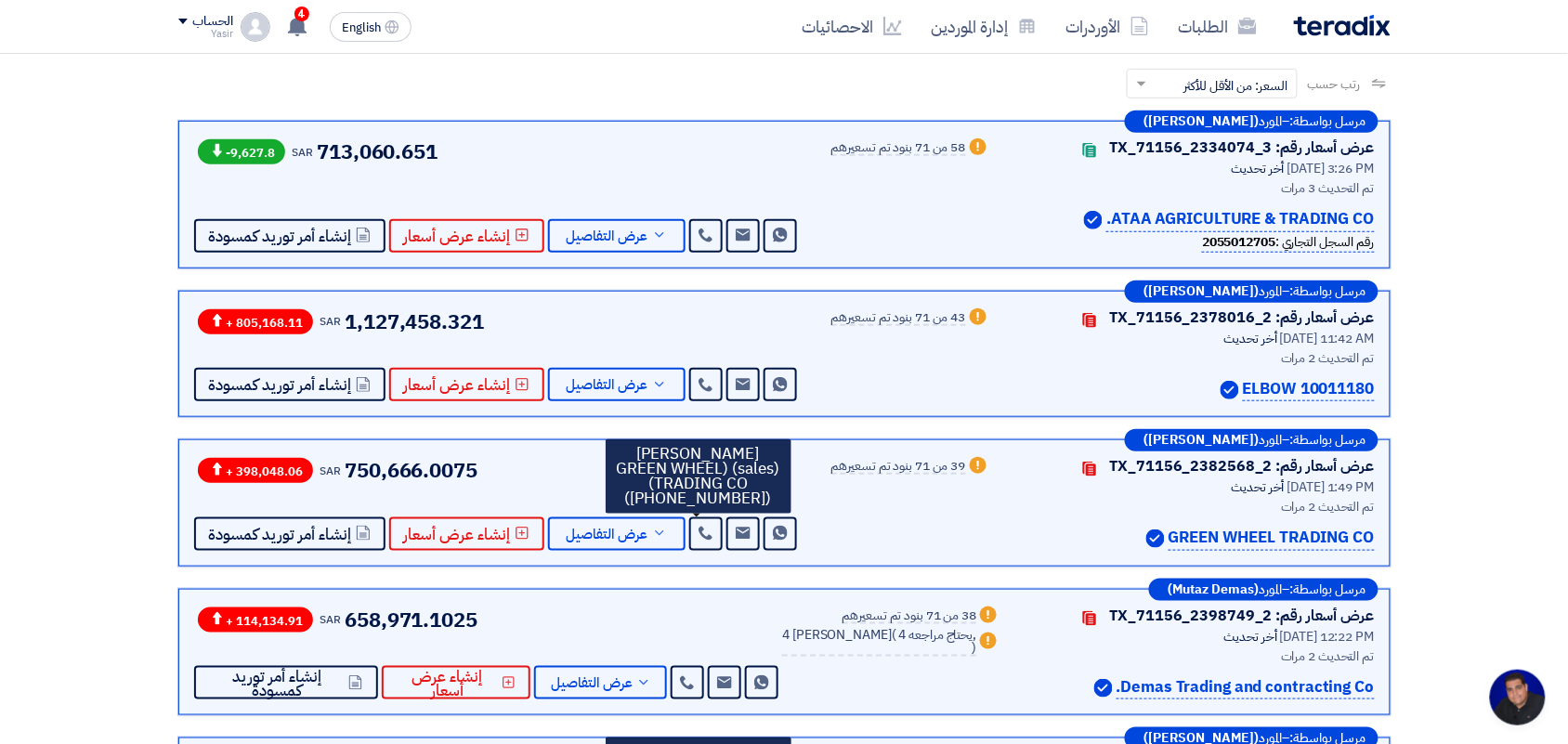
scroll to position [116, 0]
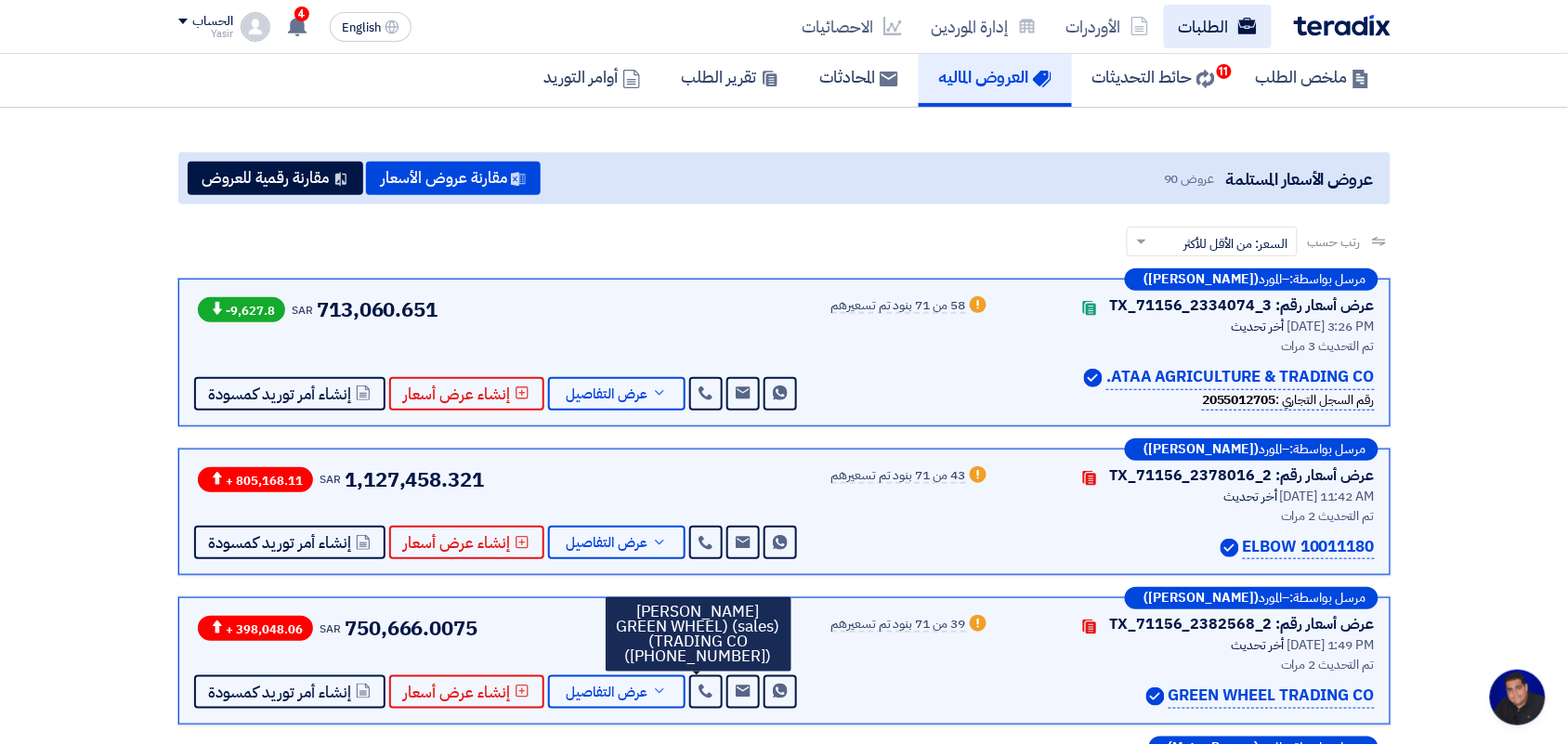
click at [1191, 23] on link "الطلبات" at bounding box center [1218, 26] width 108 height 43
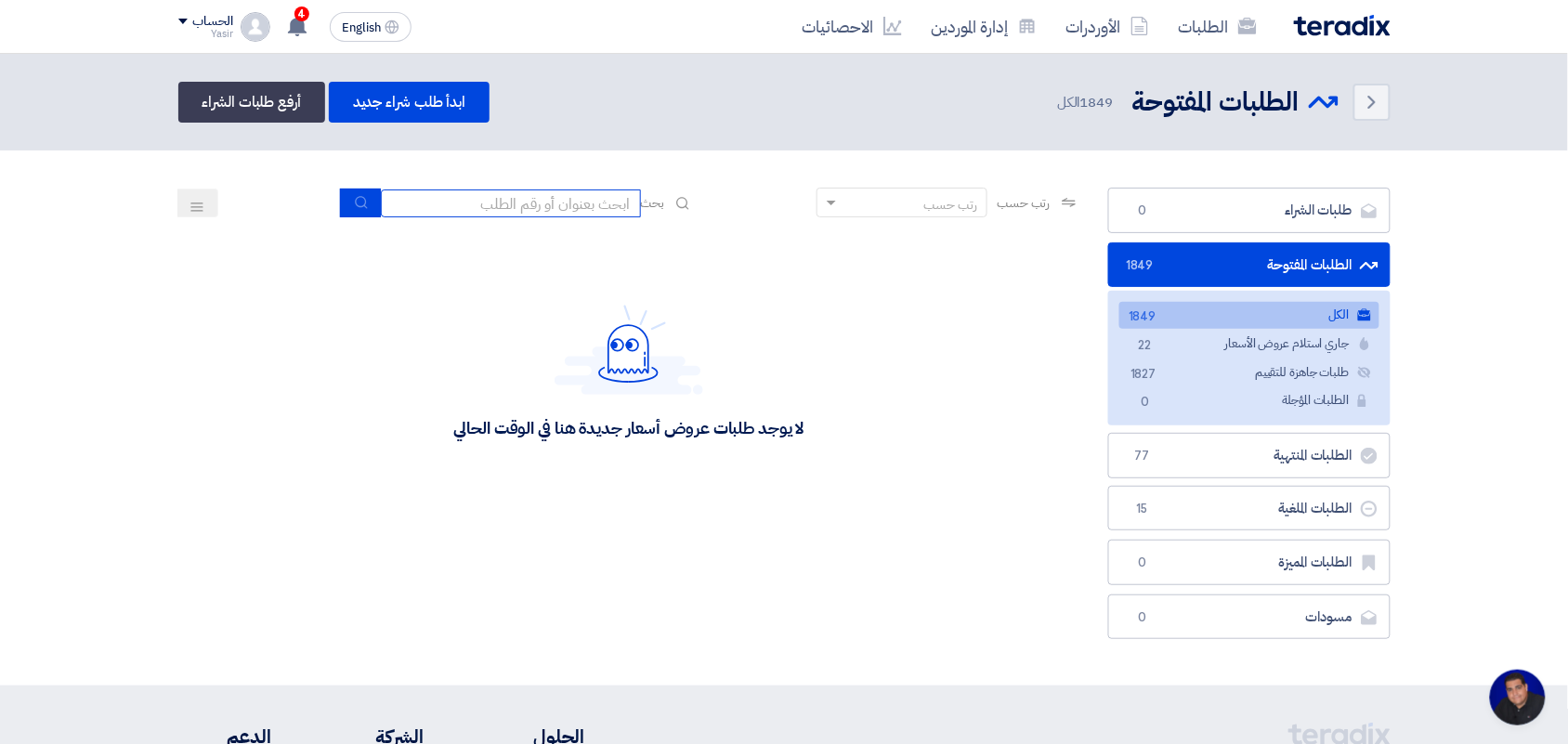
click at [544, 198] on input at bounding box center [510, 203] width 260 height 28
paste input "8100015879"
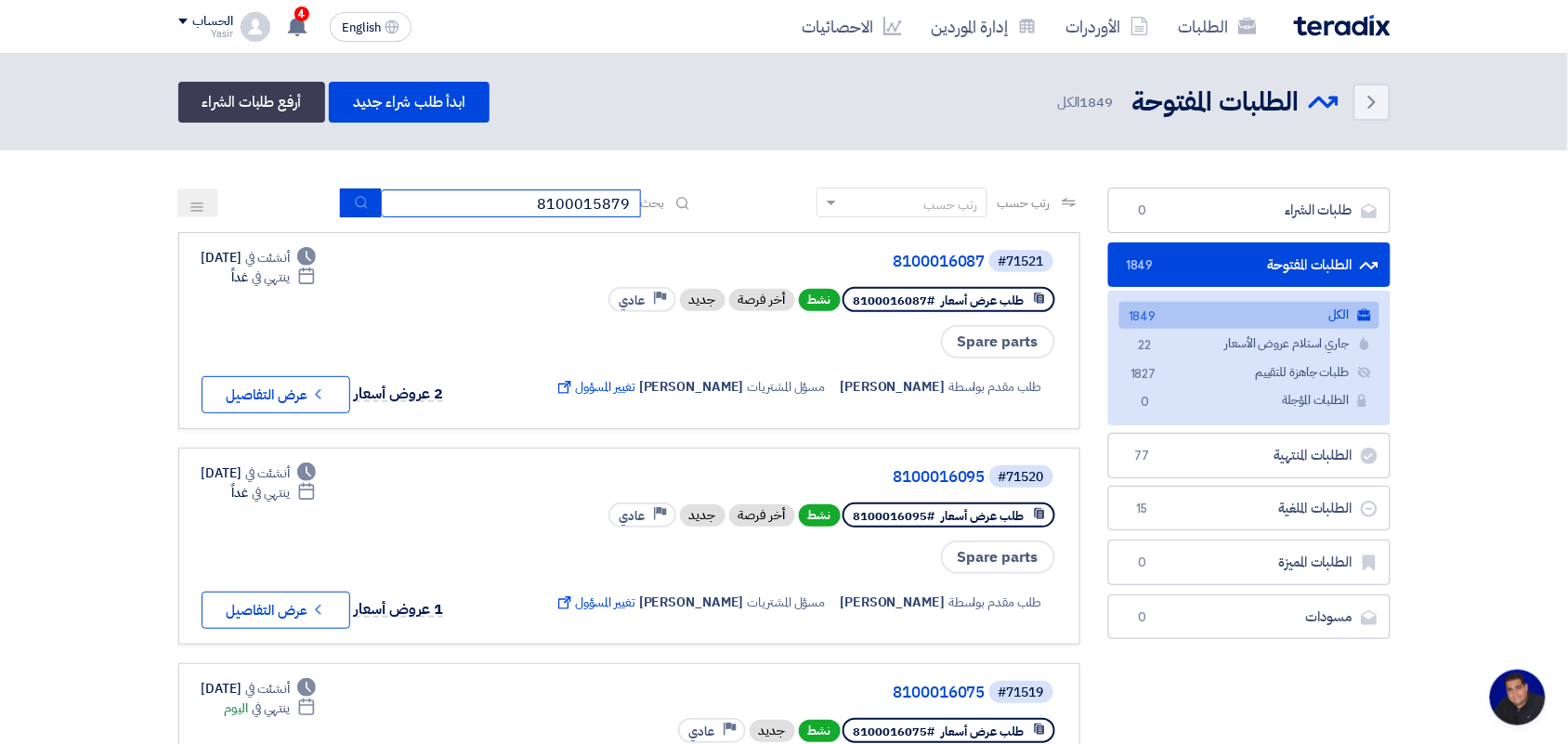
type input "8100015879"
click at [365, 192] on button "submit" at bounding box center [360, 203] width 41 height 29
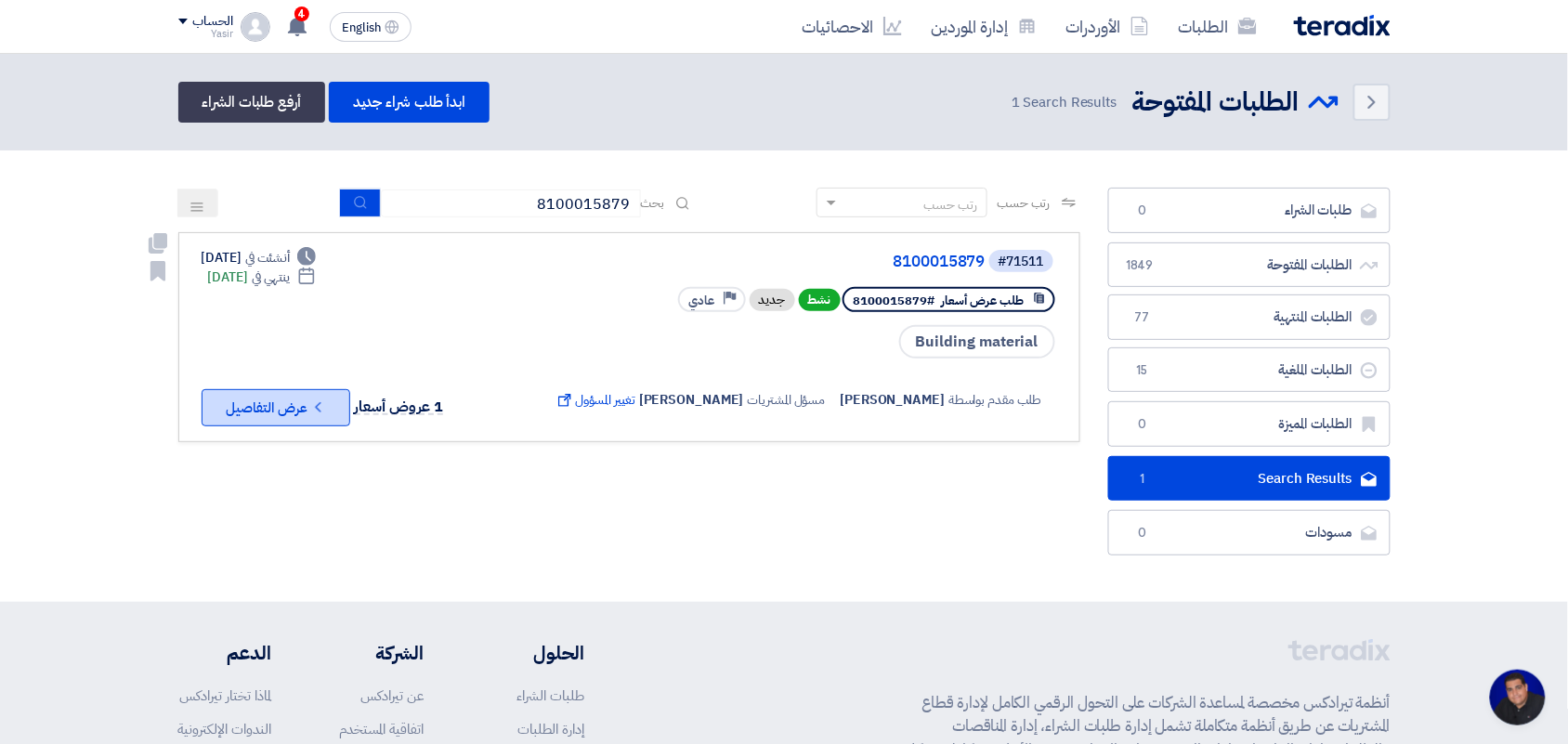
drag, startPoint x: 251, startPoint y: 420, endPoint x: 255, endPoint y: 399, distance: 21.4
click at [252, 420] on link "#71511 8100015879 طلب عرض أسعار #8100015879 نشط جديد Priority عادي Building mat…" at bounding box center [629, 336] width 901 height 210
click at [256, 395] on button "Check details عرض التفاصيل" at bounding box center [276, 408] width 149 height 37
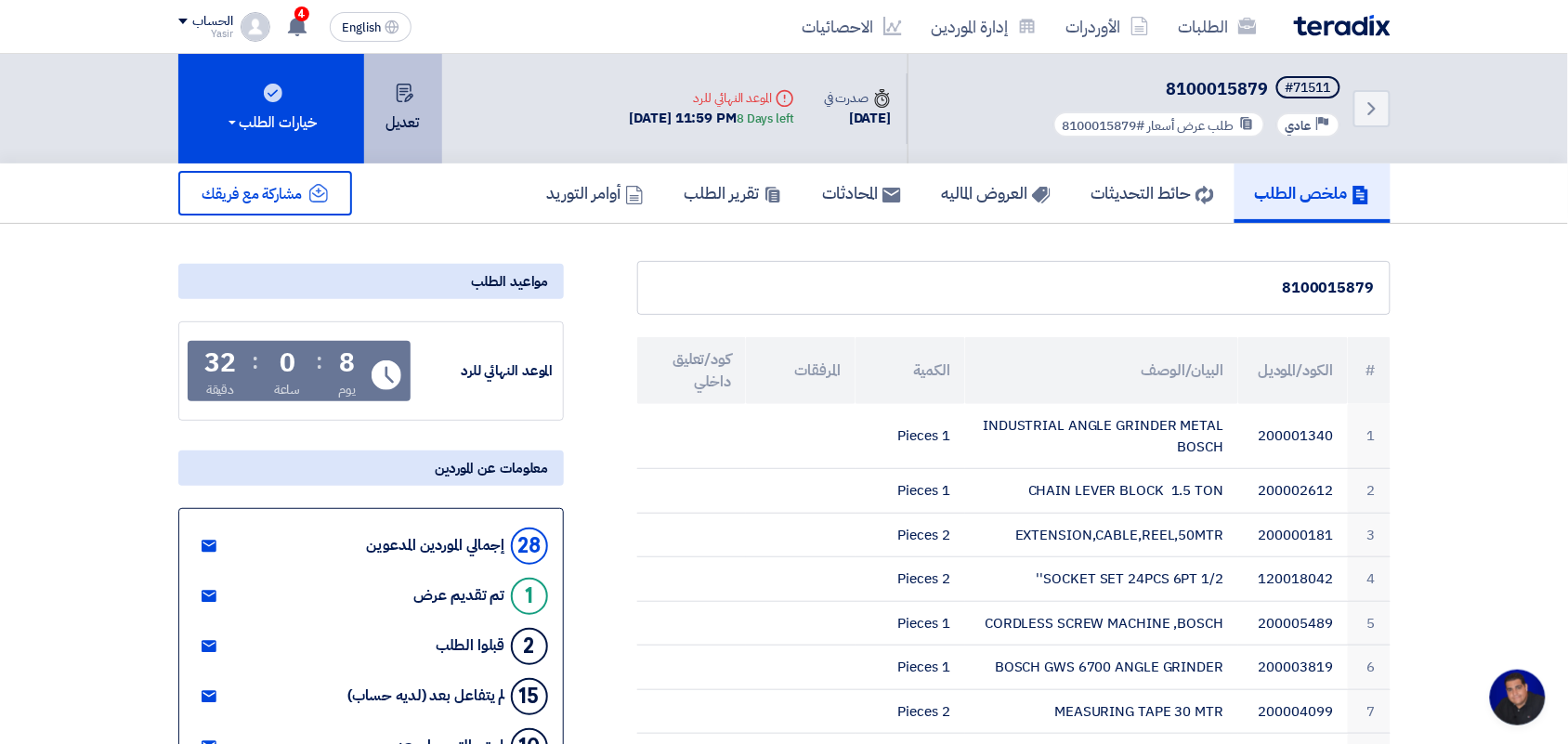
click at [400, 109] on button "تعديل" at bounding box center [403, 108] width 78 height 109
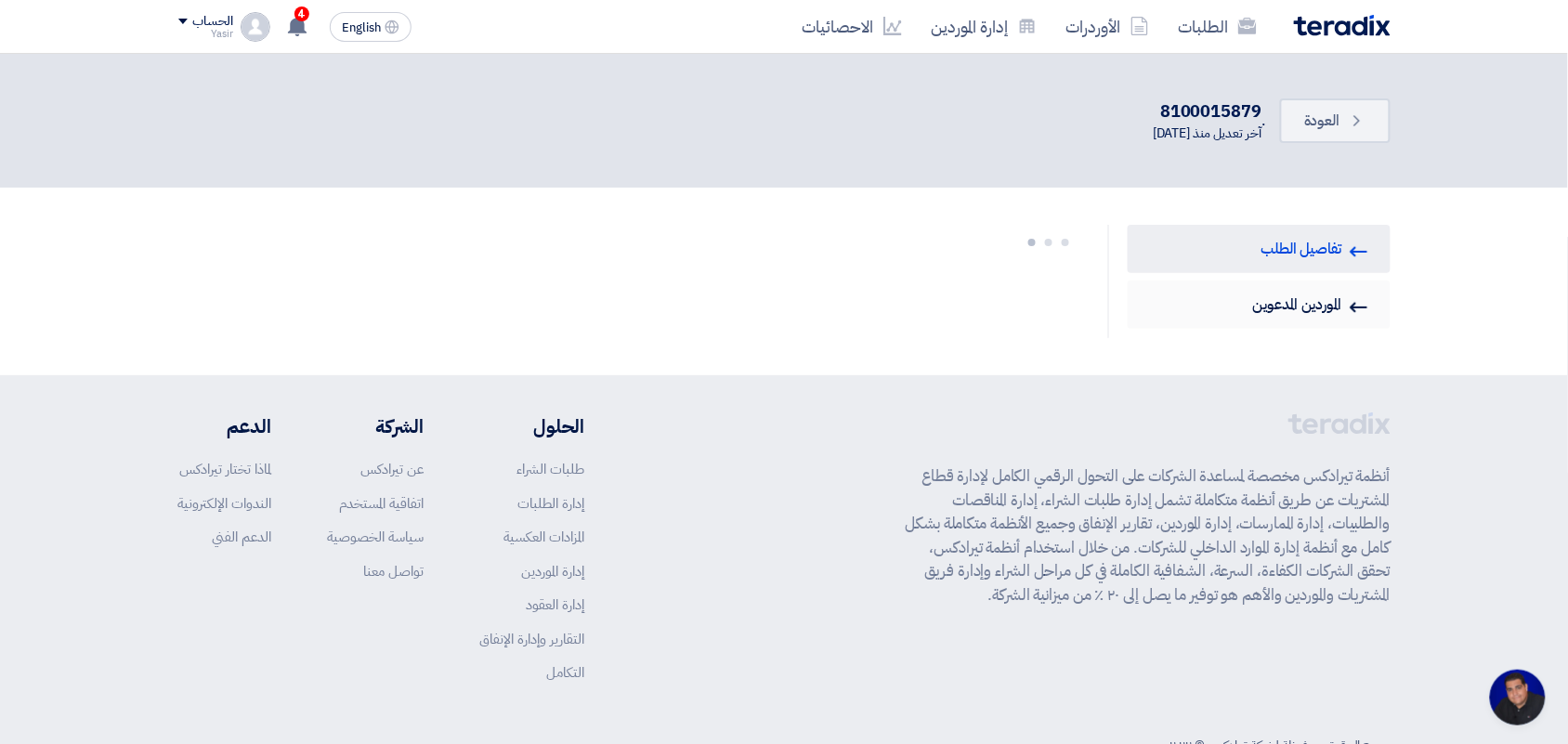
click at [1237, 321] on link "Invited Suppliers الموردين المدعوين" at bounding box center [1259, 304] width 263 height 48
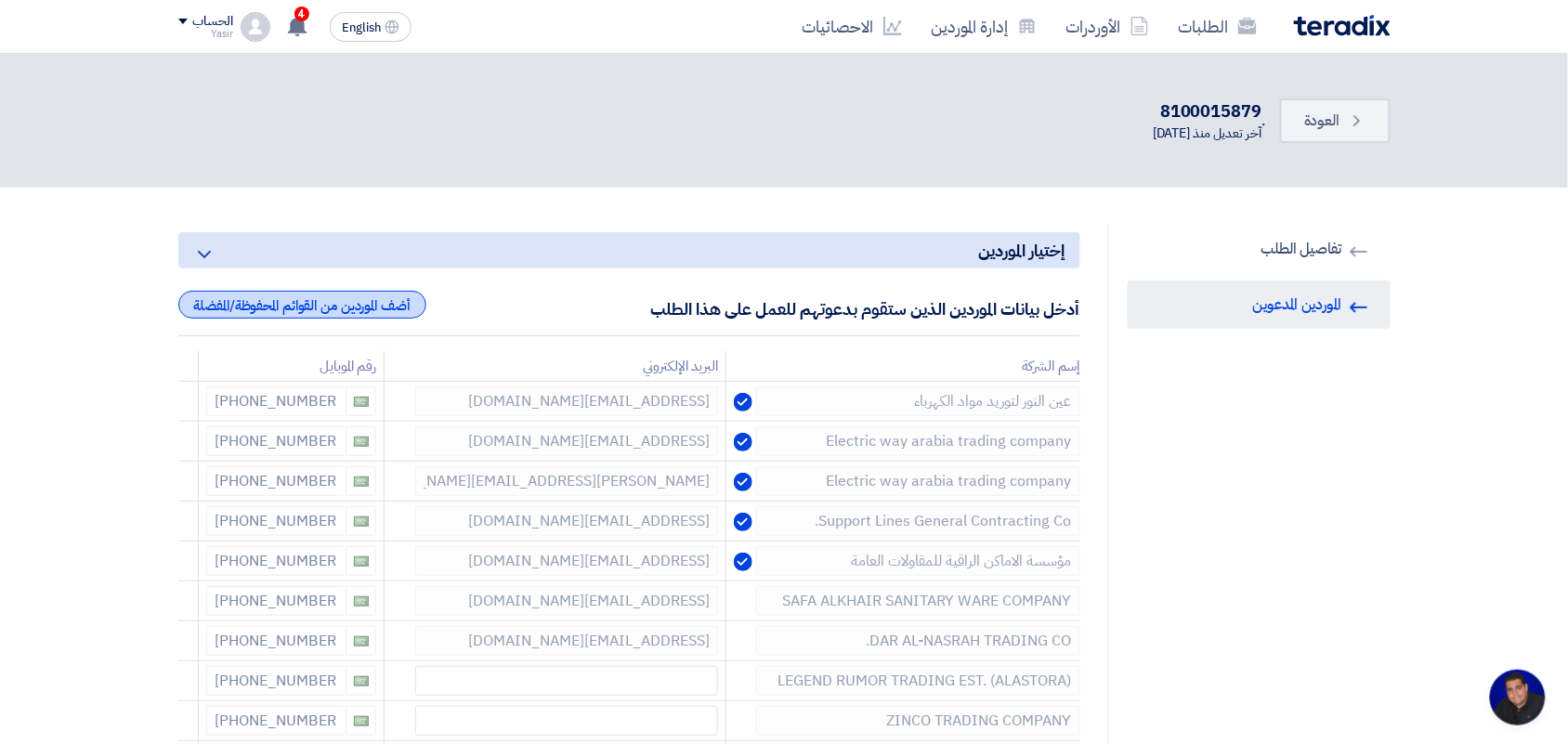
click at [262, 291] on div "أضف الموردين من القوائم المحفوظة/المفضلة" at bounding box center [302, 304] width 248 height 28
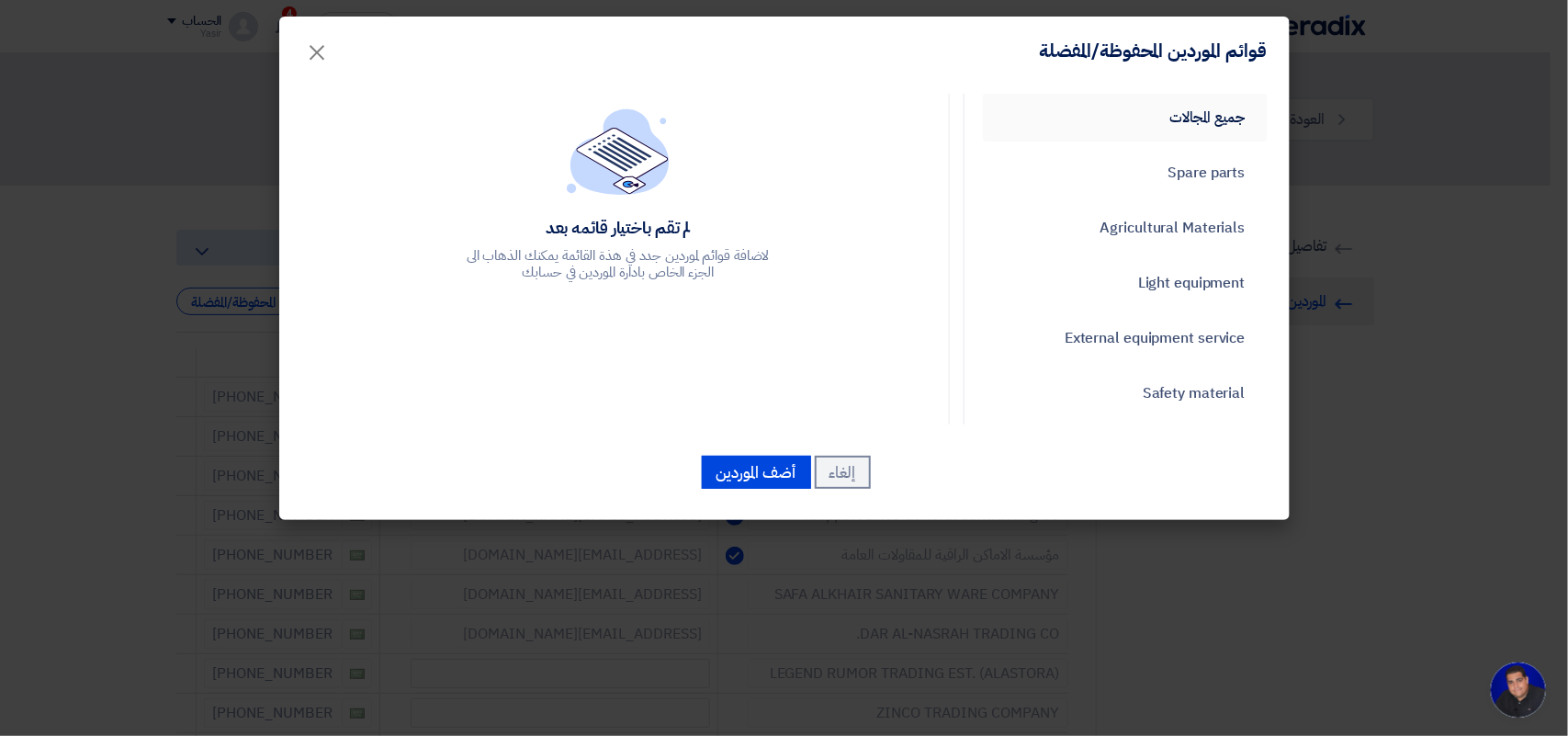
click at [1237, 106] on link "جميع المجالات" at bounding box center [1126, 118] width 285 height 48
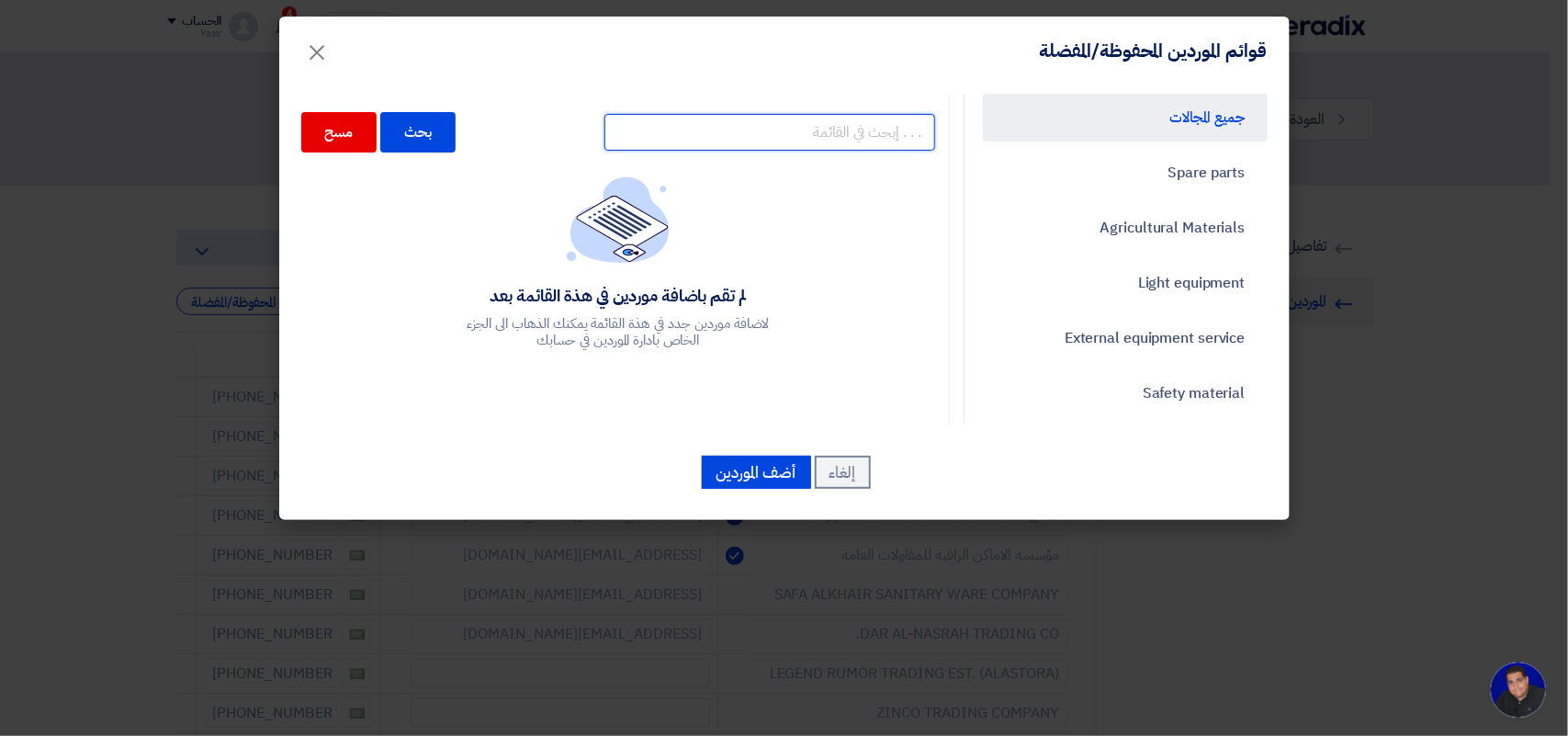
click at [856, 136] on input "text" at bounding box center [770, 132] width 331 height 36
type input "fano"
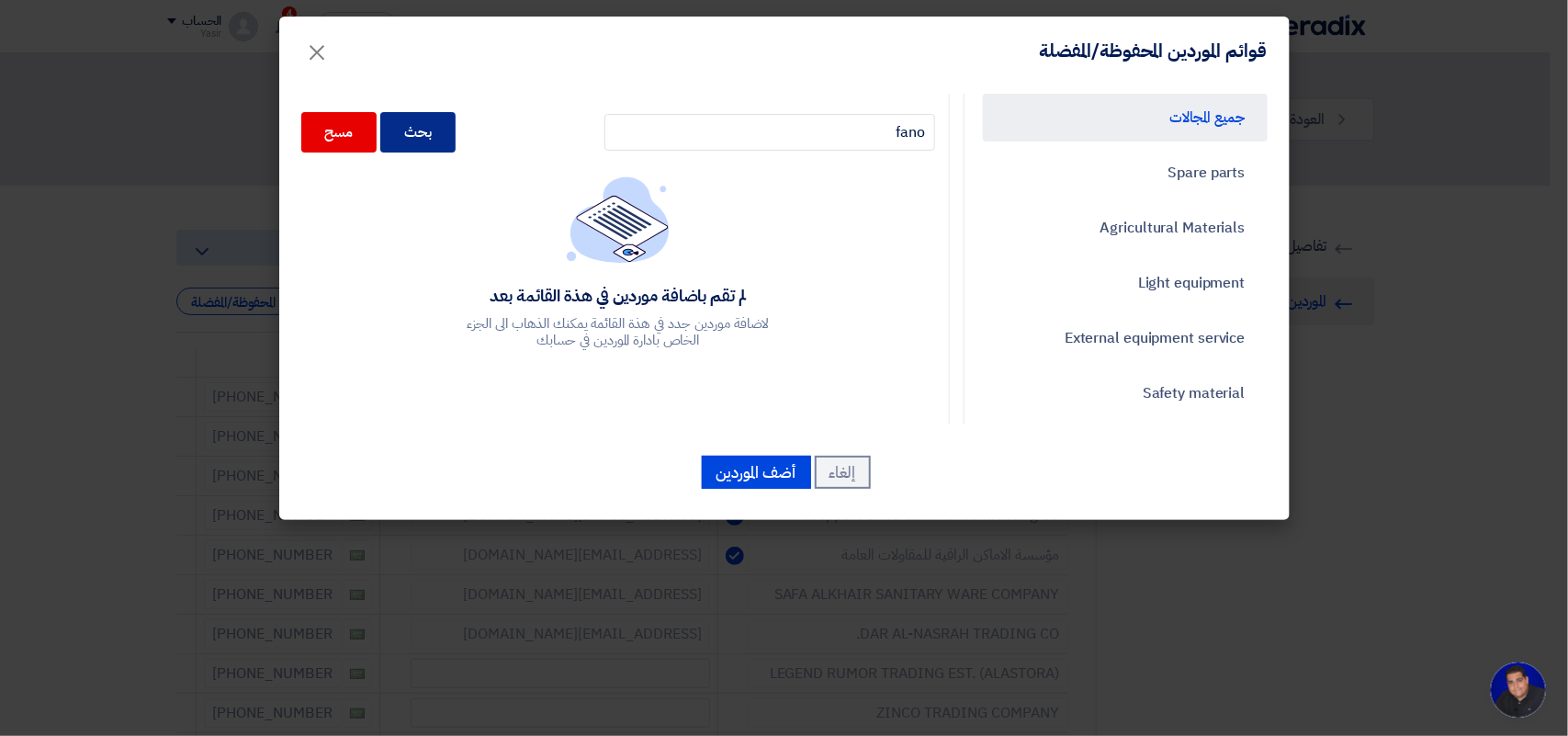
click at [419, 148] on div "بحث" at bounding box center [418, 132] width 75 height 40
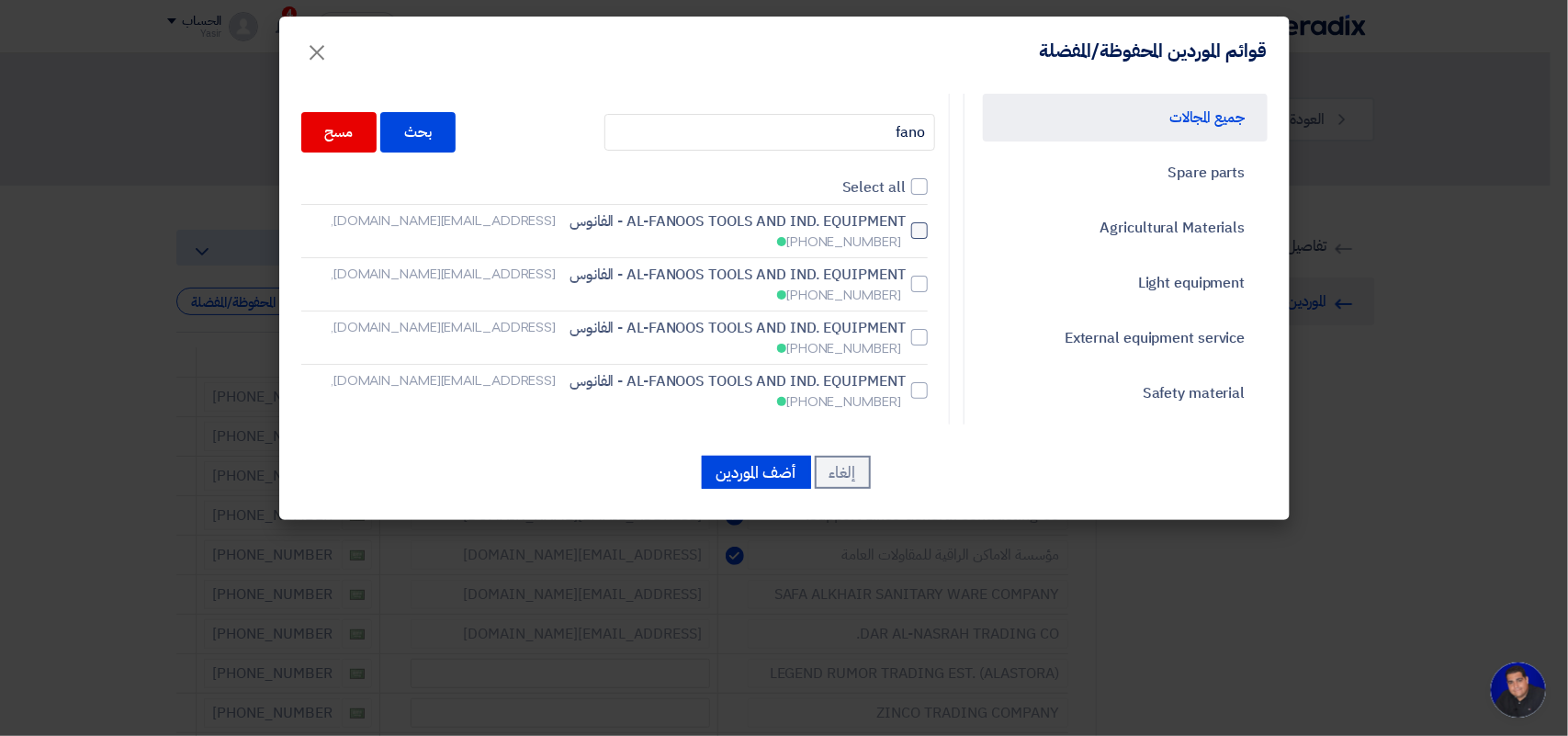
click at [785, 219] on span "AL-FANOOS TOOLS AND IND. EQUIPMENT - الفانوس" at bounding box center [738, 221] width 336 height 22
click at [893, 226] on input "AL-FANOOS TOOLS AND IND. EQUIPMENT - الفانوس [EMAIL_ADDRESS][DOMAIN_NAME], [PHO…" at bounding box center [899, 231] width 11 height 11
checkbox input "true"
click at [784, 264] on span "AL-FANOOS TOOLS AND IND. EQUIPMENT - الفانوس" at bounding box center [738, 274] width 336 height 22
click at [893, 278] on input "AL-FANOOS TOOLS AND IND. EQUIPMENT - الفانوس [EMAIL_ADDRESS][DOMAIN_NAME], [PHO…" at bounding box center [899, 284] width 11 height 11
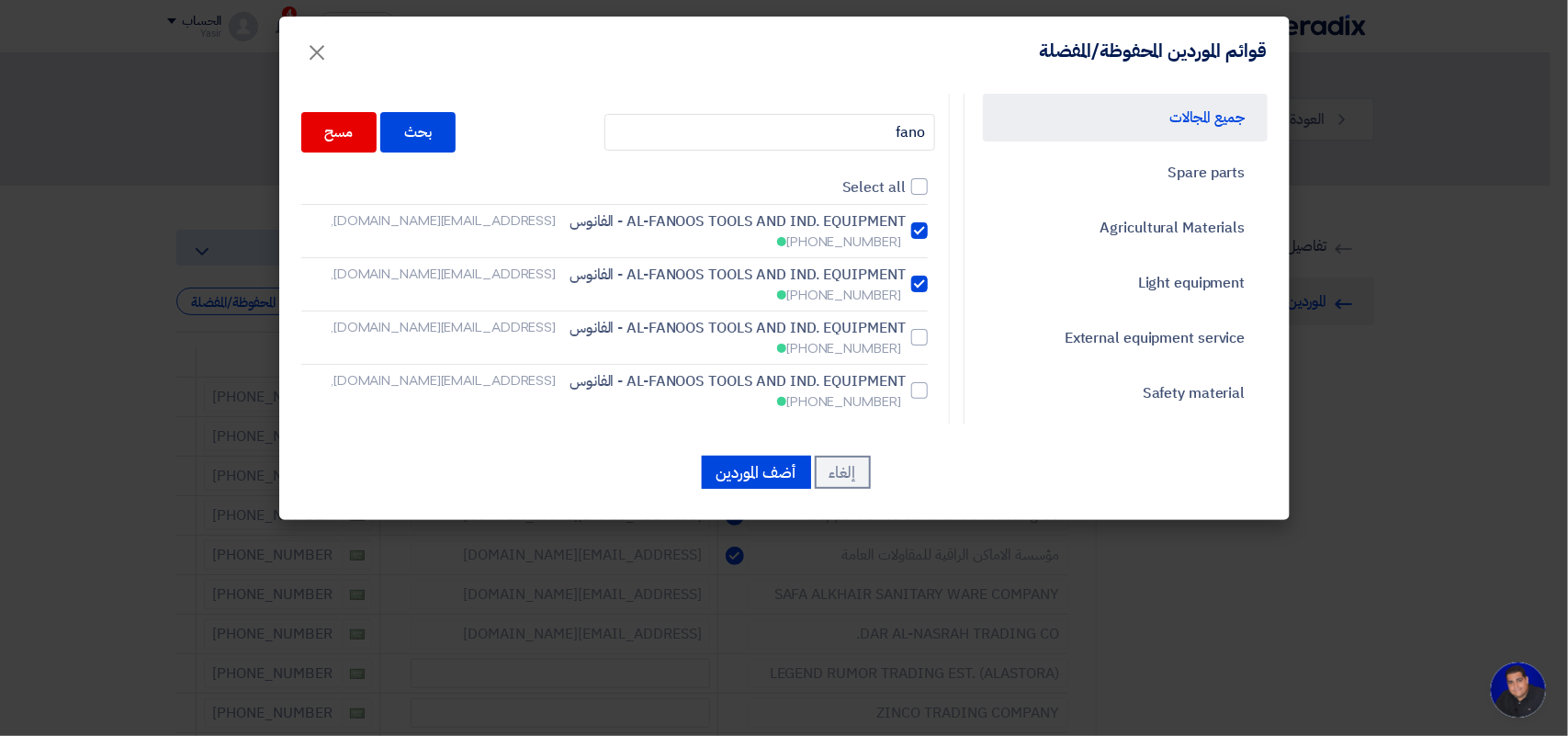
checkbox input "true"
click at [754, 317] on span "AL-FANOOS TOOLS AND IND. EQUIPMENT - الفانوس" at bounding box center [738, 328] width 336 height 22
click at [893, 332] on input "AL-FANOOS TOOLS AND IND. EQUIPMENT - الفانوس [EMAIL_ADDRESS][DOMAIN_NAME], [PHO…" at bounding box center [899, 337] width 11 height 11
checkbox input "true"
click at [769, 370] on span "AL-FANOOS TOOLS AND IND. EQUIPMENT - الفانوس" at bounding box center [738, 380] width 336 height 22
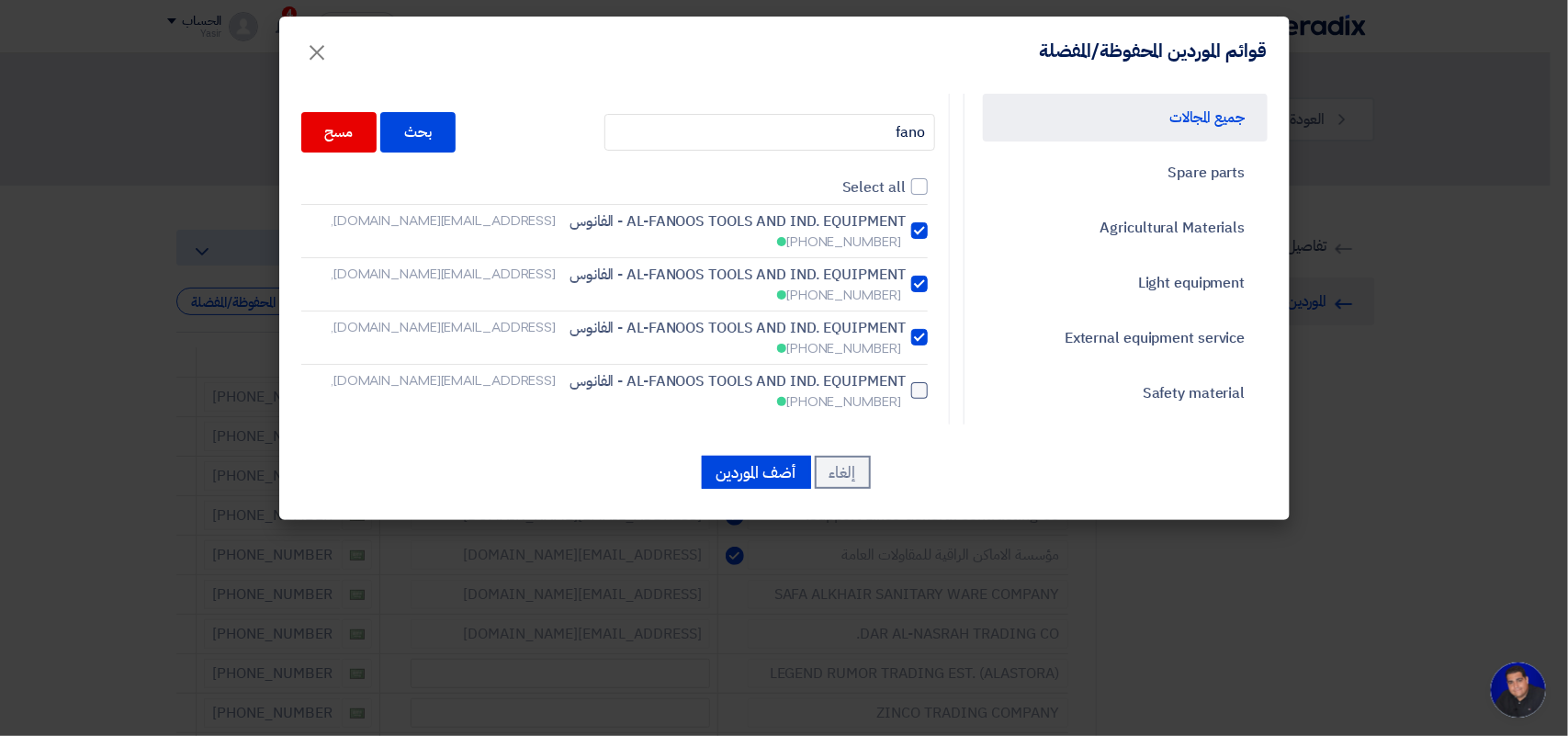
click at [893, 385] on input "AL-FANOOS TOOLS AND IND. EQUIPMENT - الفانوس [EMAIL_ADDRESS][DOMAIN_NAME], [PHO…" at bounding box center [899, 391] width 11 height 11
checkbox input "true"
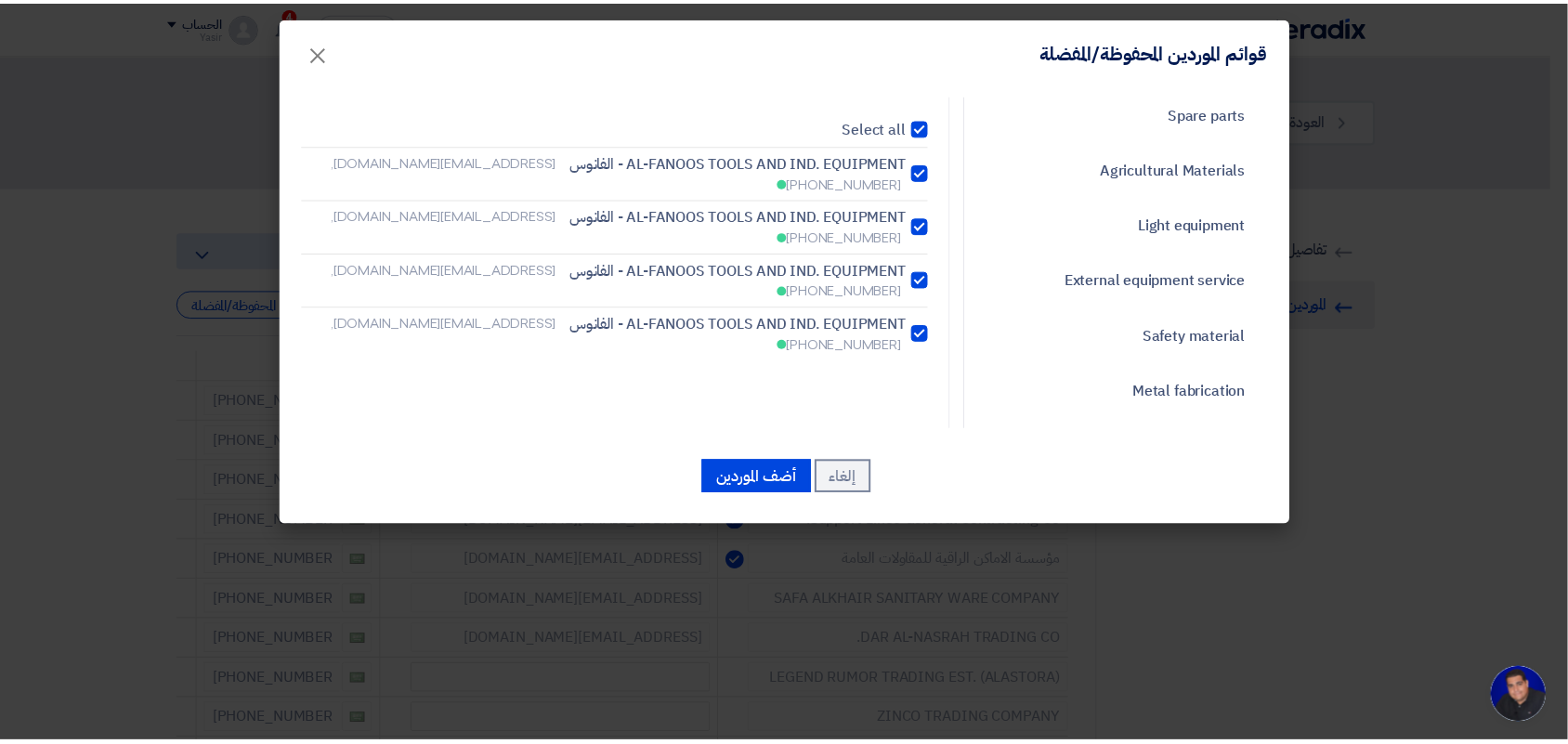
scroll to position [116, 0]
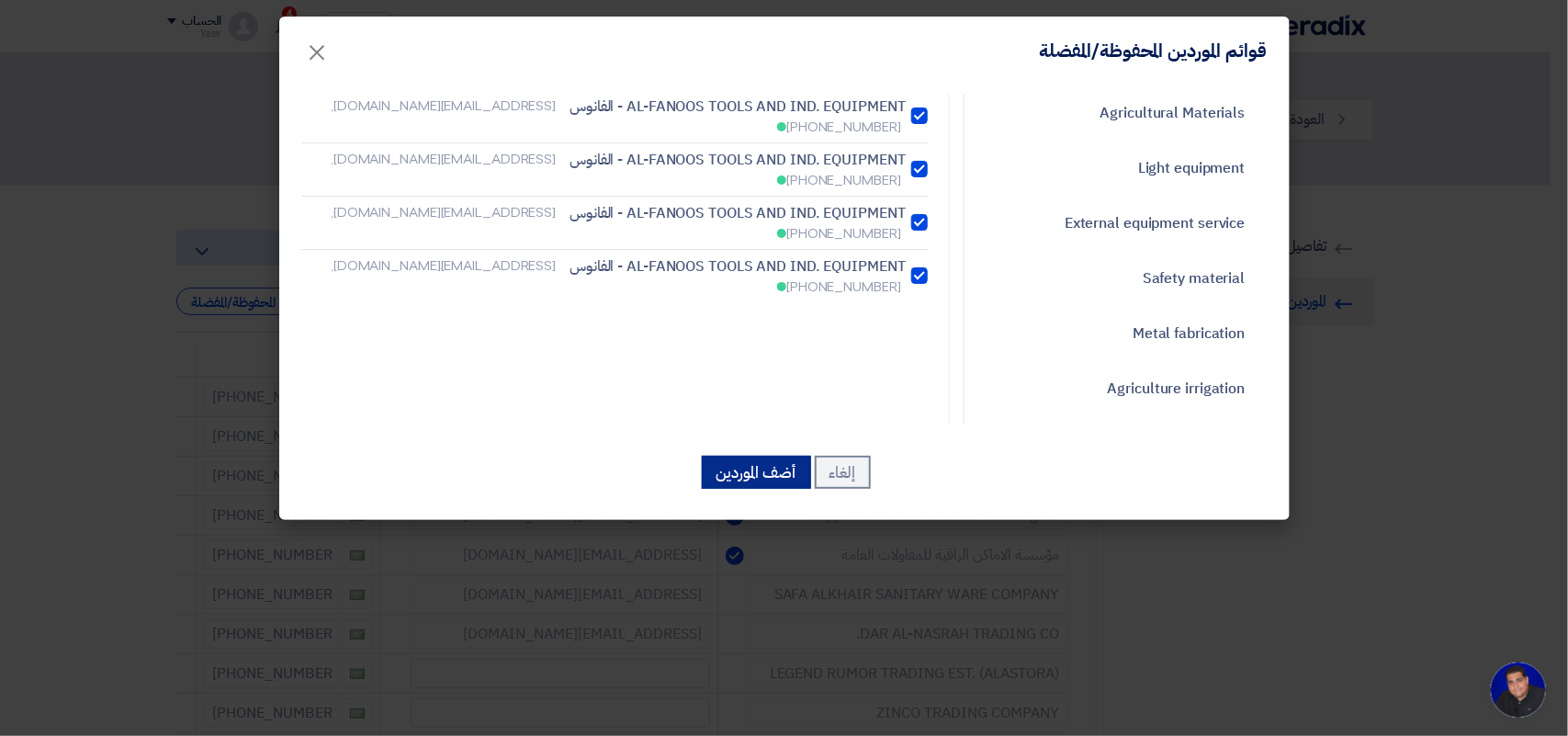
click at [742, 468] on button "أضف الموردين" at bounding box center [756, 472] width 109 height 33
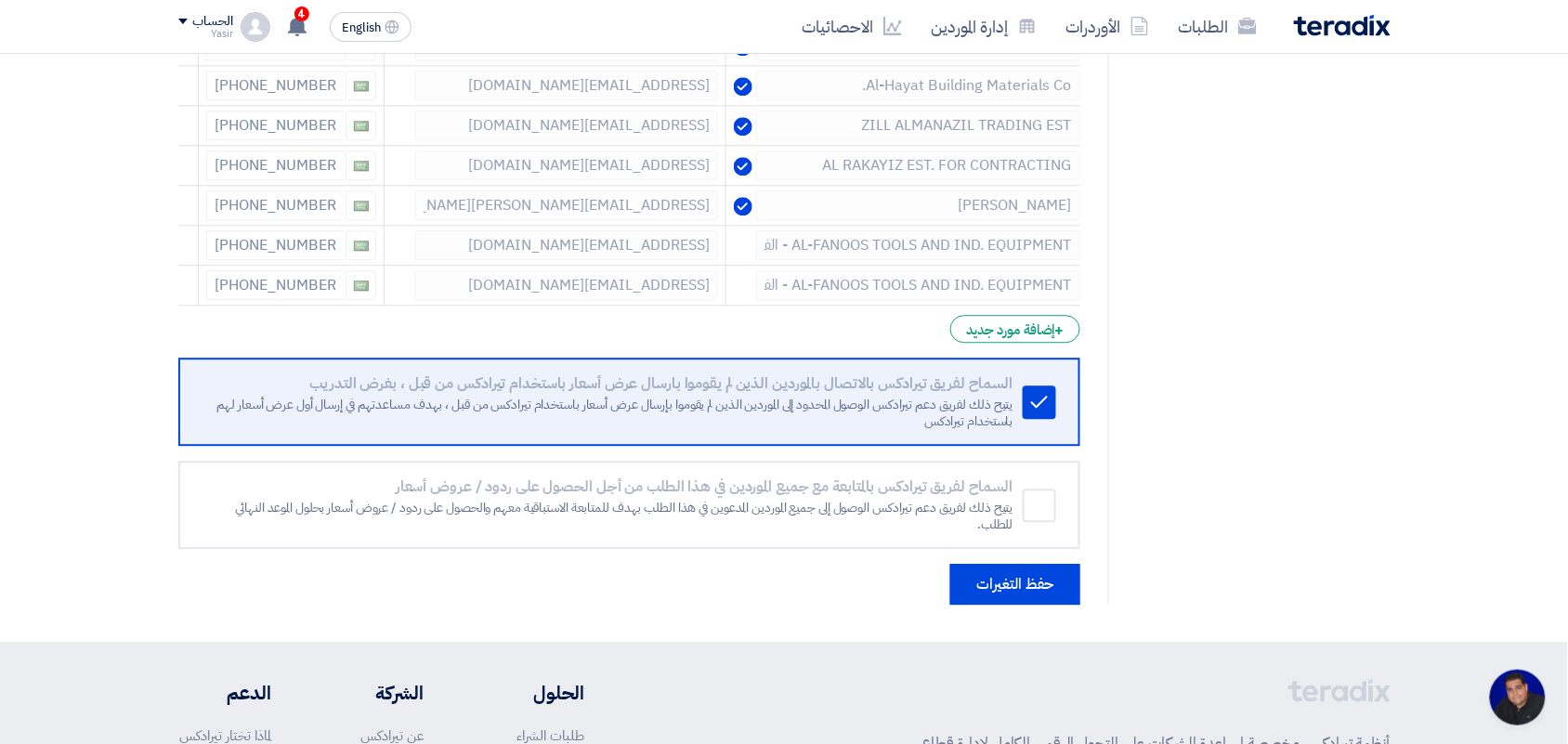
scroll to position [1277, 0]
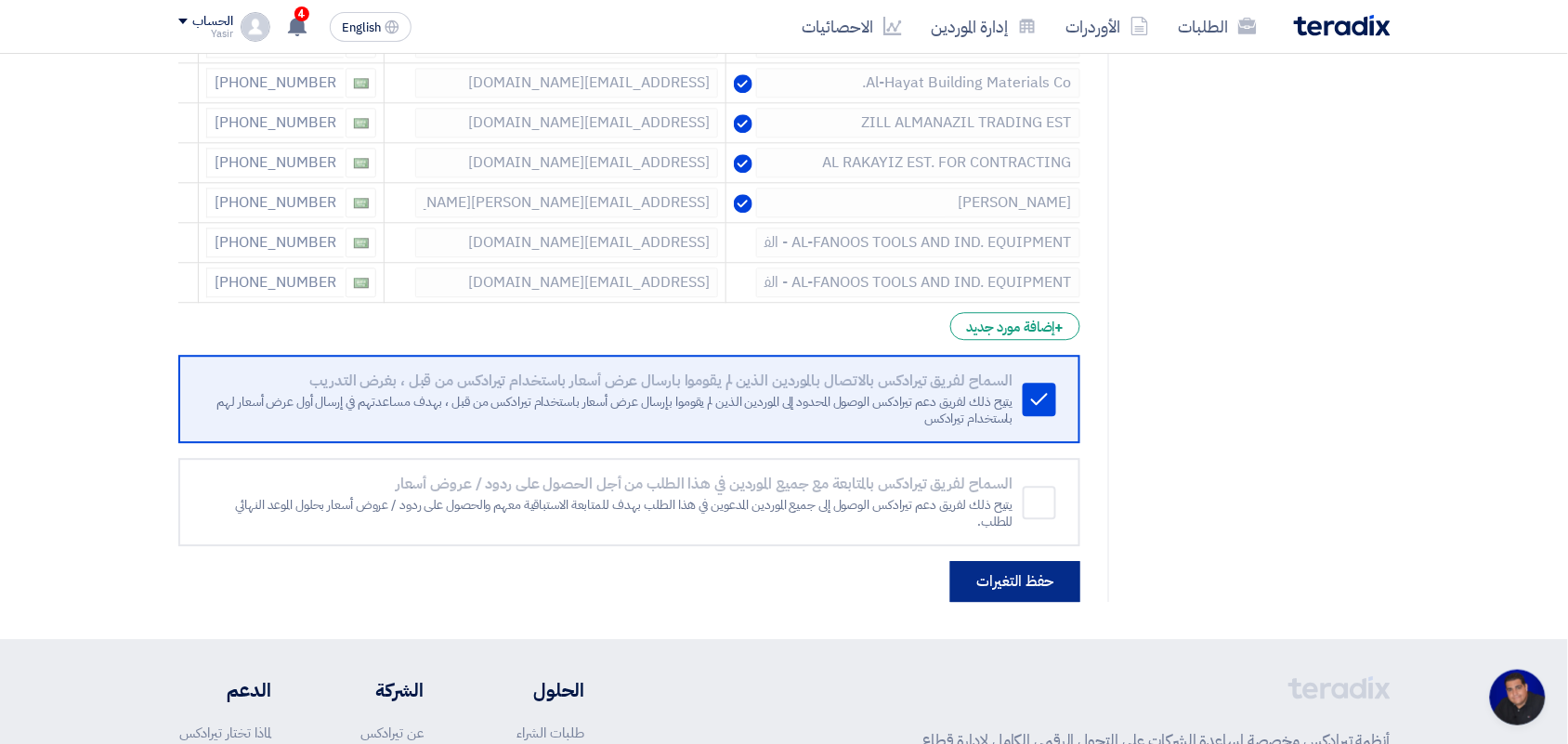
click at [971, 574] on button "حفظ التغيرات" at bounding box center [1014, 582] width 130 height 41
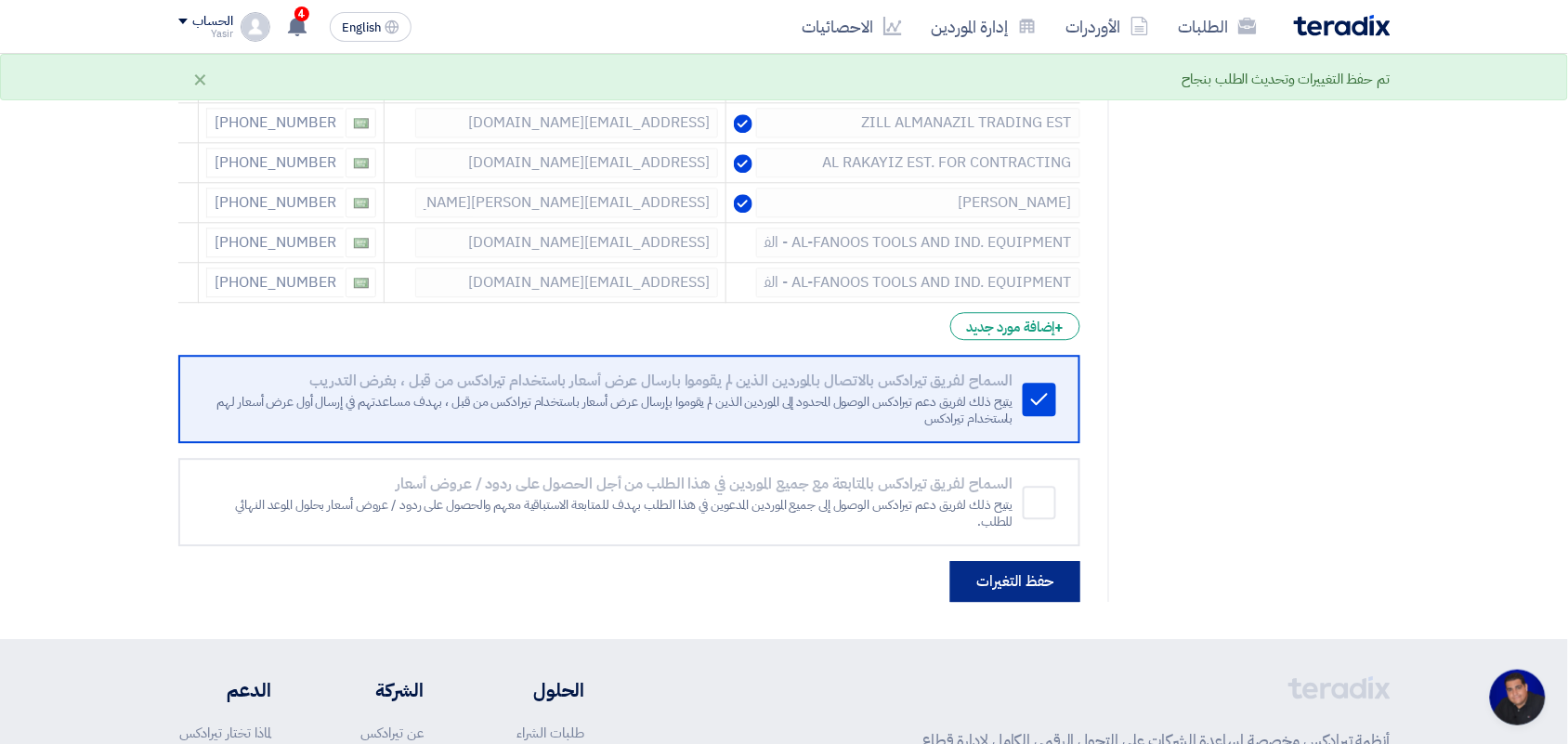
scroll to position [0, 0]
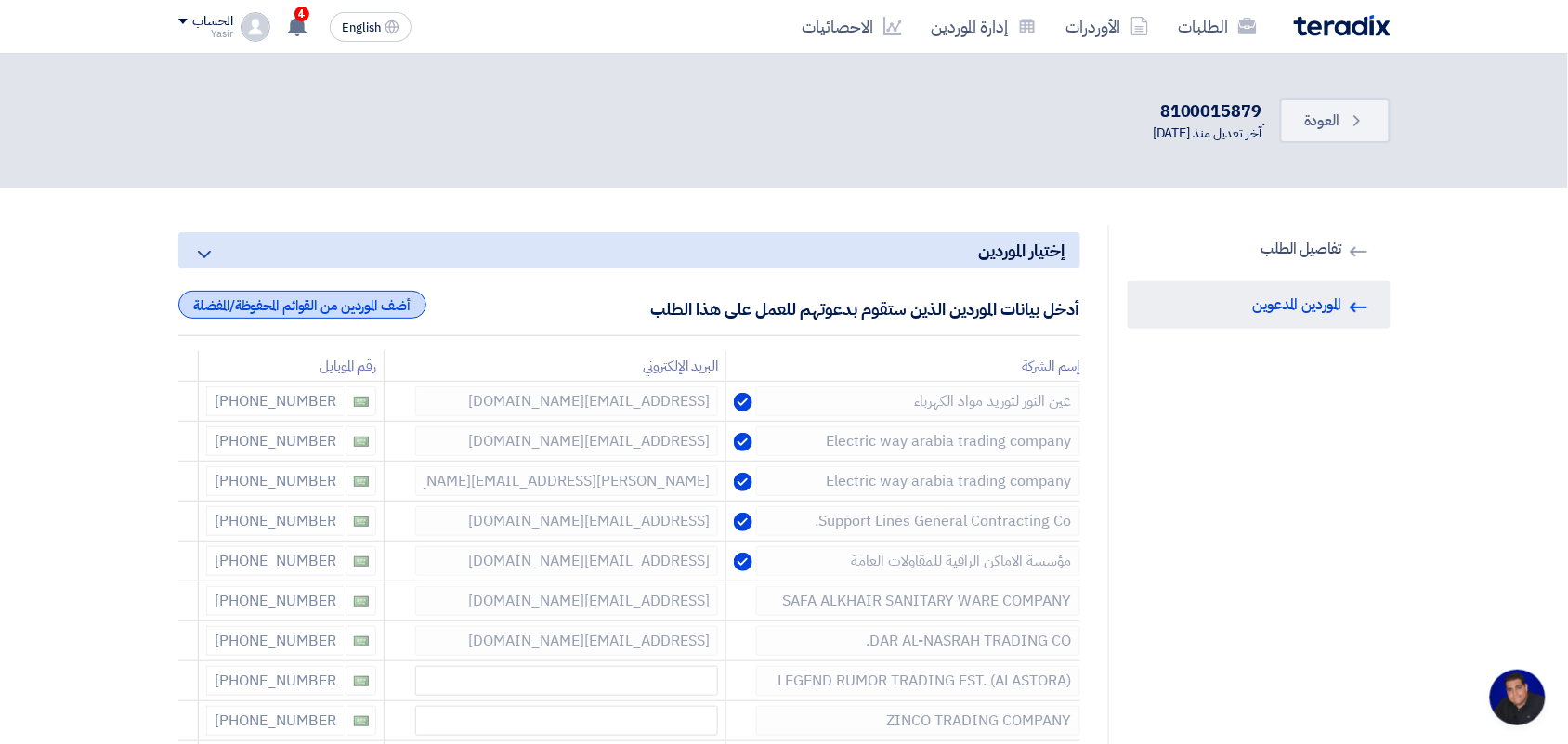
click at [405, 300] on div "أضف الموردين من القوائم المحفوظة/المفضلة" at bounding box center [302, 304] width 248 height 28
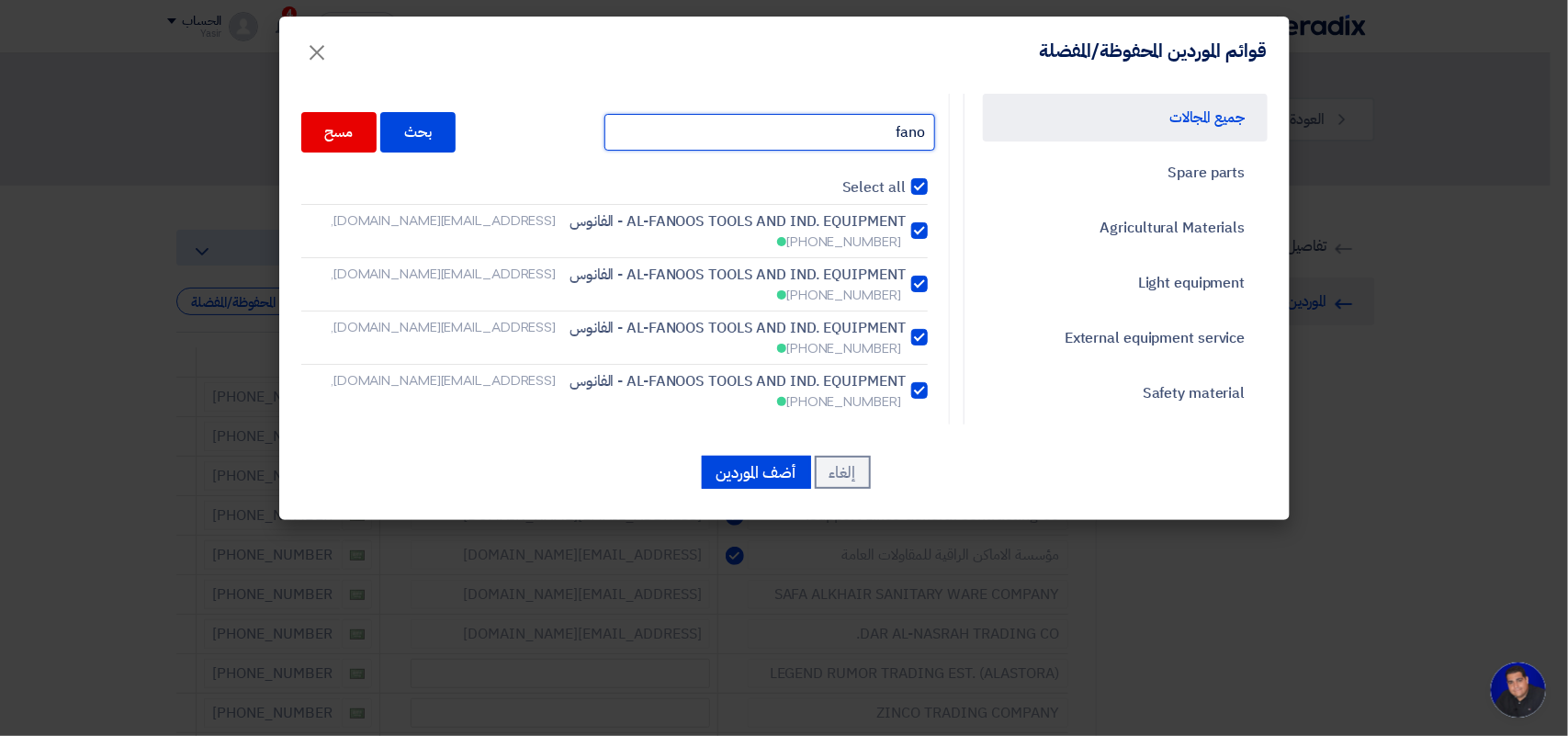
drag, startPoint x: 843, startPoint y: 129, endPoint x: 1088, endPoint y: 83, distance: 249.3
click at [1088, 84] on div "جميع المجالات Spare parts Agricultural Materials Light equipment External equip…" at bounding box center [784, 302] width 1010 height 436
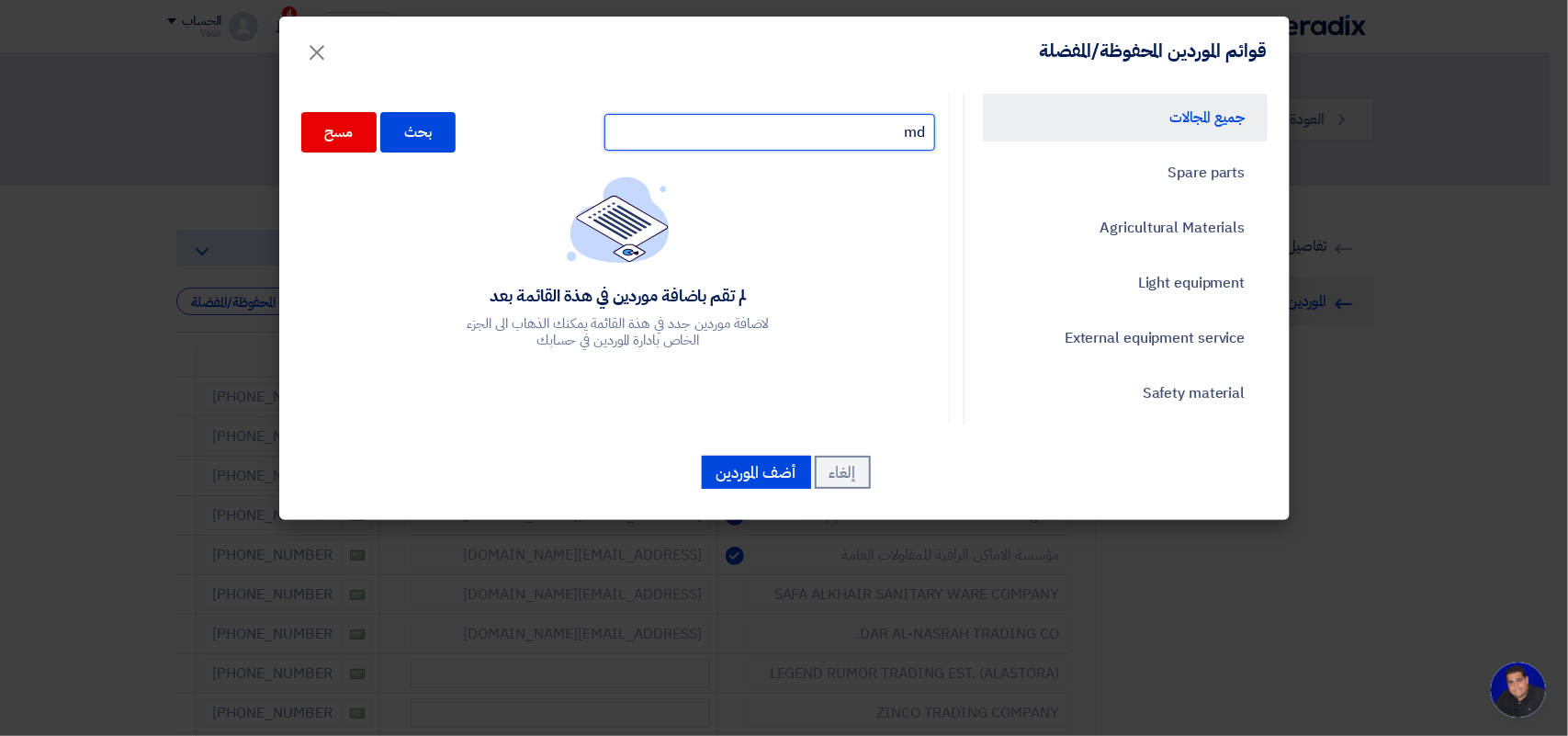
type input "m"
type input "madar"
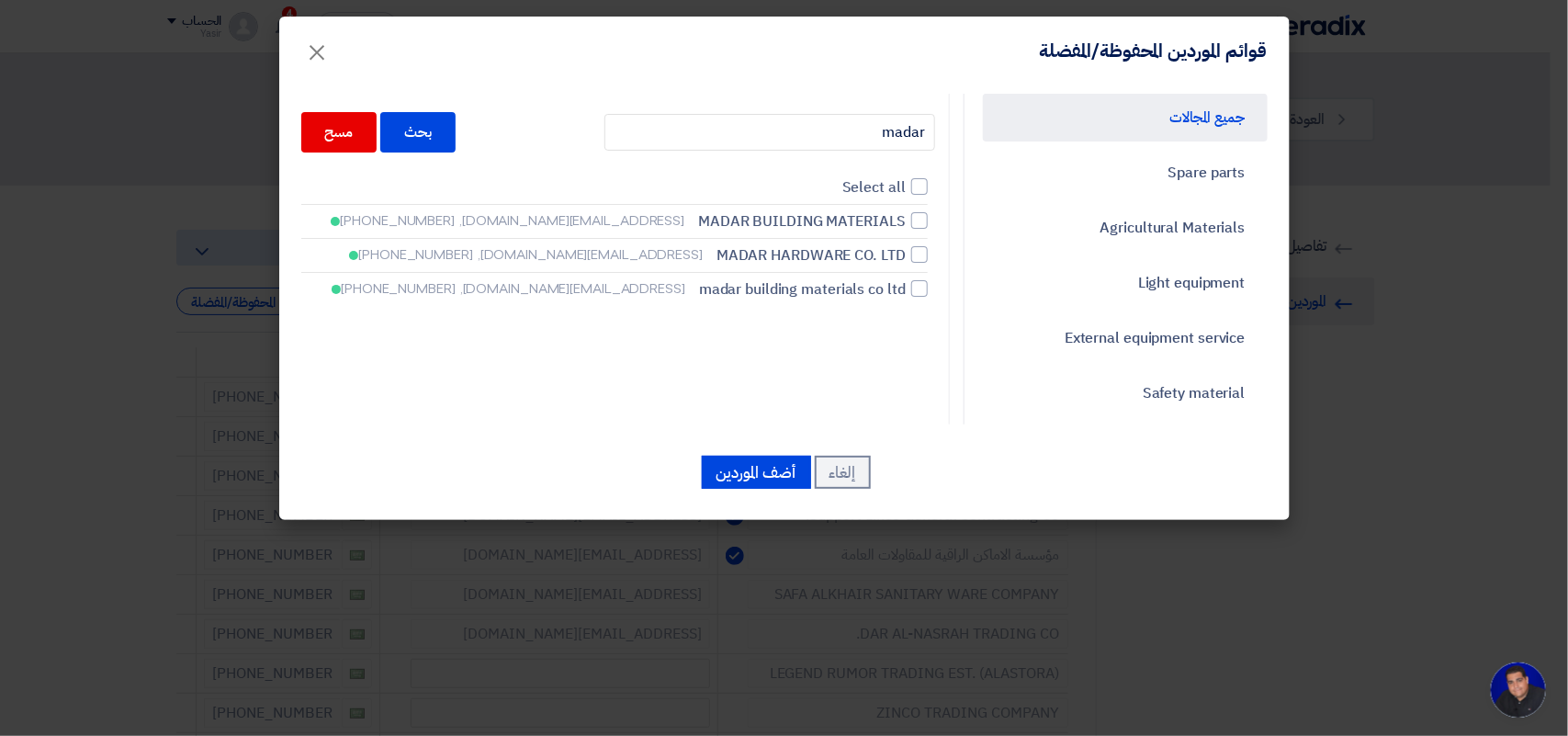
click at [815, 205] on li "MADAR BUILDING MATERIALS [EMAIL_ADDRESS][DOMAIN_NAME], [PHONE_NUMBER]" at bounding box center [614, 222] width 627 height 34
click at [814, 219] on span "MADAR BUILDING MATERIALS" at bounding box center [802, 221] width 207 height 22
click at [893, 219] on input "MADAR BUILDING MATERIALS [EMAIL_ADDRESS][DOMAIN_NAME], [PHONE_NUMBER]" at bounding box center [899, 221] width 11 height 11
checkbox input "true"
click at [811, 247] on span "MADAR HARDWARE CO. LTD" at bounding box center [811, 255] width 189 height 22
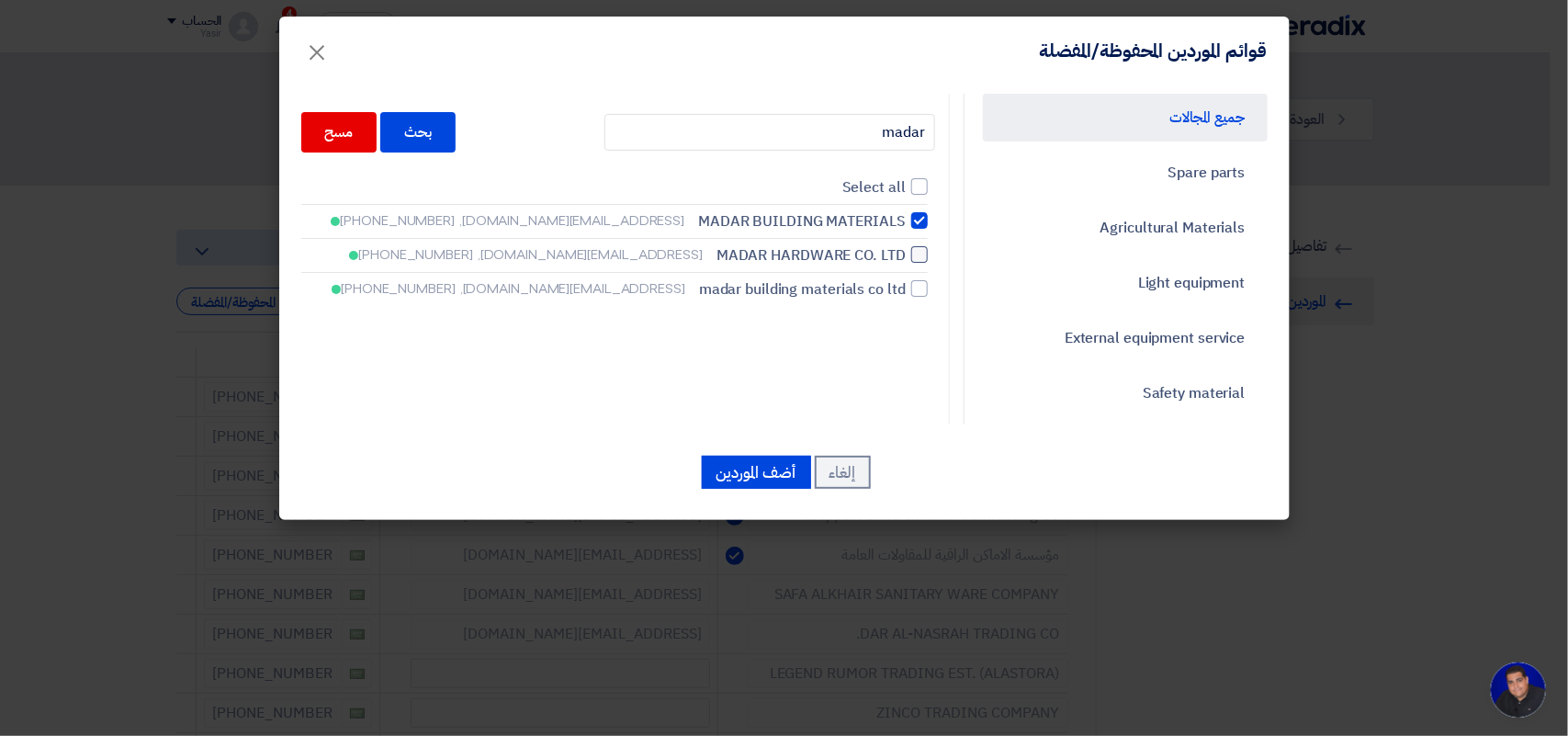
click at [893, 249] on input "MADAR HARDWARE CO. LTD [EMAIL_ADDRESS][DOMAIN_NAME], [PHONE_NUMBER]" at bounding box center [899, 255] width 11 height 11
checkbox input "true"
click at [815, 282] on span "madar building materials co ltd" at bounding box center [803, 289] width 206 height 22
click at [893, 283] on input "madar building materials co ltd [EMAIL_ADDRESS][DOMAIN_NAME], [PHONE_NUMBER]" at bounding box center [899, 289] width 11 height 11
checkbox input "true"
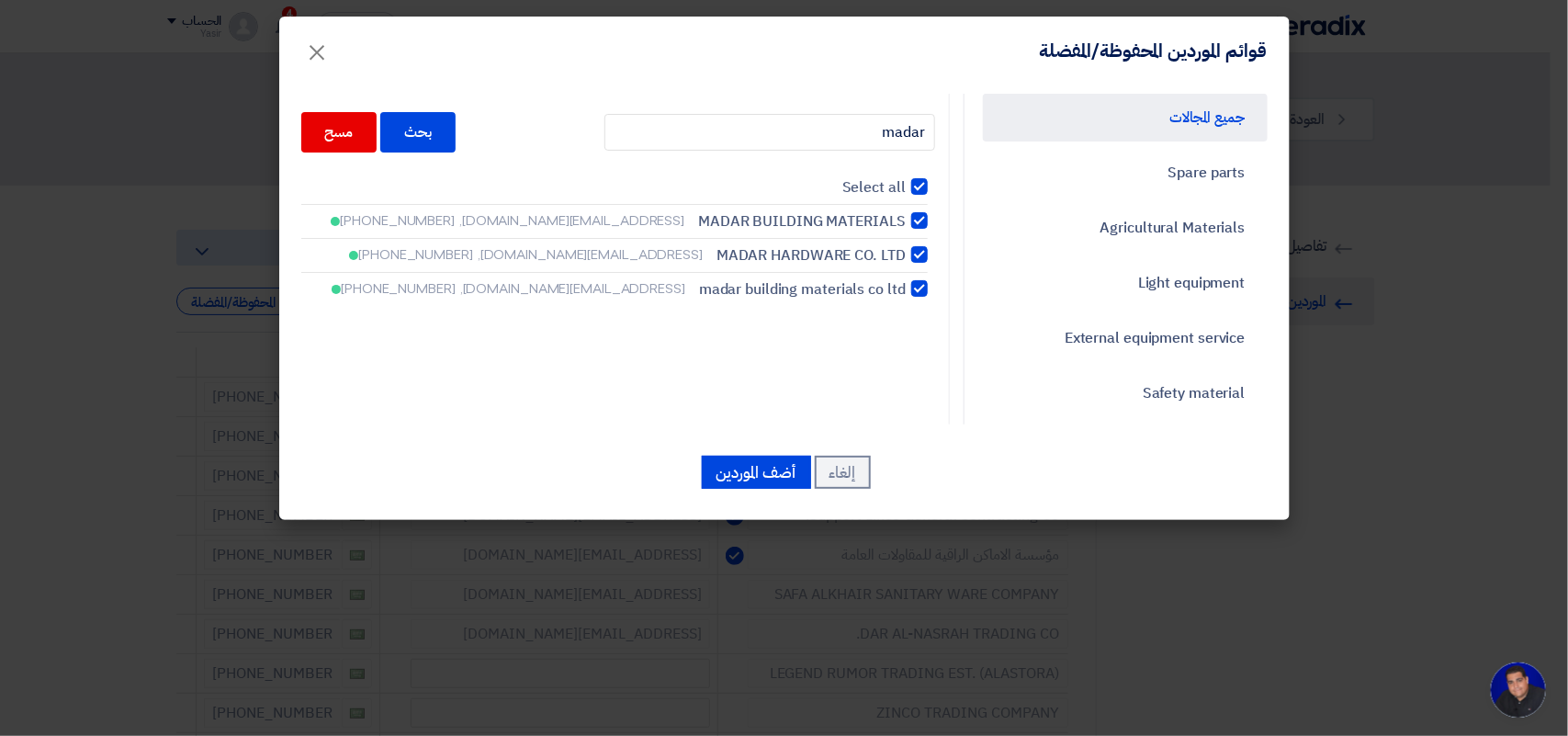
checkbox input "true"
click at [765, 460] on button "أضف الموردين" at bounding box center [756, 472] width 109 height 33
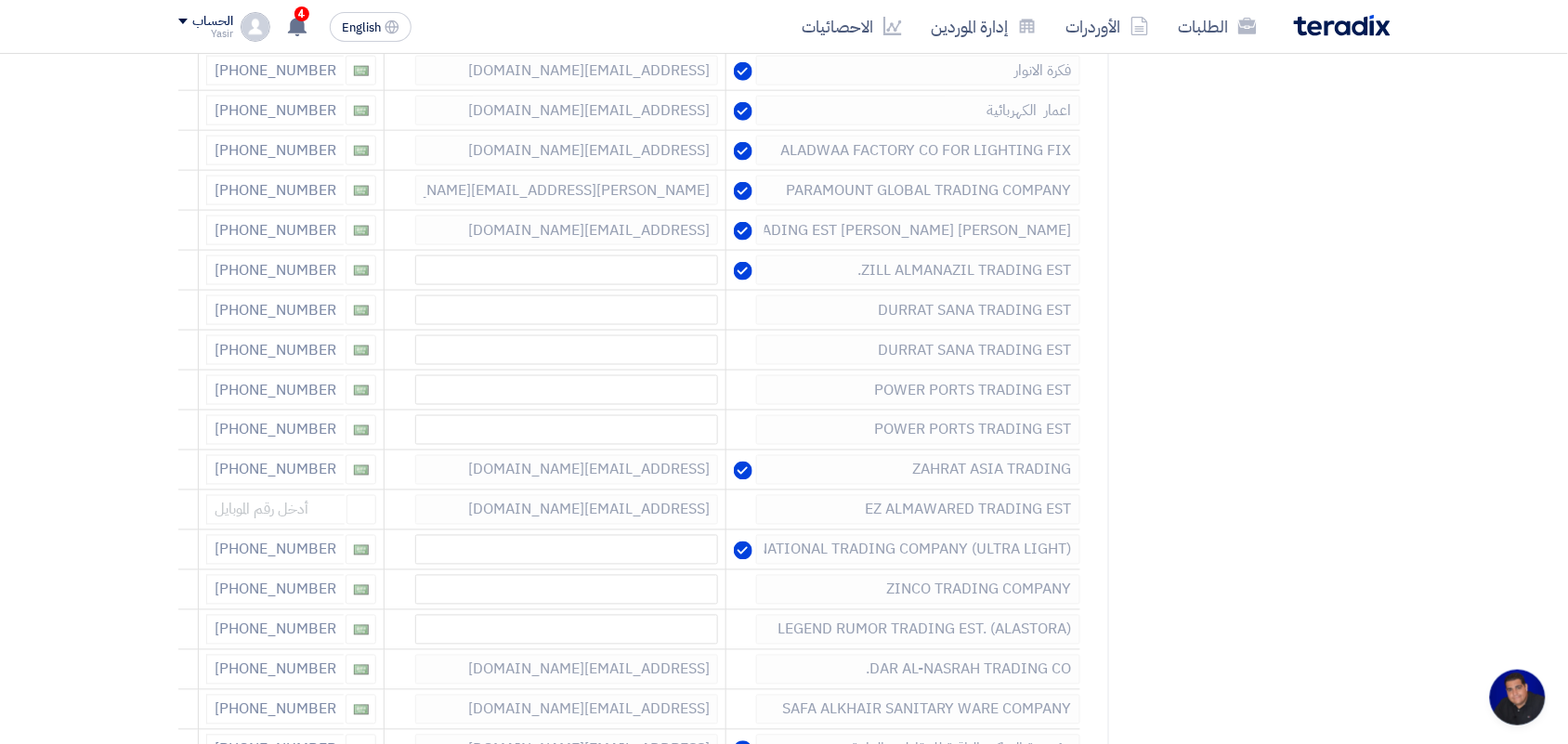
scroll to position [1301, 0]
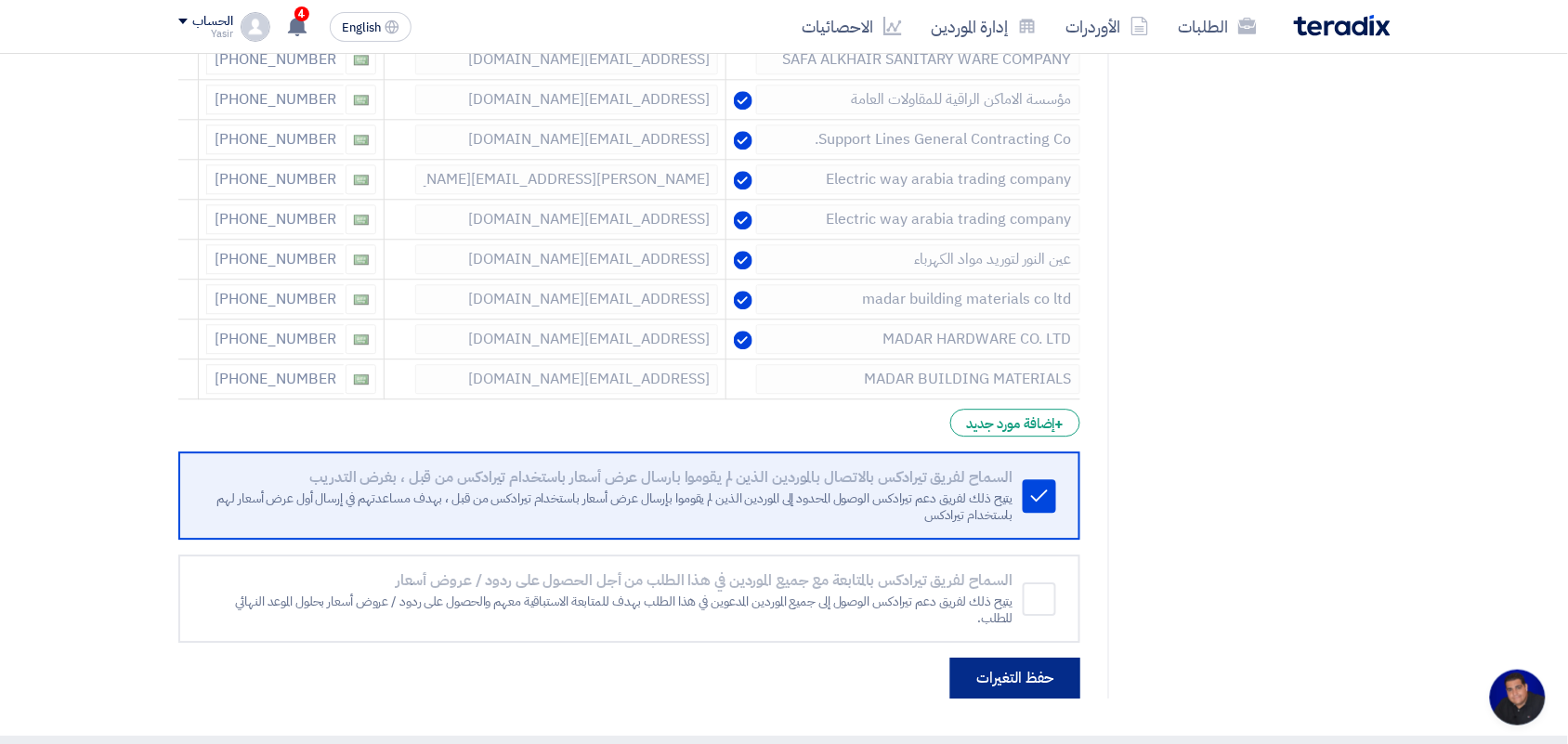
click at [1041, 699] on button "حفظ التغيرات" at bounding box center [1014, 678] width 130 height 41
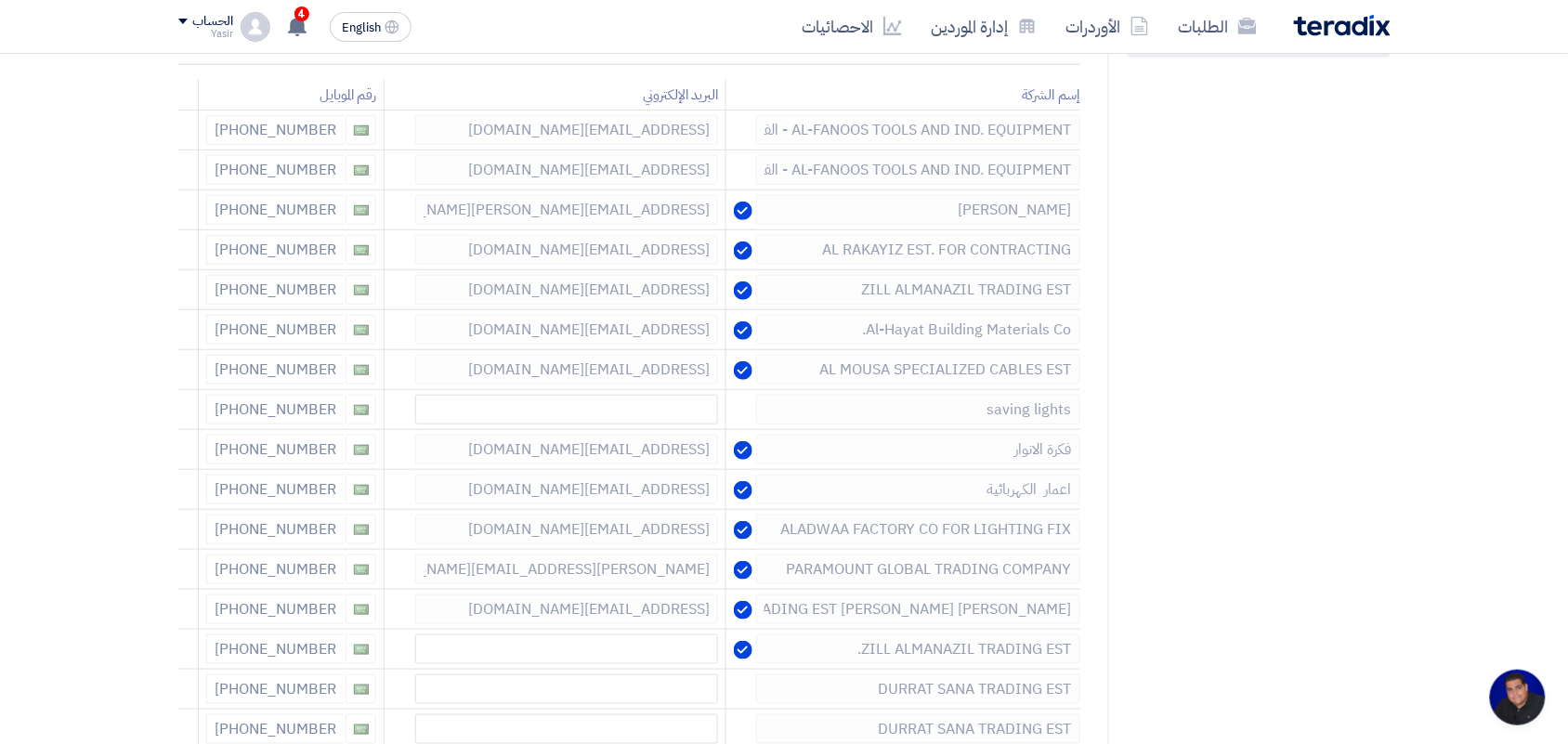
scroll to position [223, 0]
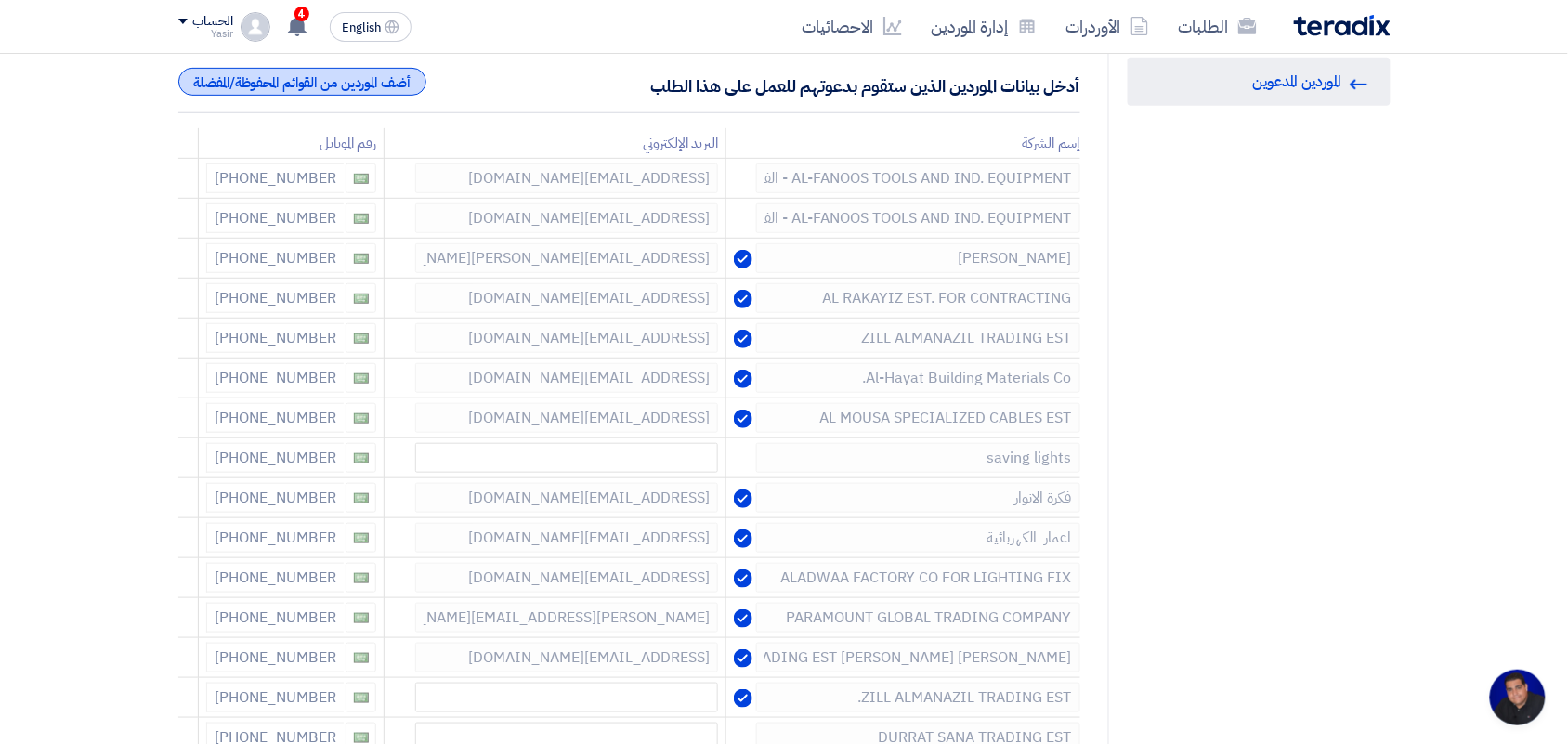
click at [412, 84] on div "أضف الموردين من القوائم المحفوظة/المفضلة" at bounding box center [302, 81] width 248 height 28
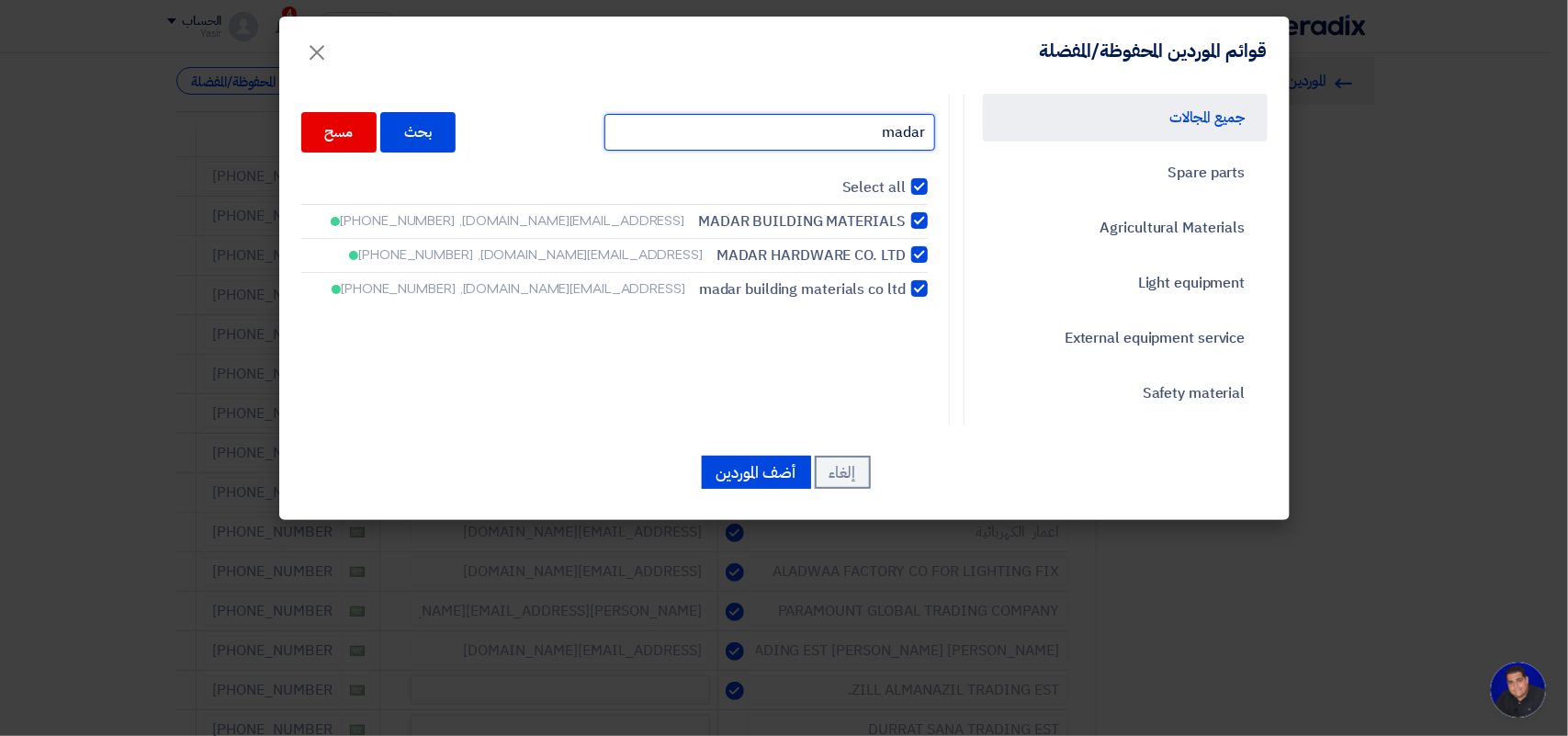
click at [715, 130] on input "madar" at bounding box center [770, 132] width 331 height 36
type input "tal"
checkbox input "false"
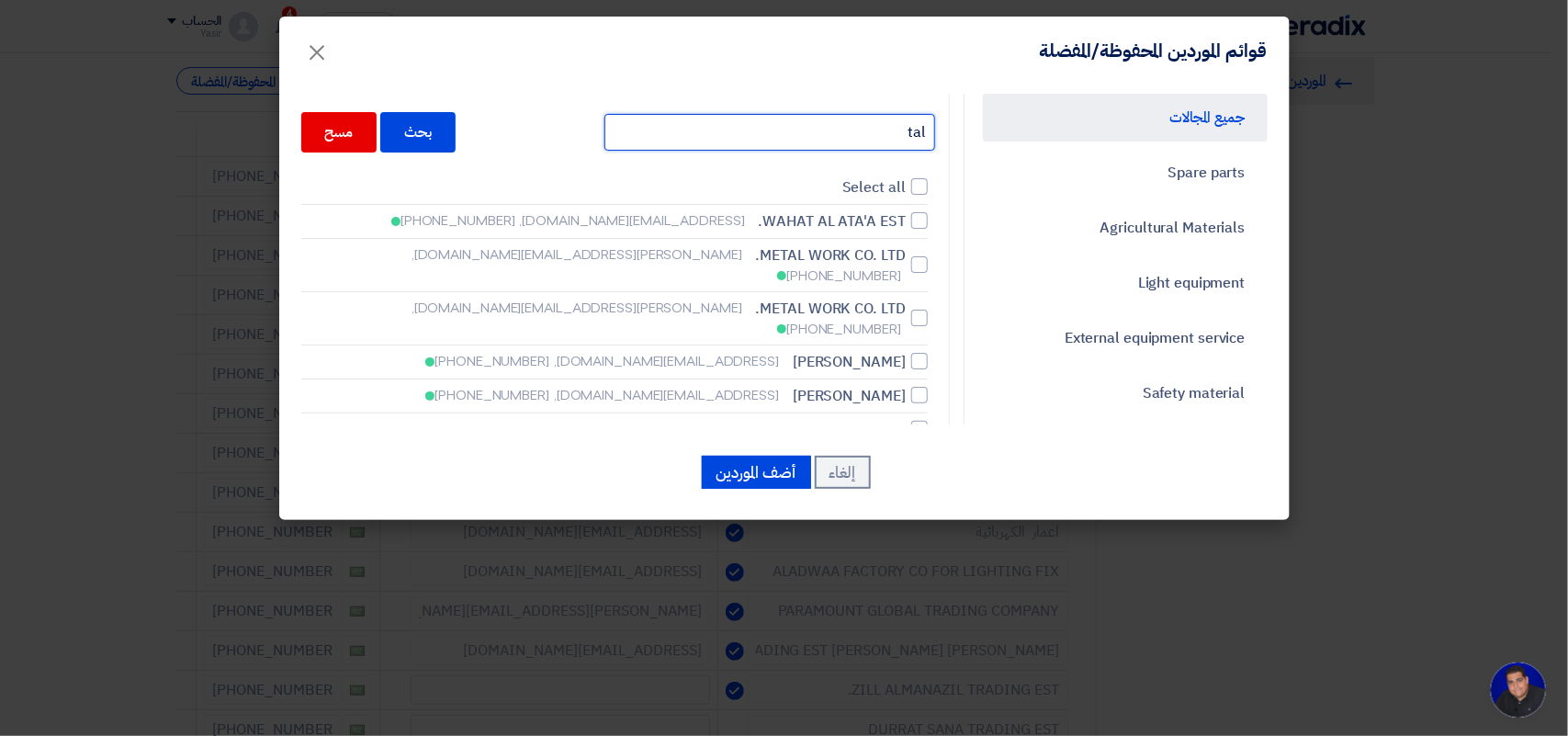
click at [697, 138] on input "tal" at bounding box center [770, 132] width 331 height 36
type input "[PERSON_NAME]"
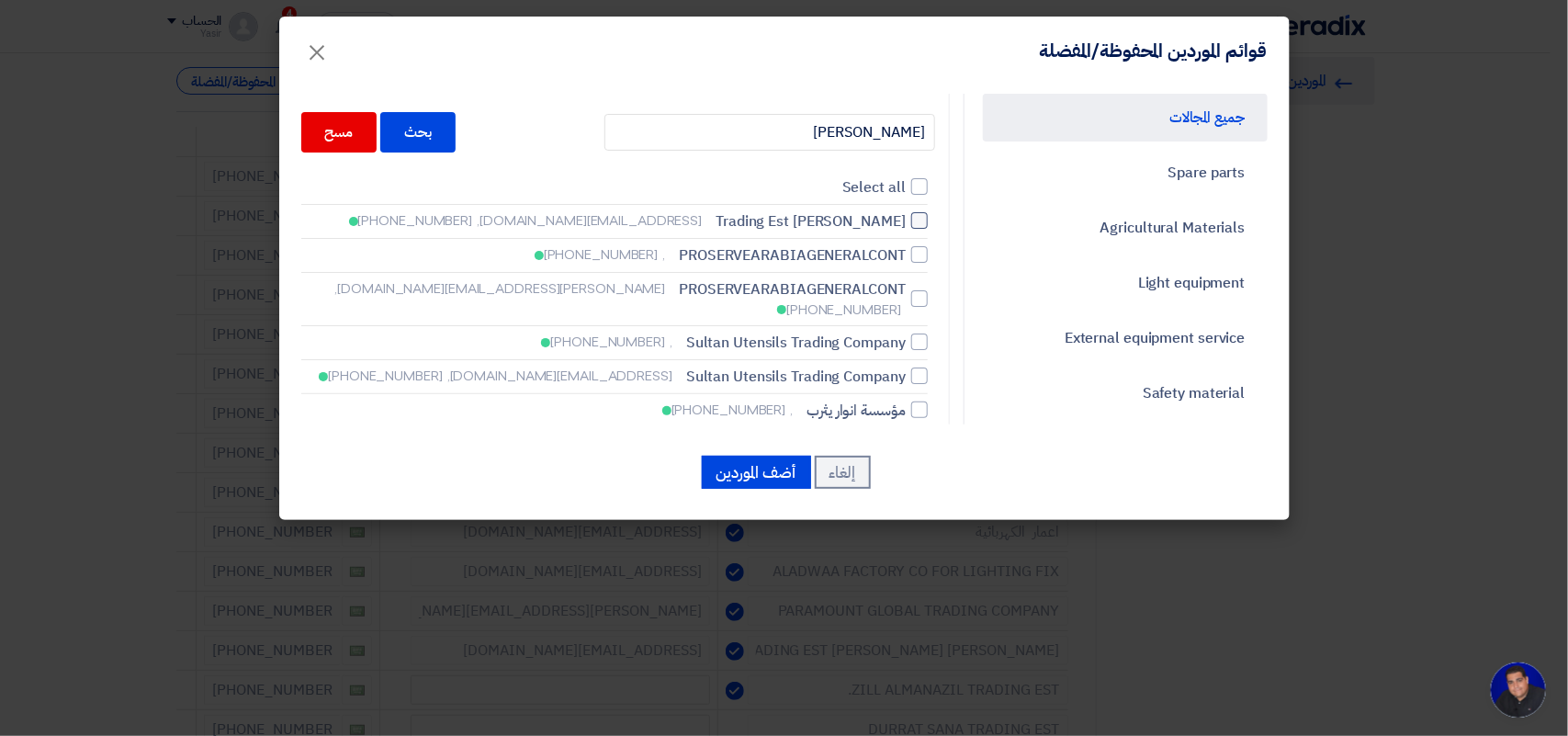
click at [805, 226] on span "[PERSON_NAME] Trading Est" at bounding box center [810, 221] width 190 height 22
click at [893, 226] on input "[PERSON_NAME] Trading Est [EMAIL_ADDRESS][DOMAIN_NAME], [PHONE_NUMBER]" at bounding box center [899, 221] width 11 height 11
checkbox input "true"
click at [759, 463] on button "أضف الموردين" at bounding box center [756, 472] width 109 height 33
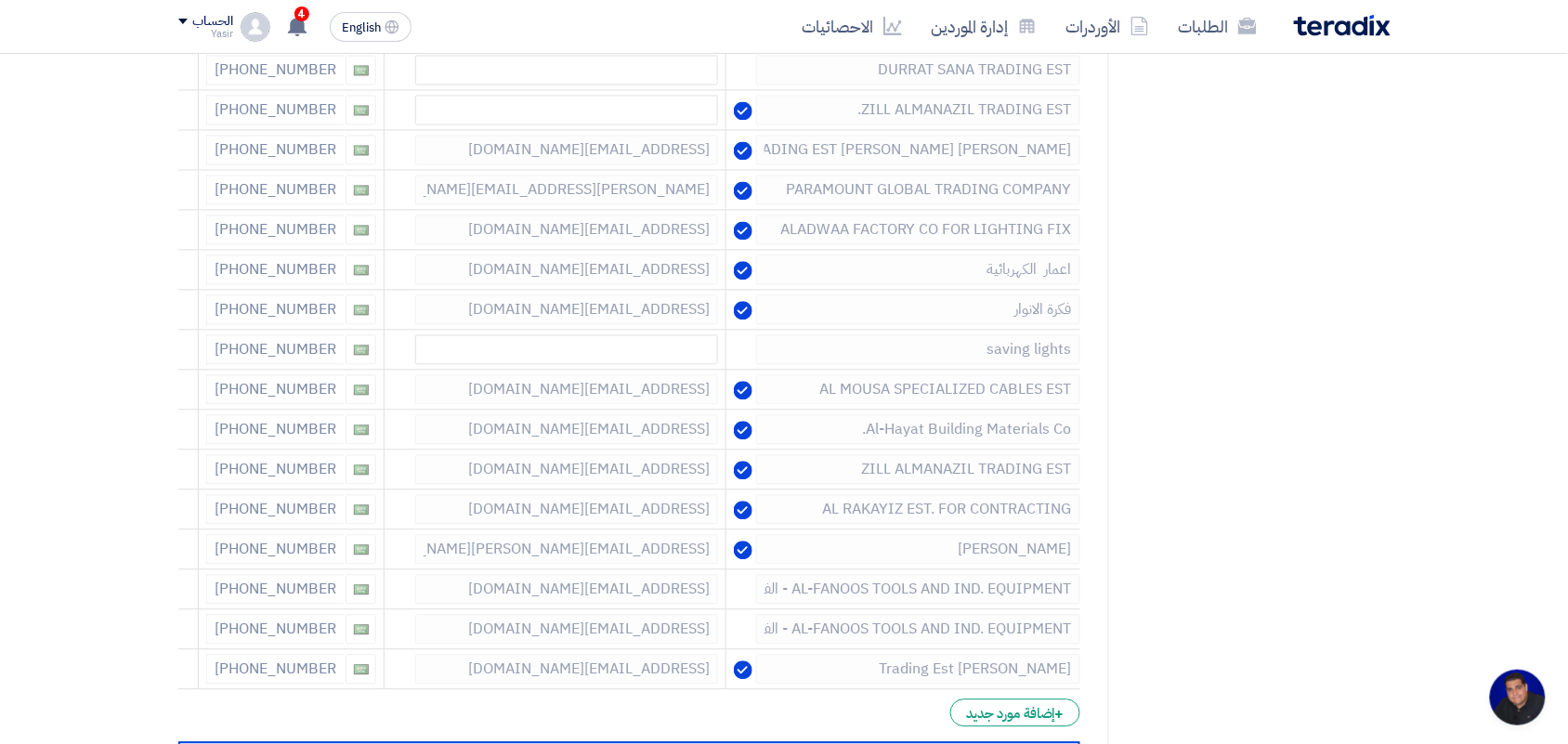
scroll to position [1524, 0]
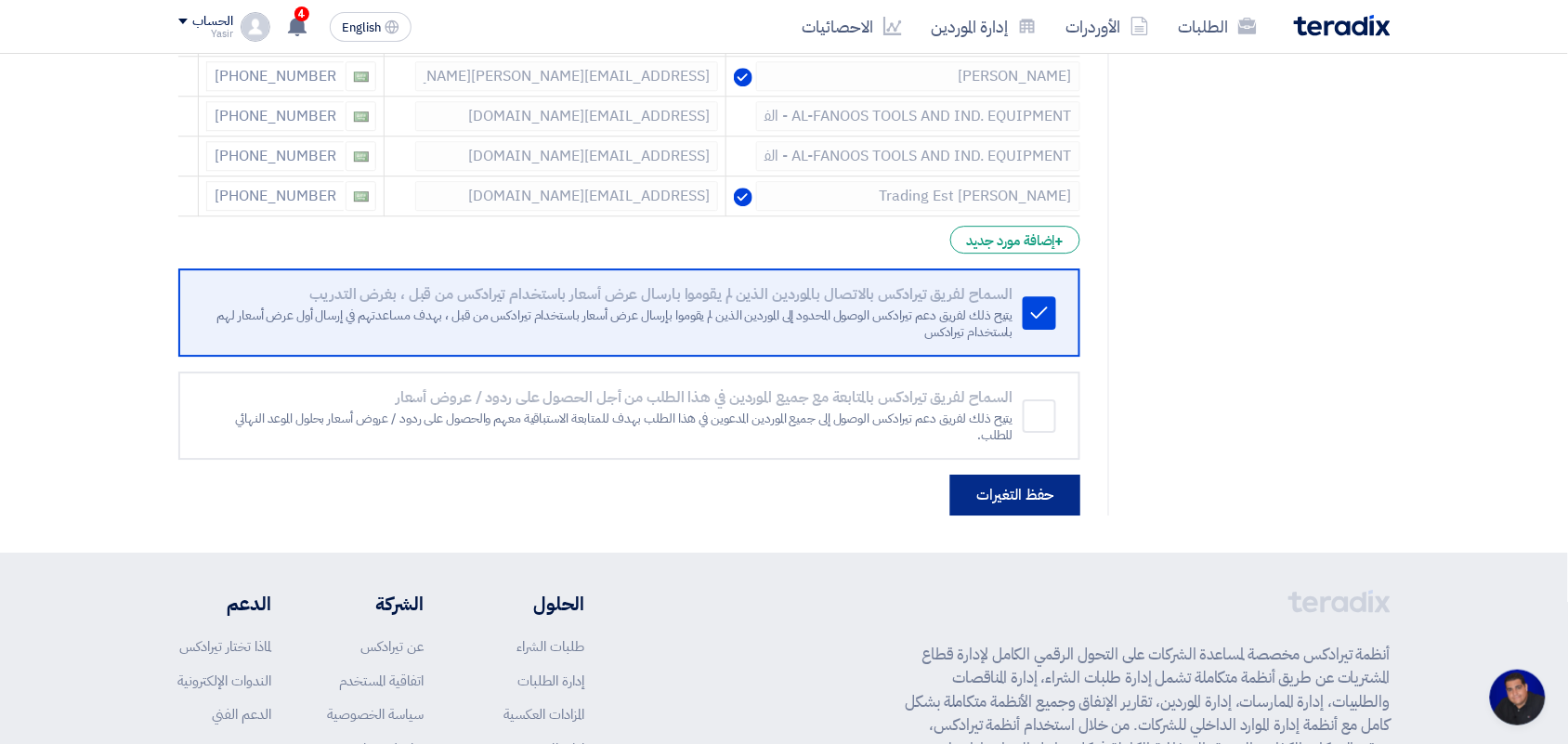
click at [1003, 509] on button "حفظ التغيرات" at bounding box center [1014, 495] width 130 height 41
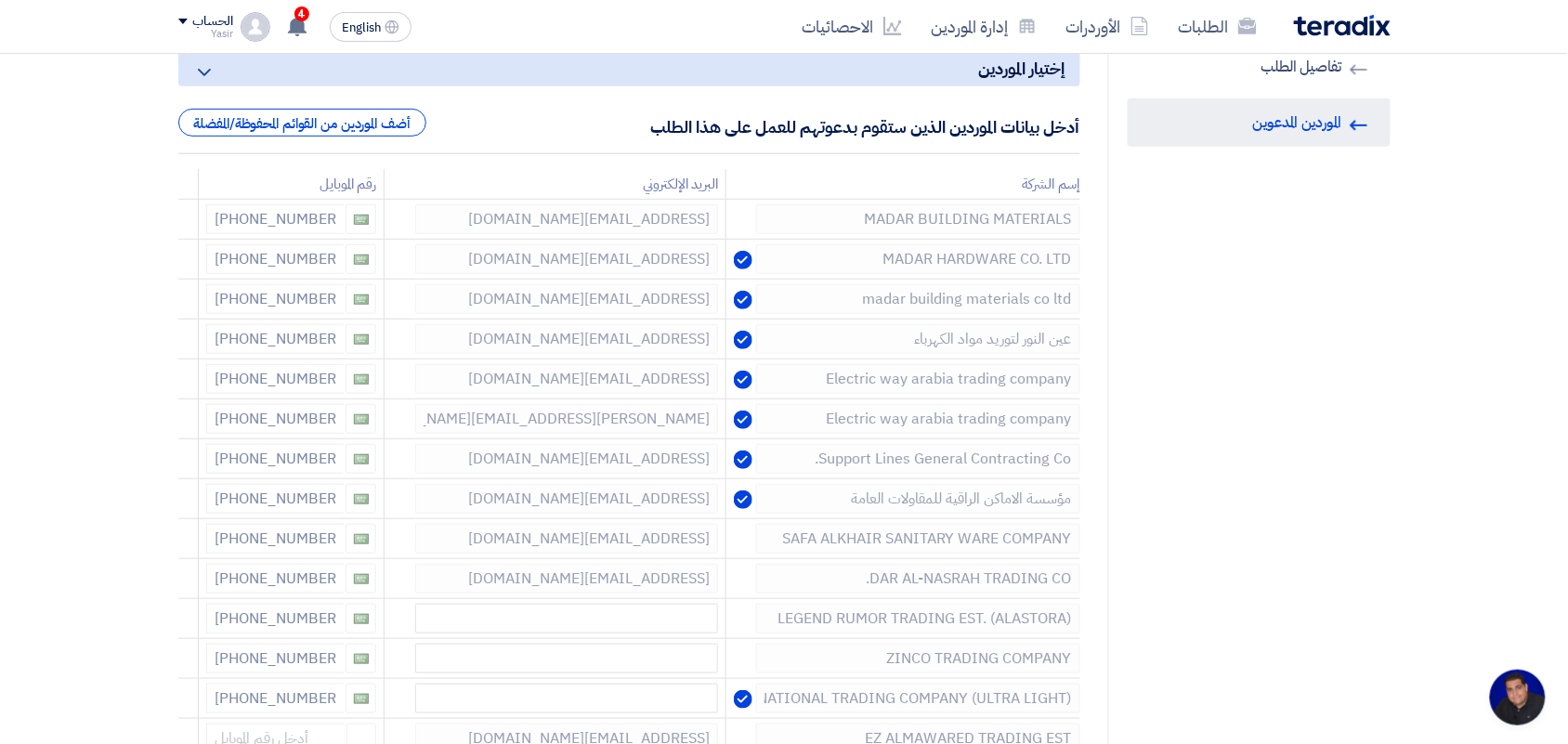
scroll to position [178, 0]
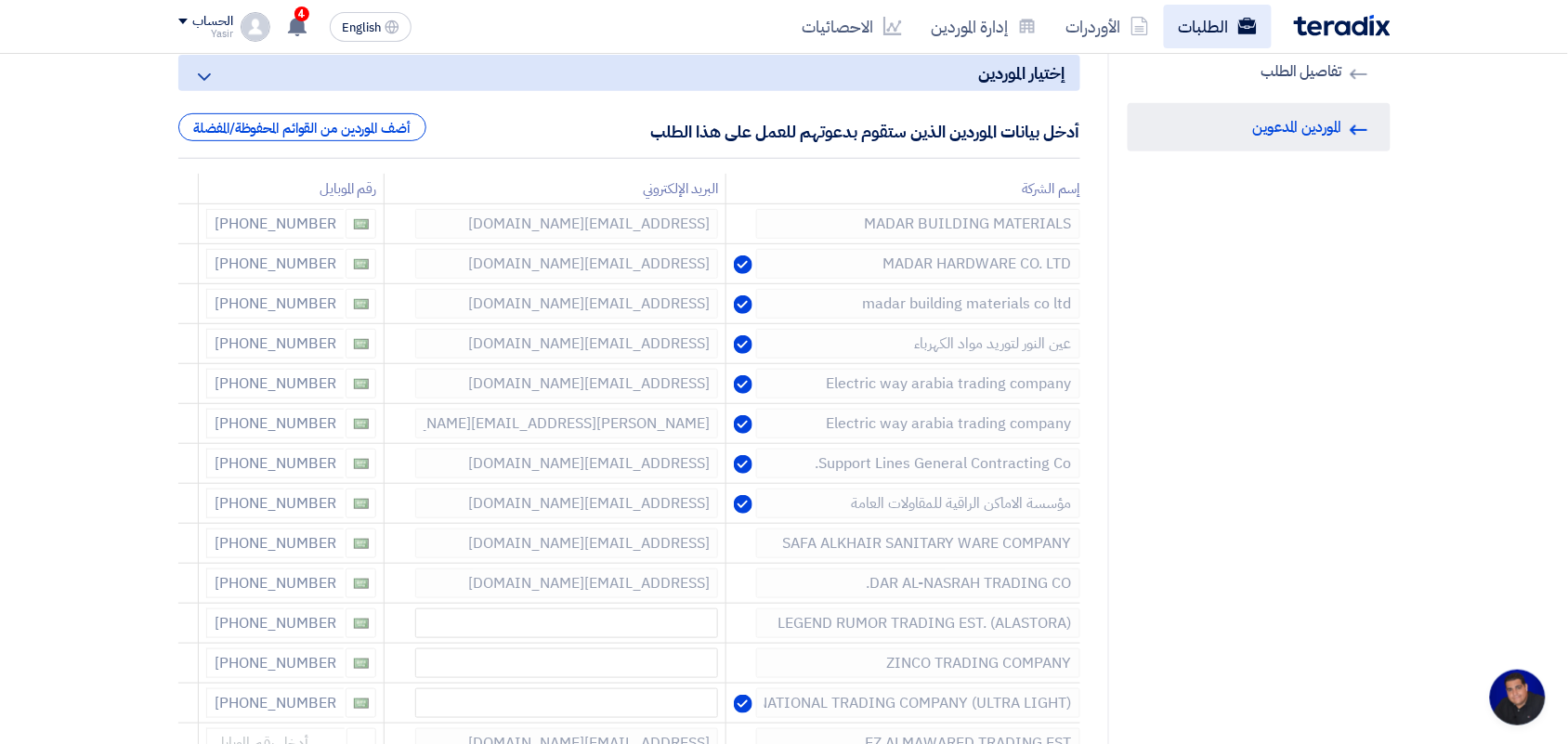
click at [1185, 21] on link "الطلبات" at bounding box center [1218, 26] width 108 height 43
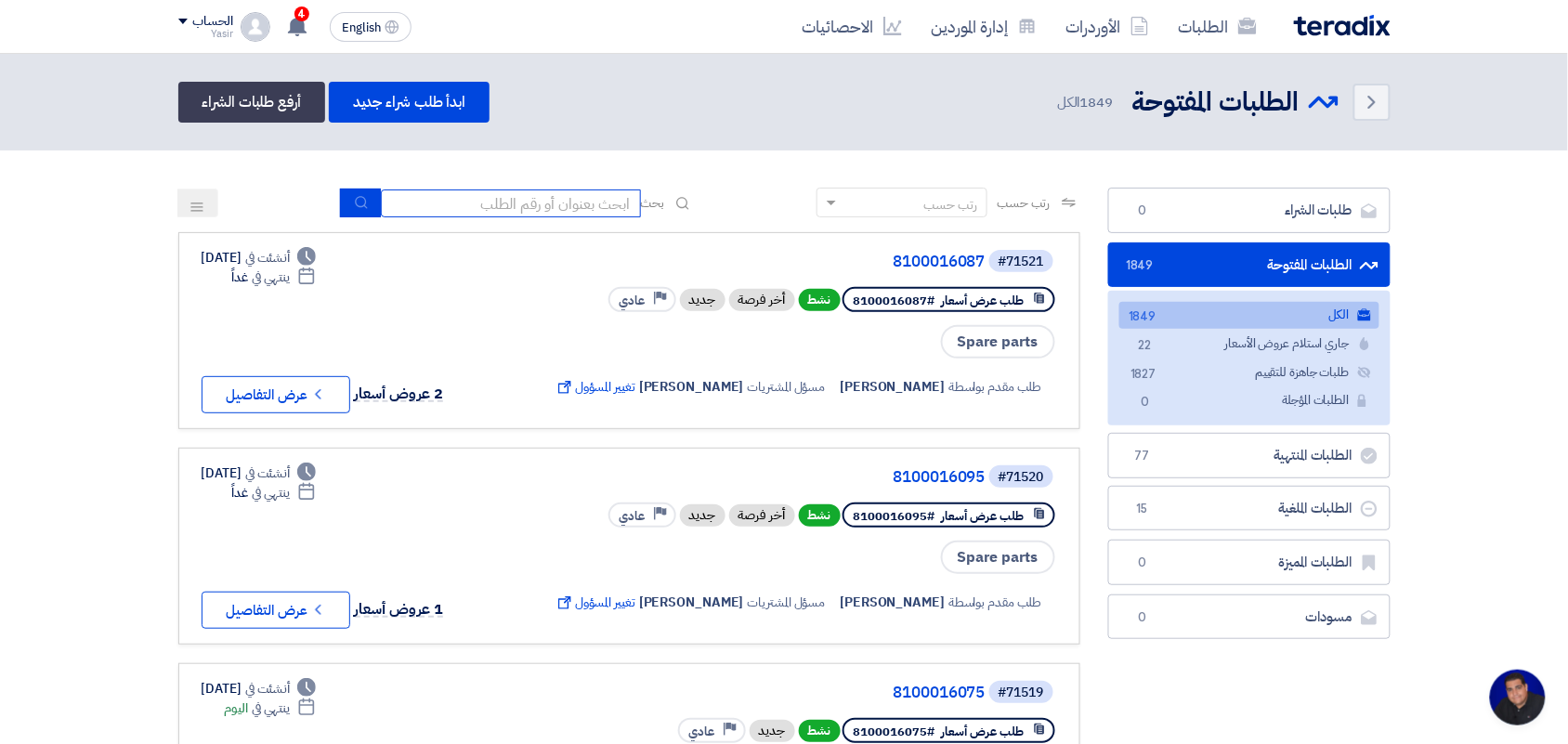
click at [507, 204] on input at bounding box center [510, 203] width 260 height 28
type input "new"
click at [354, 198] on icon "submit" at bounding box center [360, 202] width 14 height 14
